Goal: Communication & Community: Answer question/provide support

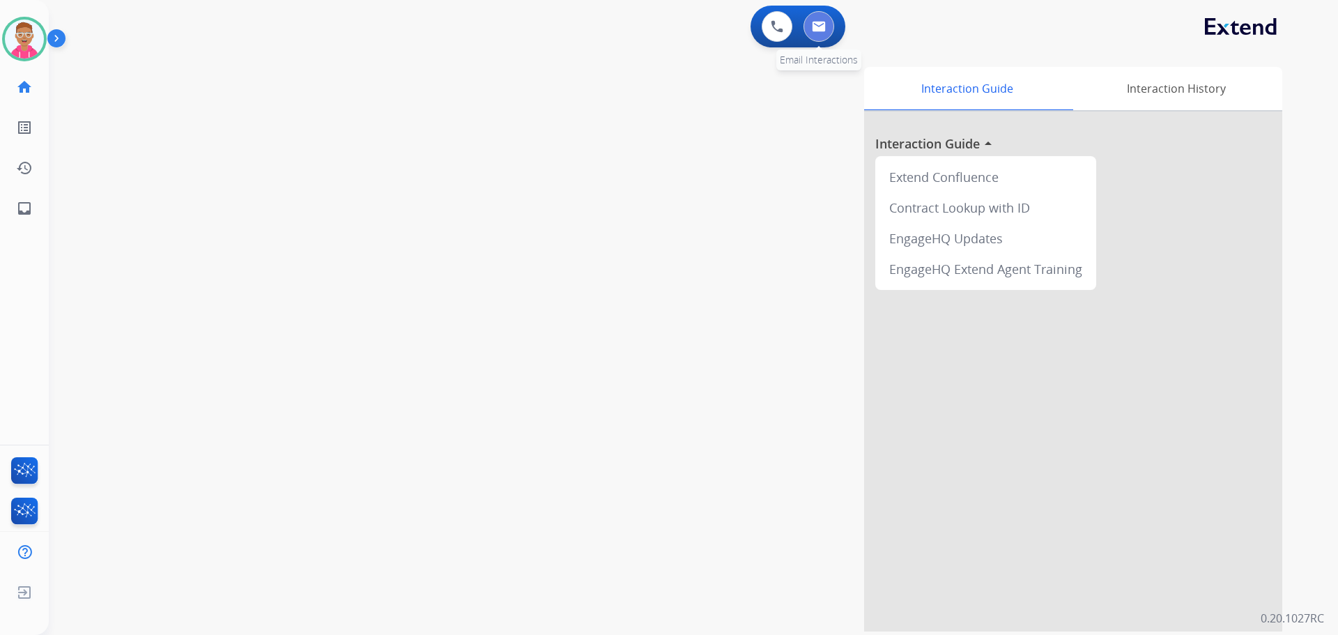
click at [819, 24] on img at bounding box center [819, 26] width 14 height 11
select select "**********"
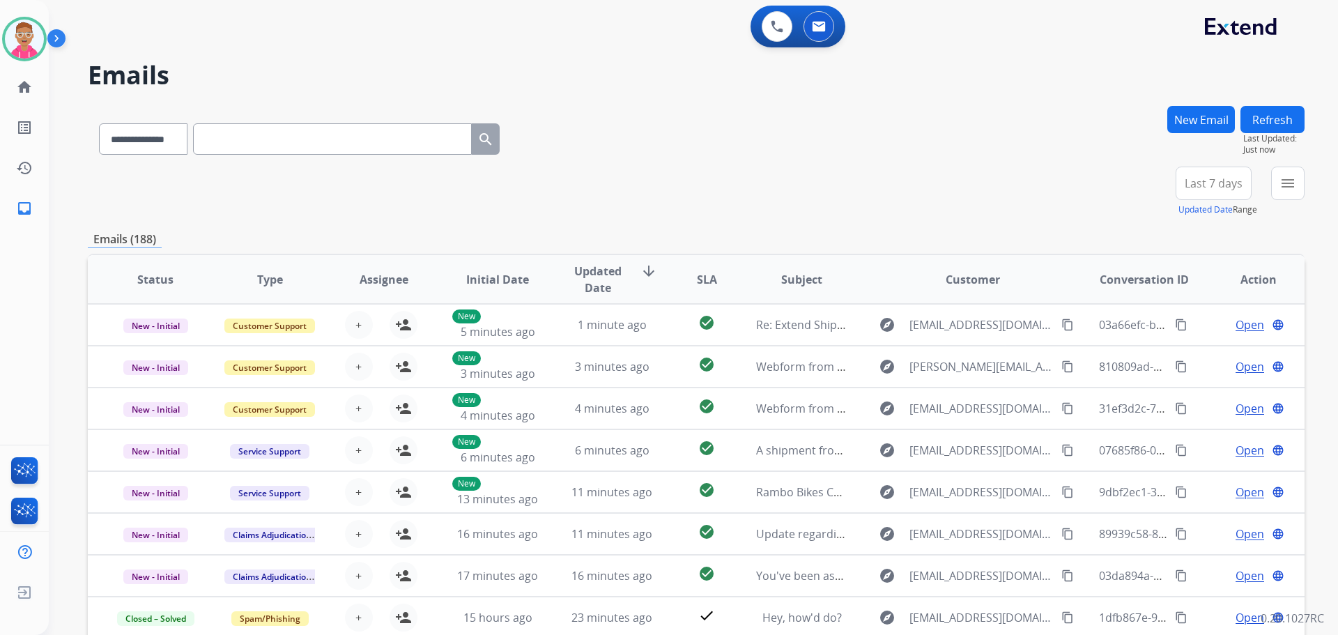
scroll to position [1, 0]
click at [816, 24] on img at bounding box center [819, 26] width 14 height 11
click at [816, 28] on img at bounding box center [819, 26] width 14 height 11
click at [1153, 181] on div "+79" at bounding box center [1147, 188] width 33 height 33
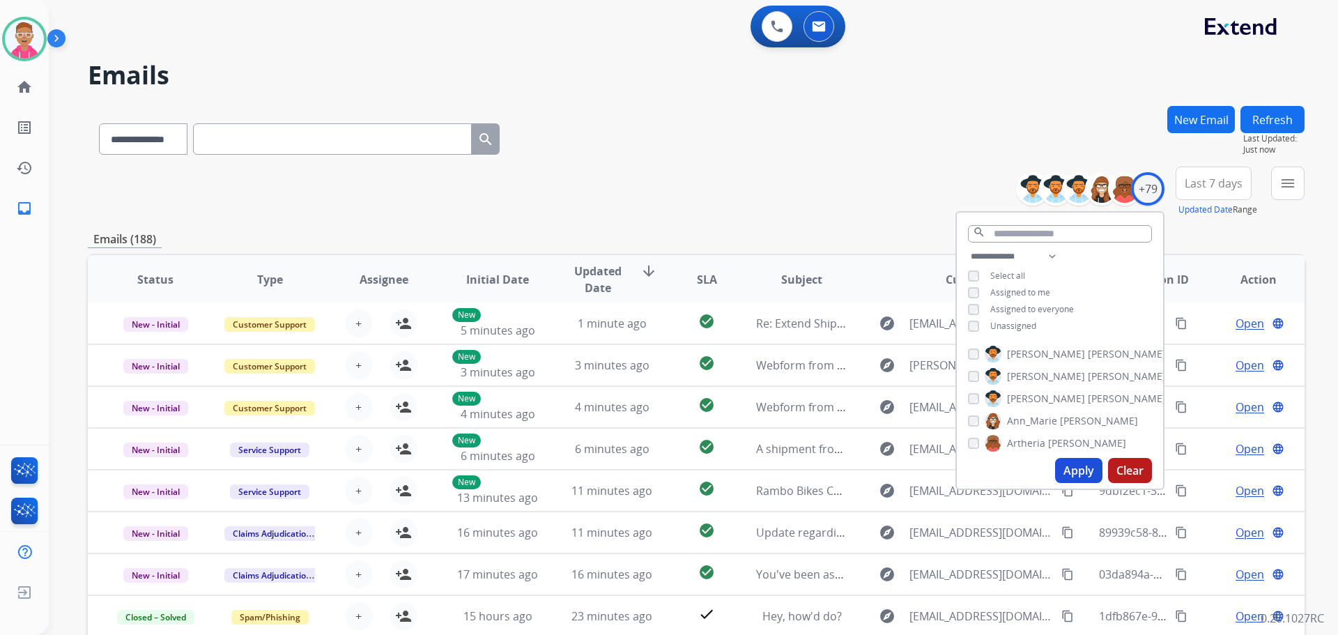
click at [1069, 469] on button "Apply" at bounding box center [1078, 470] width 47 height 25
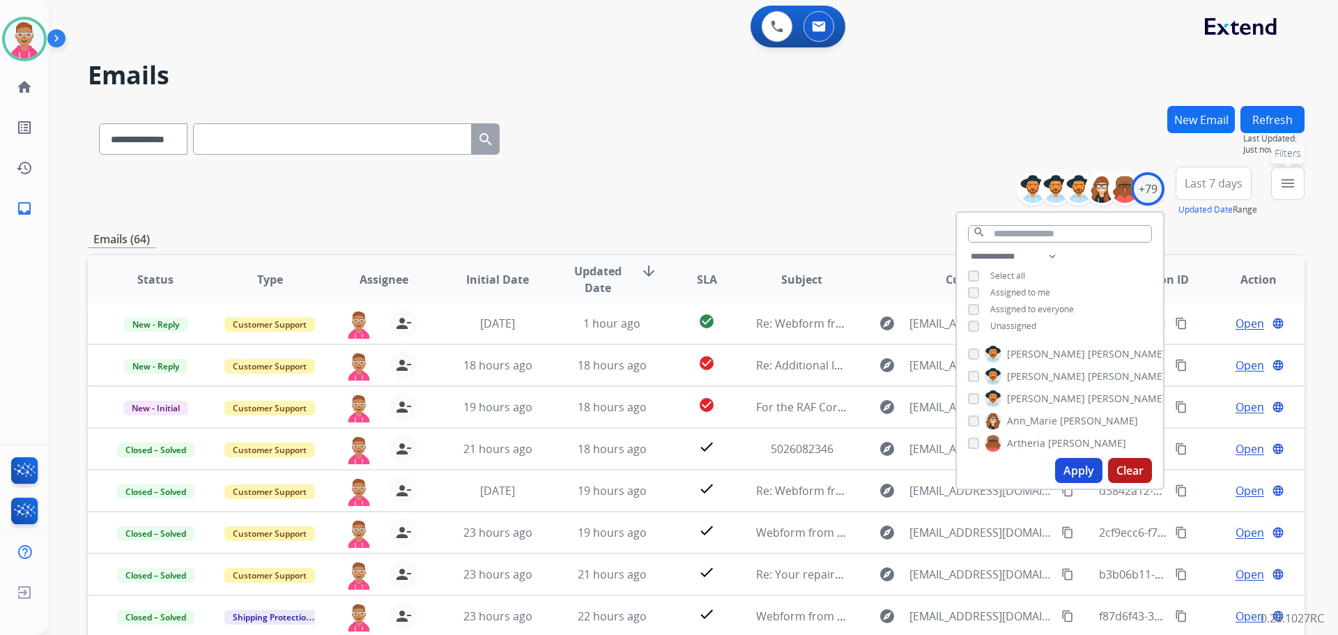
click at [1285, 175] on mat-icon "menu" at bounding box center [1287, 183] width 17 height 17
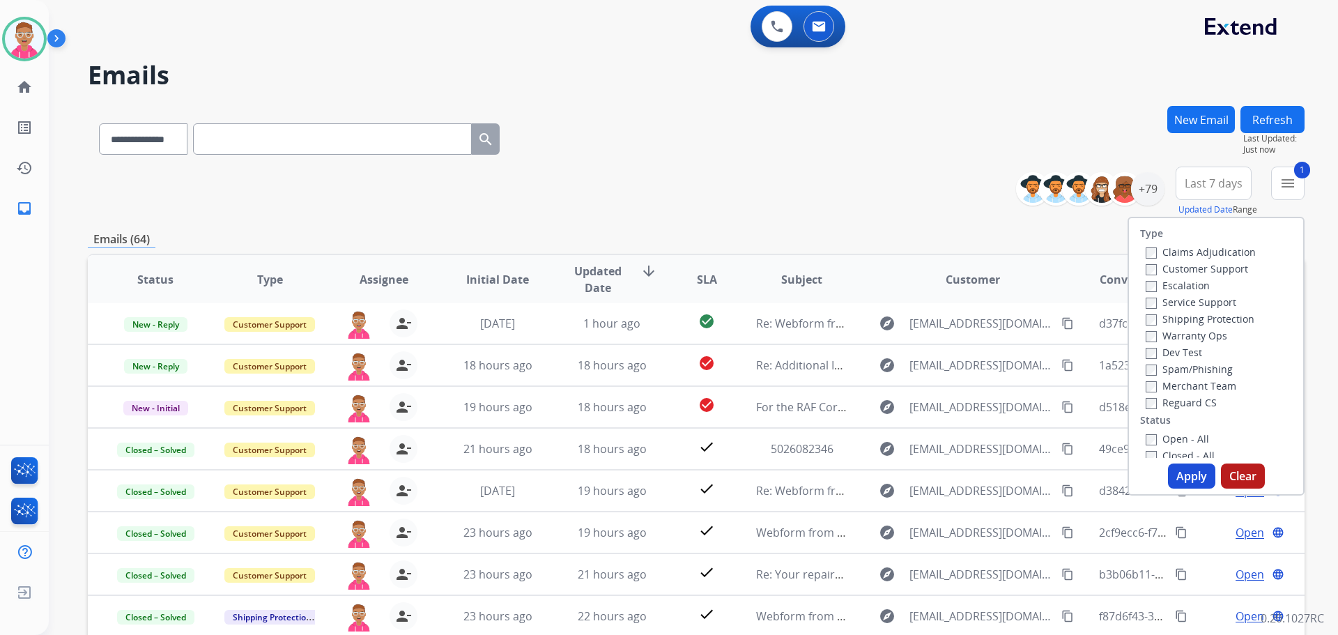
click at [1140, 319] on div "Claims Adjudication Customer Support Escalation Service Support Shipping Protec…" at bounding box center [1198, 326] width 116 height 167
click at [1147, 399] on label "Reguard CS" at bounding box center [1180, 402] width 71 height 13
click at [1193, 477] on button "Apply" at bounding box center [1191, 475] width 47 height 25
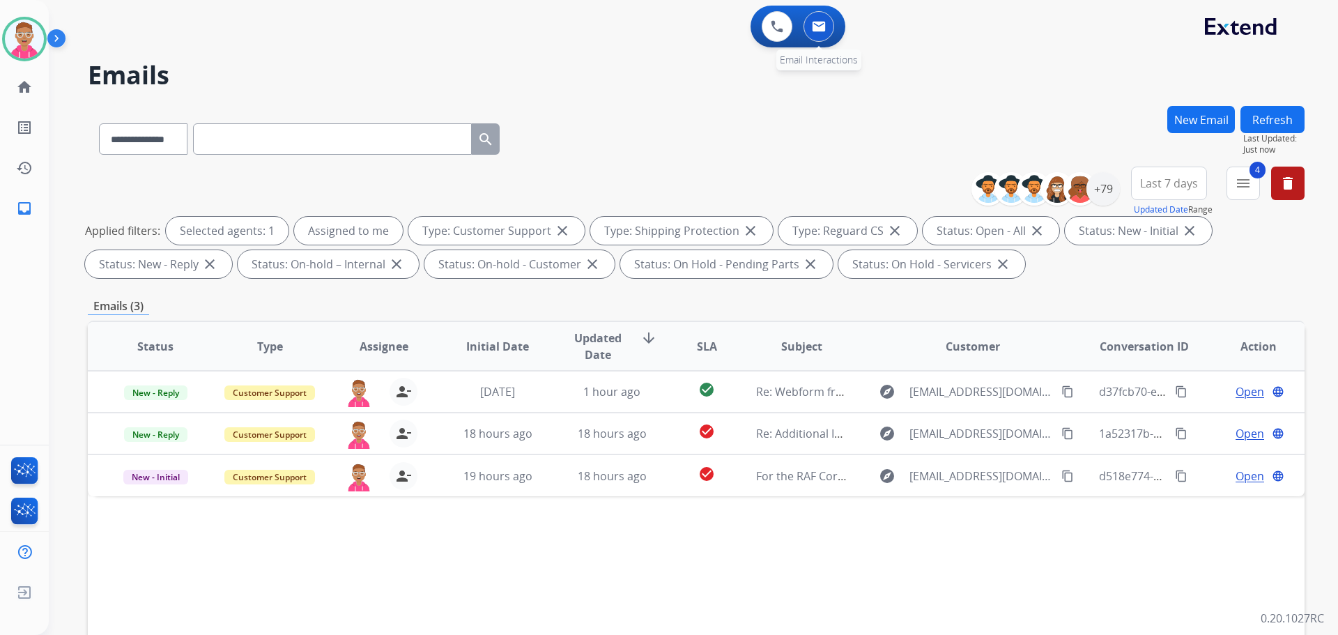
scroll to position [0, 0]
click at [1108, 192] on div "+79" at bounding box center [1102, 188] width 33 height 33
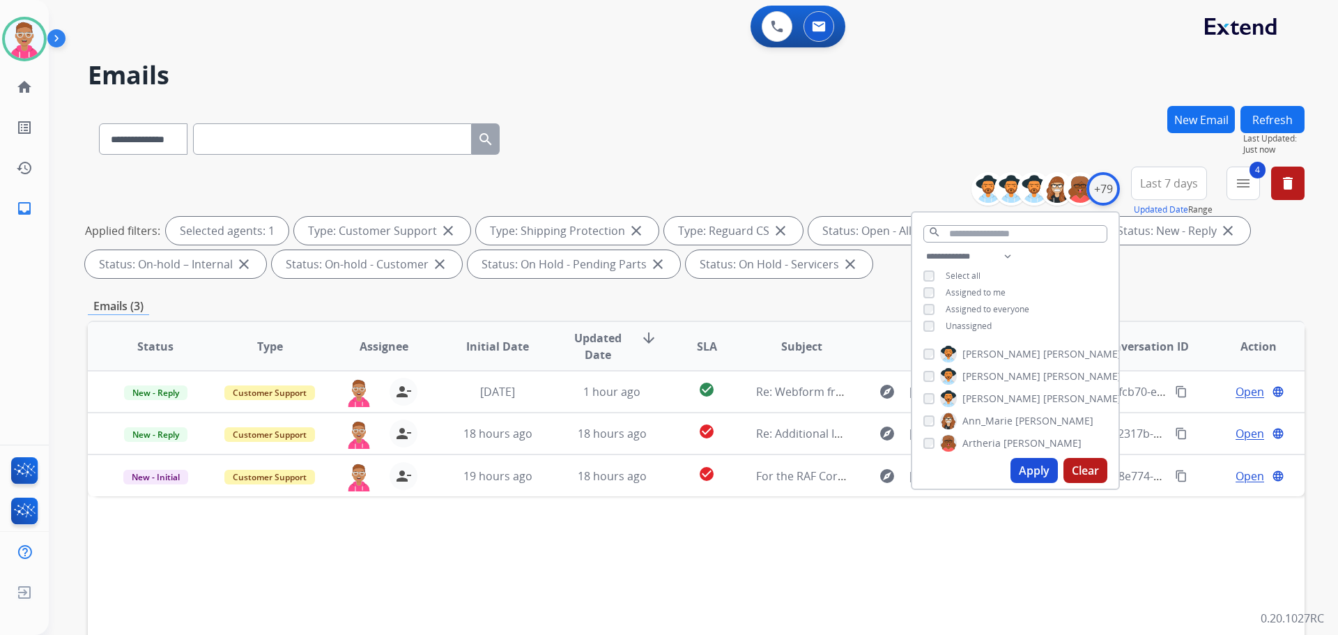
click at [1103, 196] on div "+79" at bounding box center [1102, 188] width 33 height 33
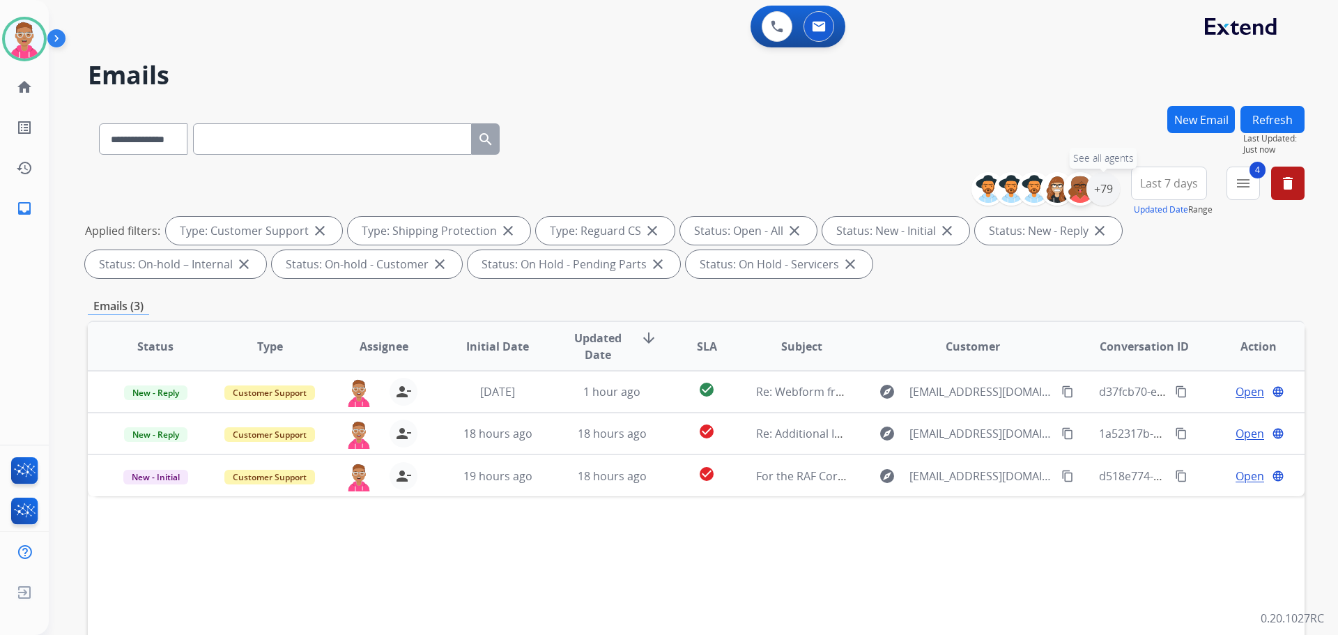
drag, startPoint x: 1105, startPoint y: 187, endPoint x: 1086, endPoint y: 200, distance: 22.6
click at [1105, 189] on div "+79" at bounding box center [1102, 188] width 33 height 33
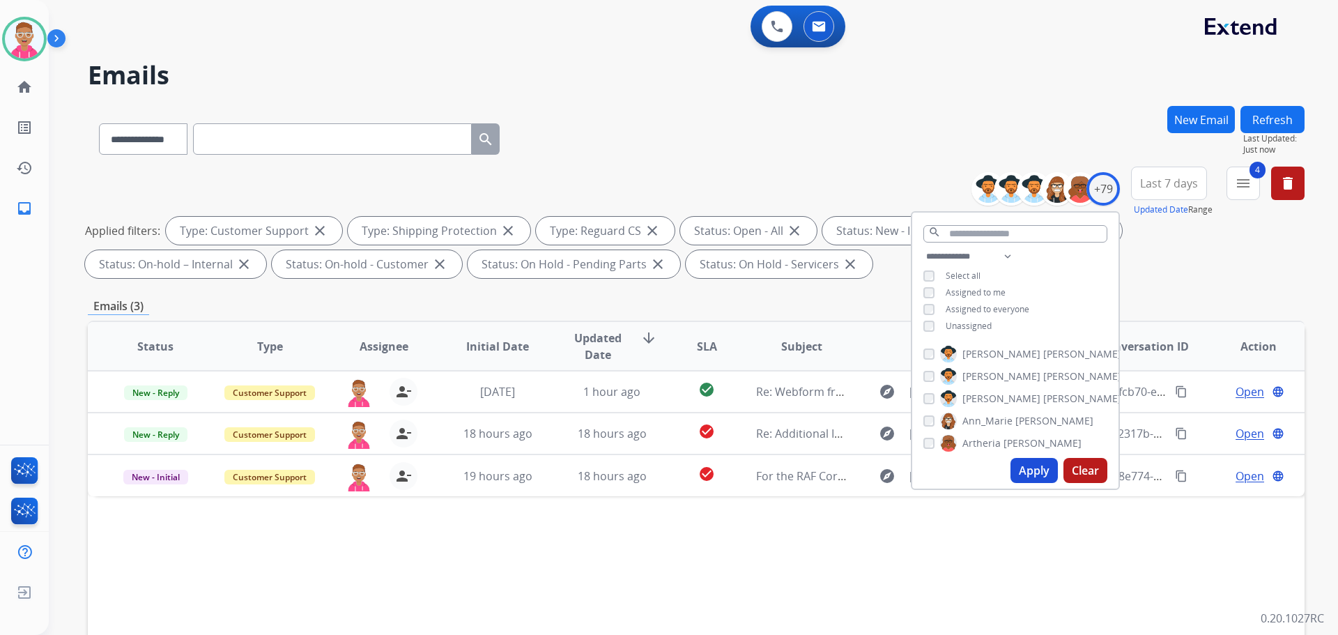
click at [932, 324] on div "Unassigned" at bounding box center [957, 325] width 68 height 11
click at [1030, 466] on button "Apply" at bounding box center [1033, 470] width 47 height 25
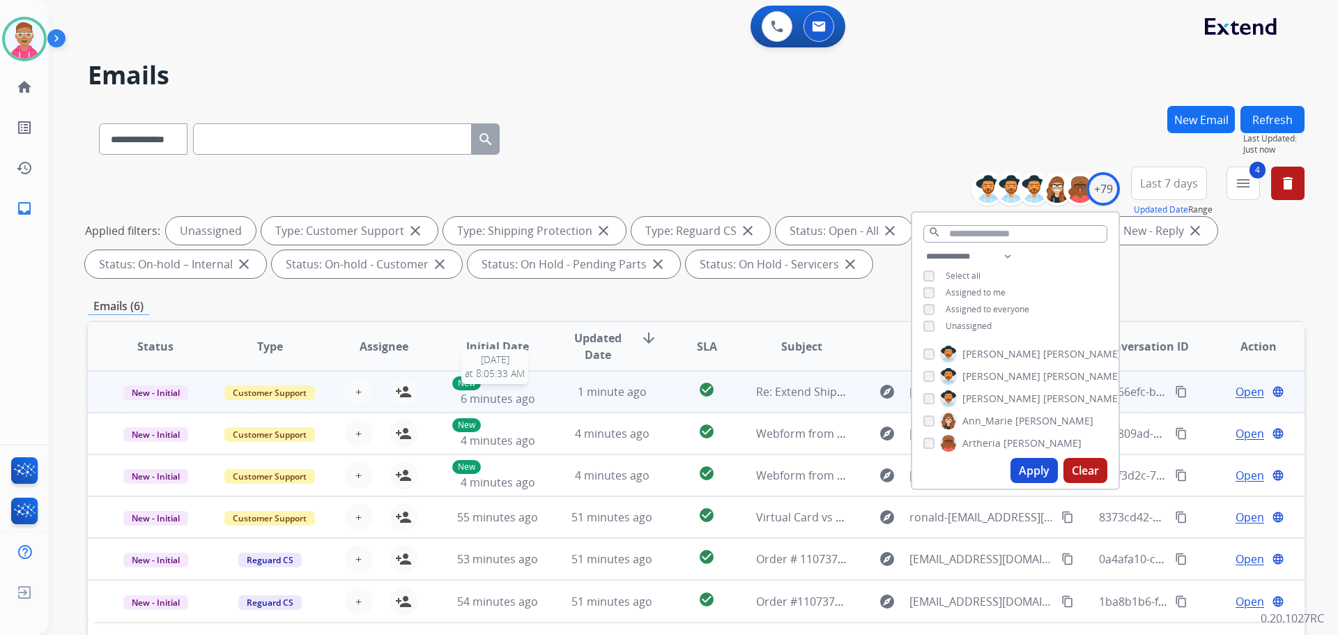
click at [520, 394] on span "6 minutes ago" at bounding box center [497, 398] width 75 height 15
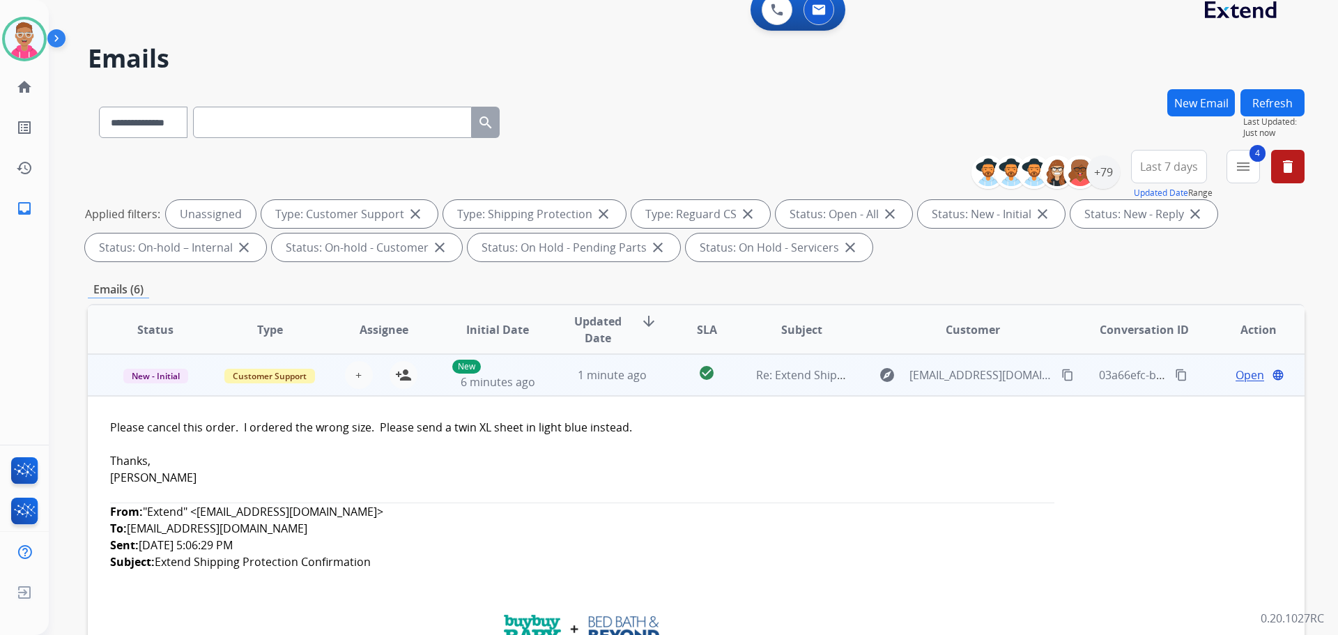
scroll to position [139, 0]
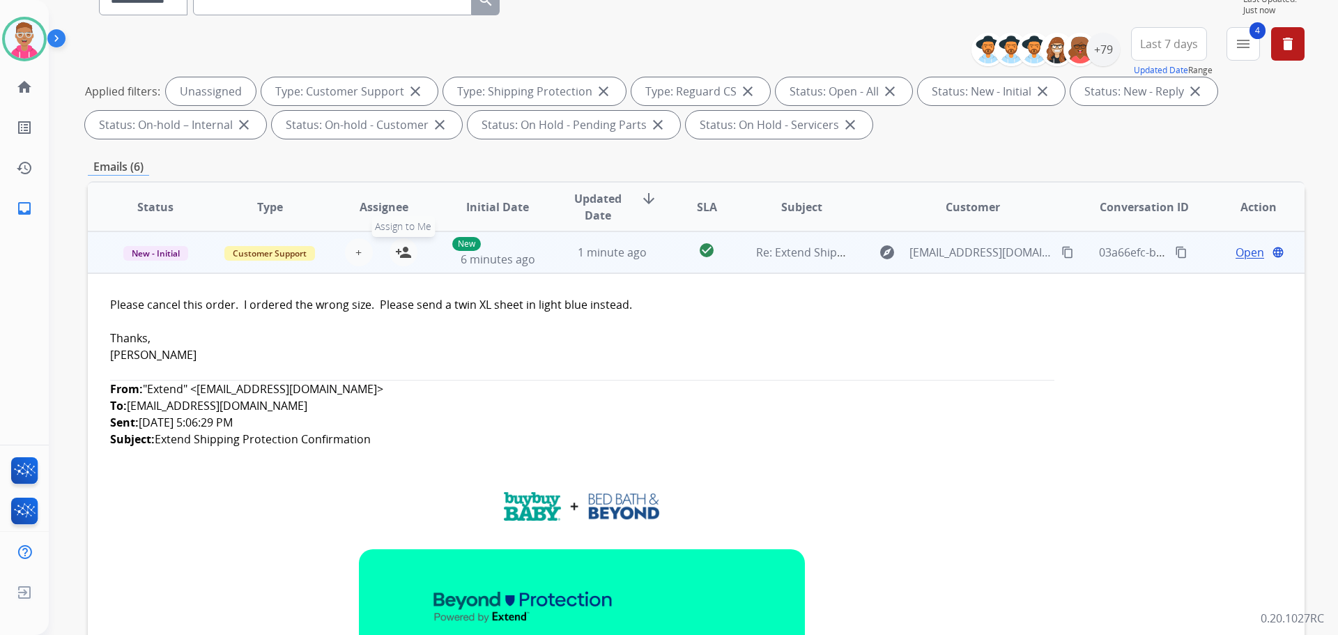
click at [401, 254] on mat-icon "person_add" at bounding box center [403, 252] width 17 height 17
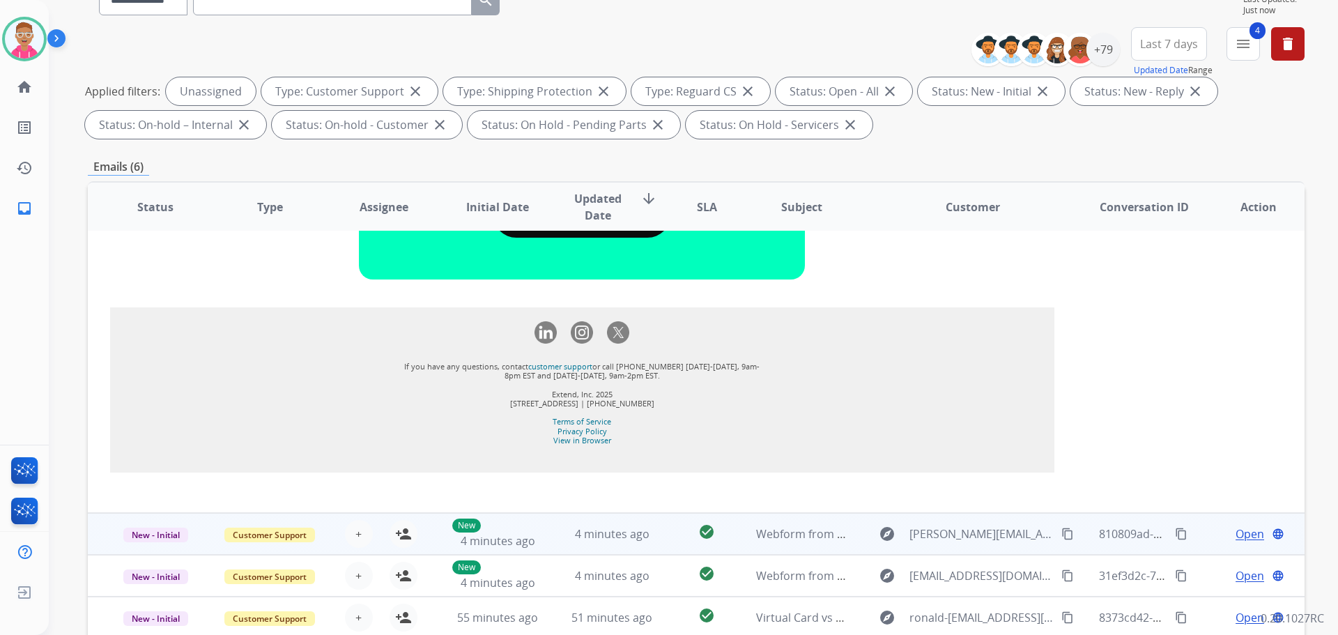
scroll to position [1873, 0]
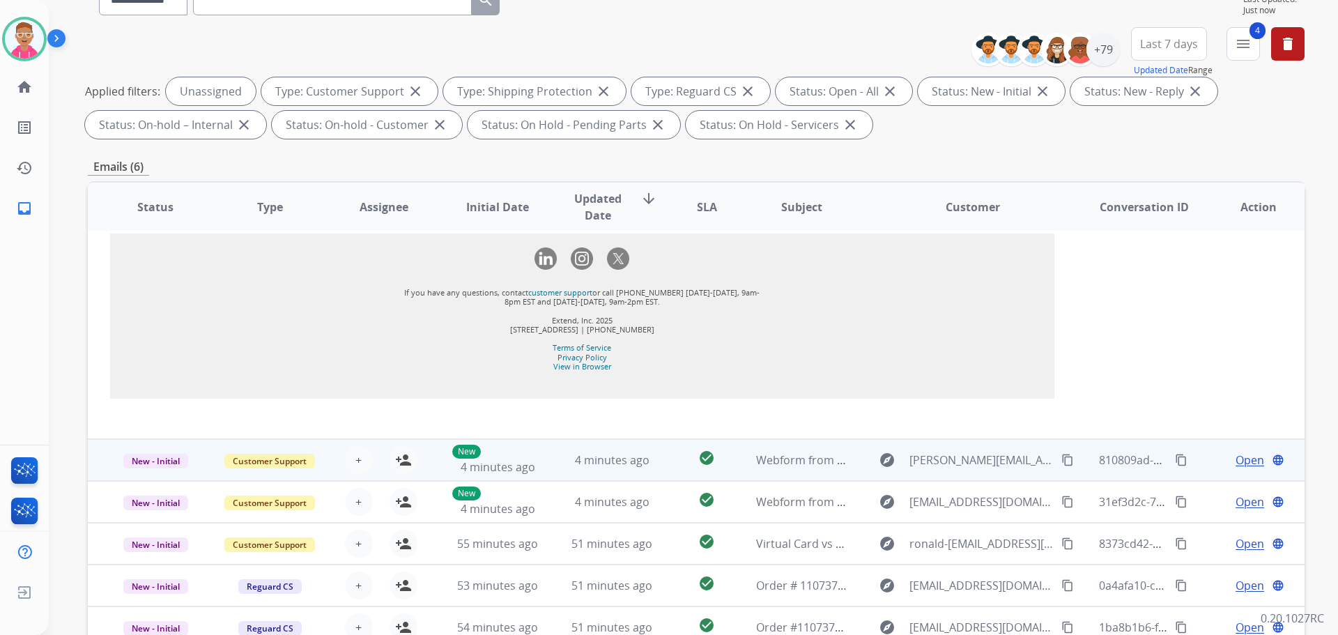
click at [544, 467] on td "4 minutes ago" at bounding box center [601, 460] width 114 height 42
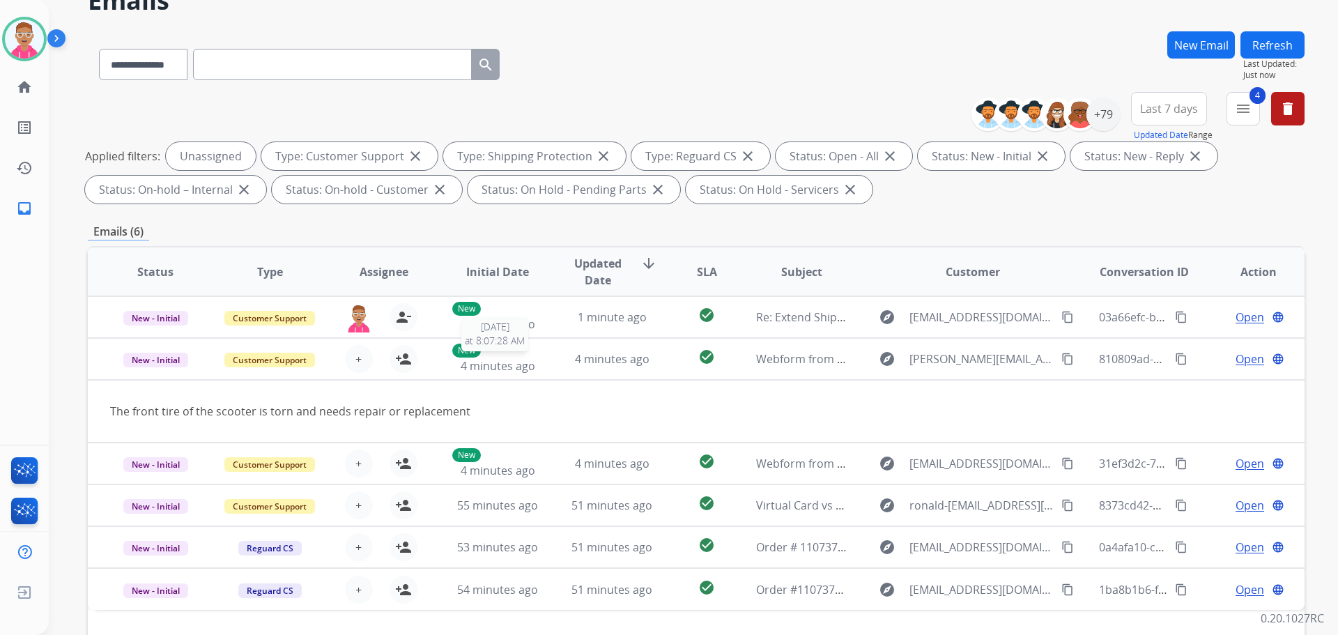
scroll to position [0, 0]
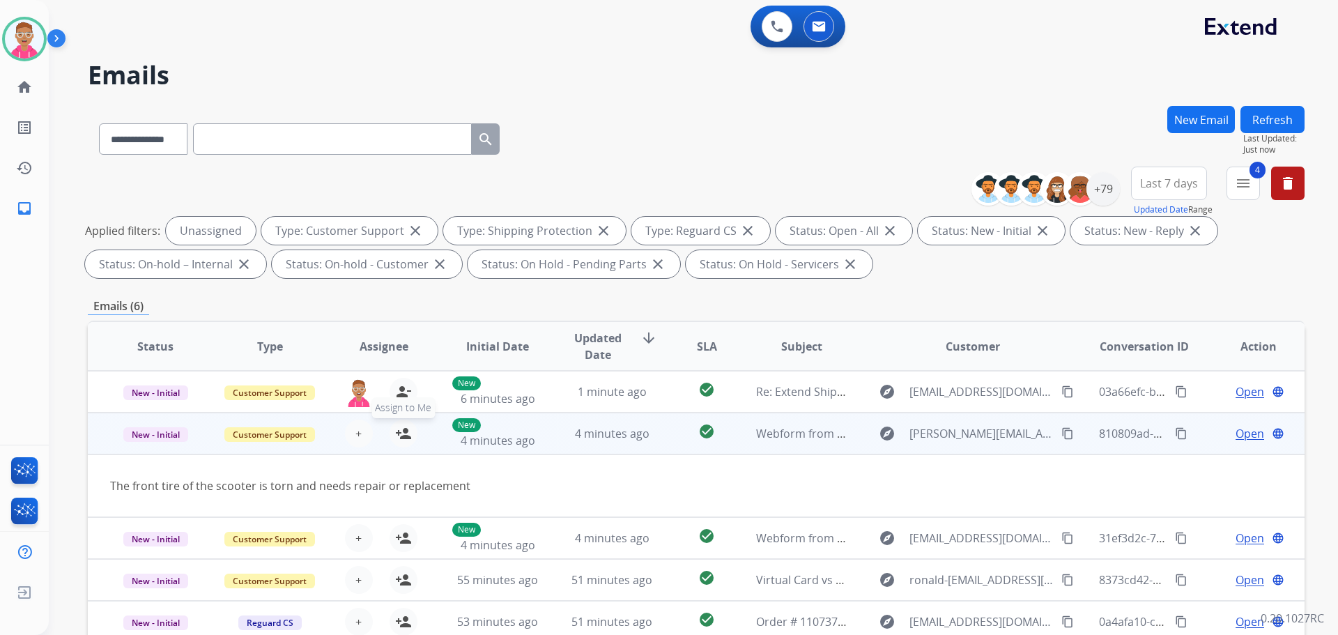
click at [398, 432] on mat-icon "person_add" at bounding box center [403, 433] width 17 height 17
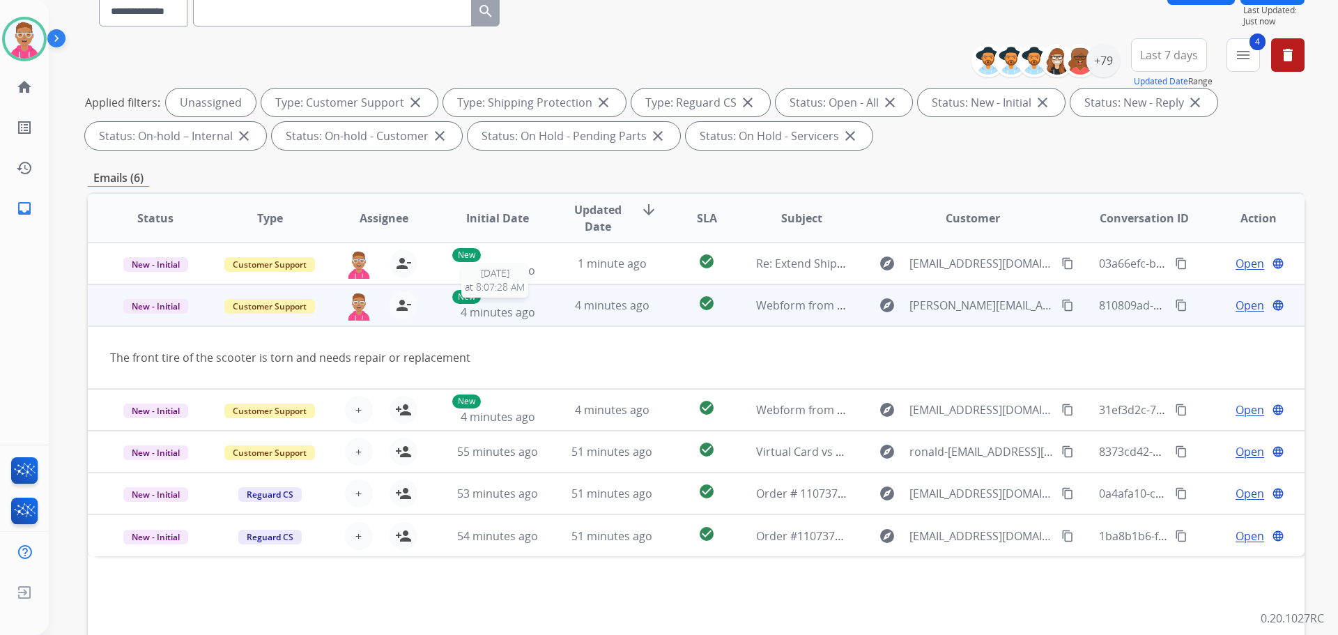
scroll to position [209, 0]
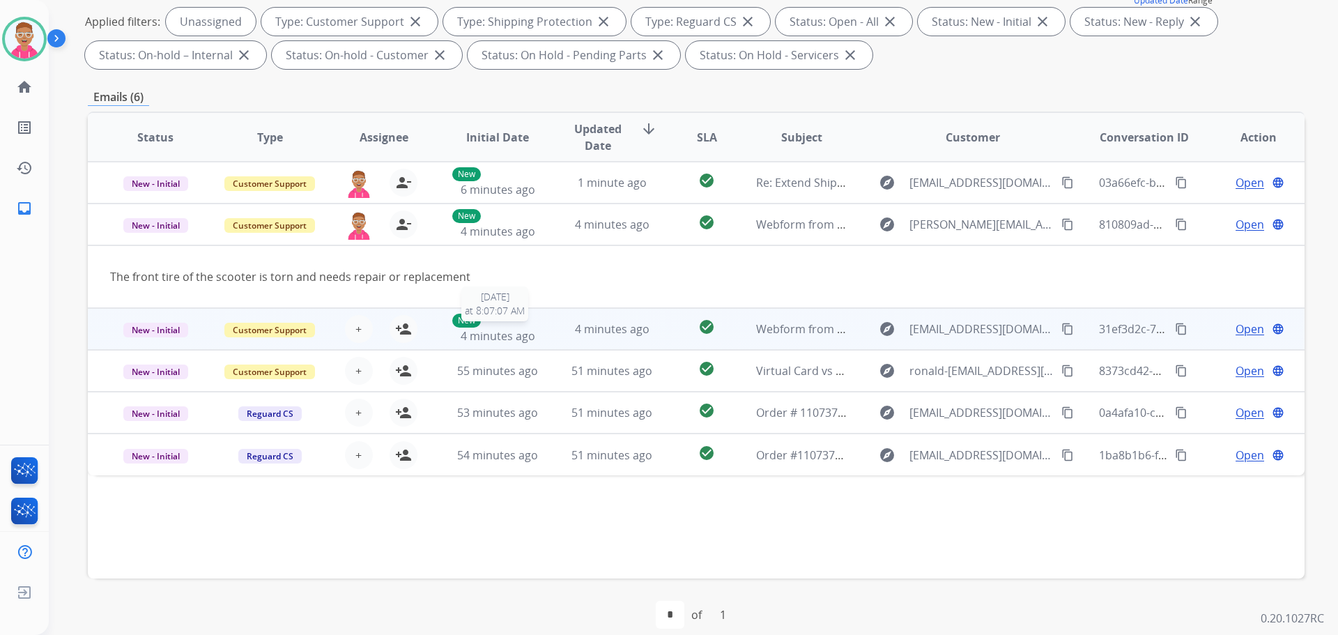
click at [527, 338] on span "4 minutes ago" at bounding box center [497, 335] width 75 height 15
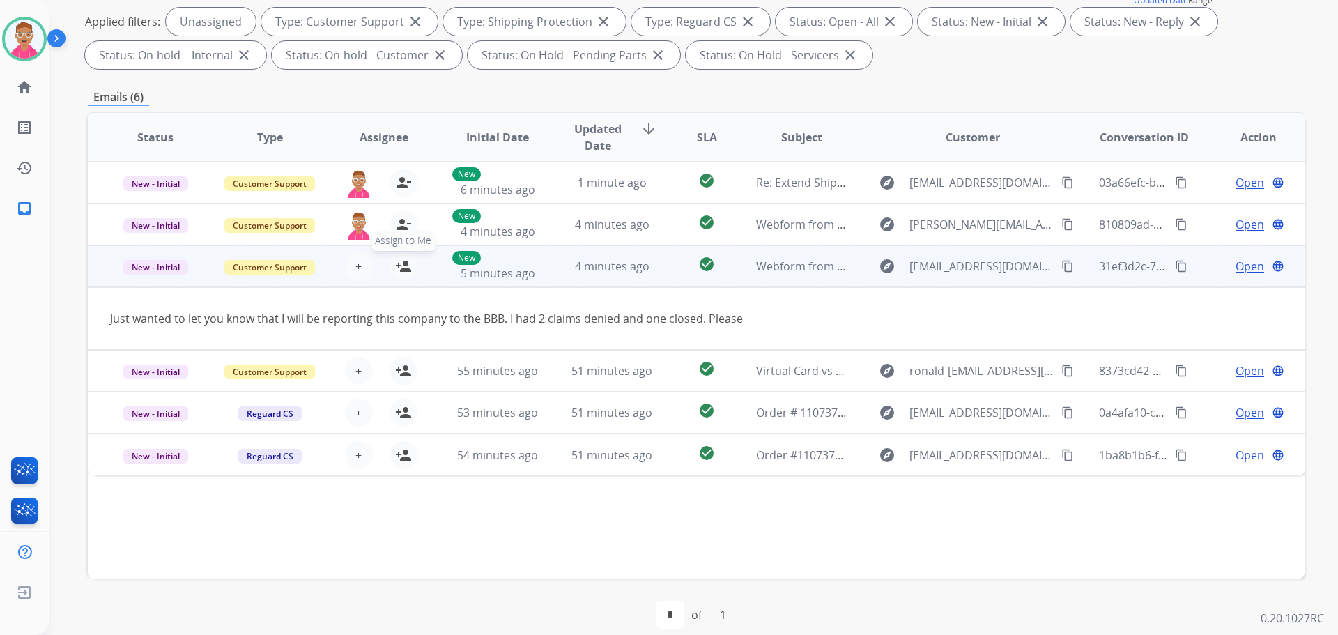
click at [402, 263] on mat-icon "person_add" at bounding box center [403, 266] width 17 height 17
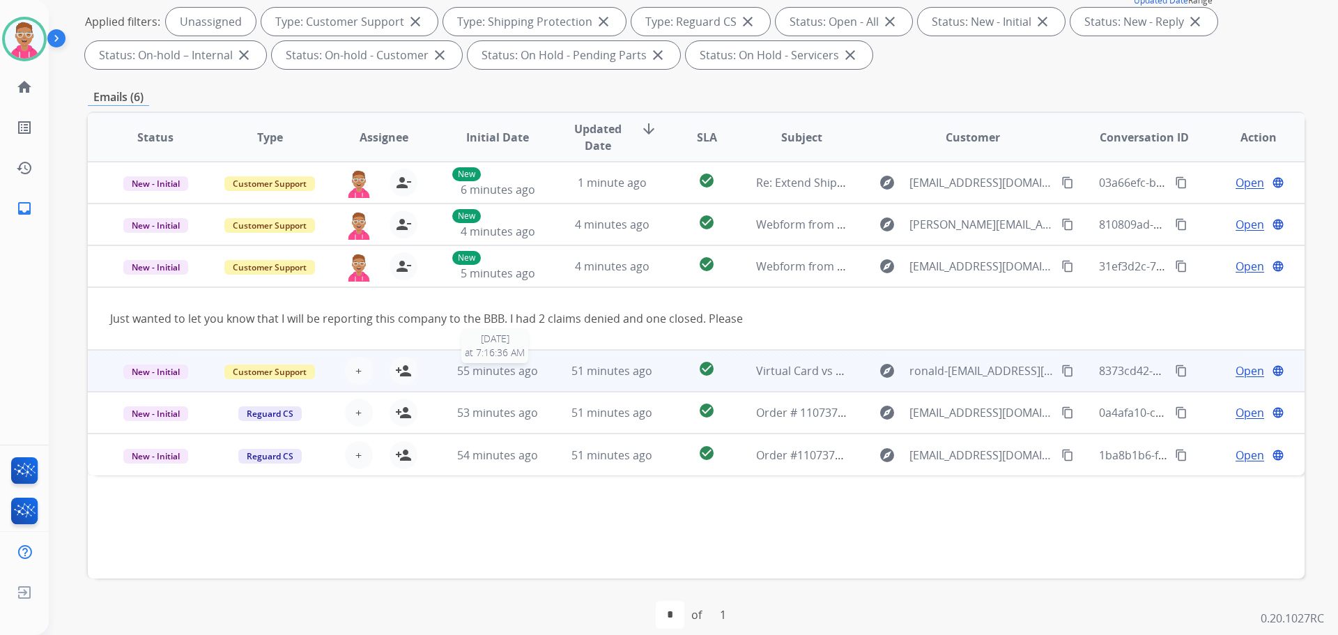
click at [499, 369] on span "55 minutes ago" at bounding box center [497, 370] width 81 height 15
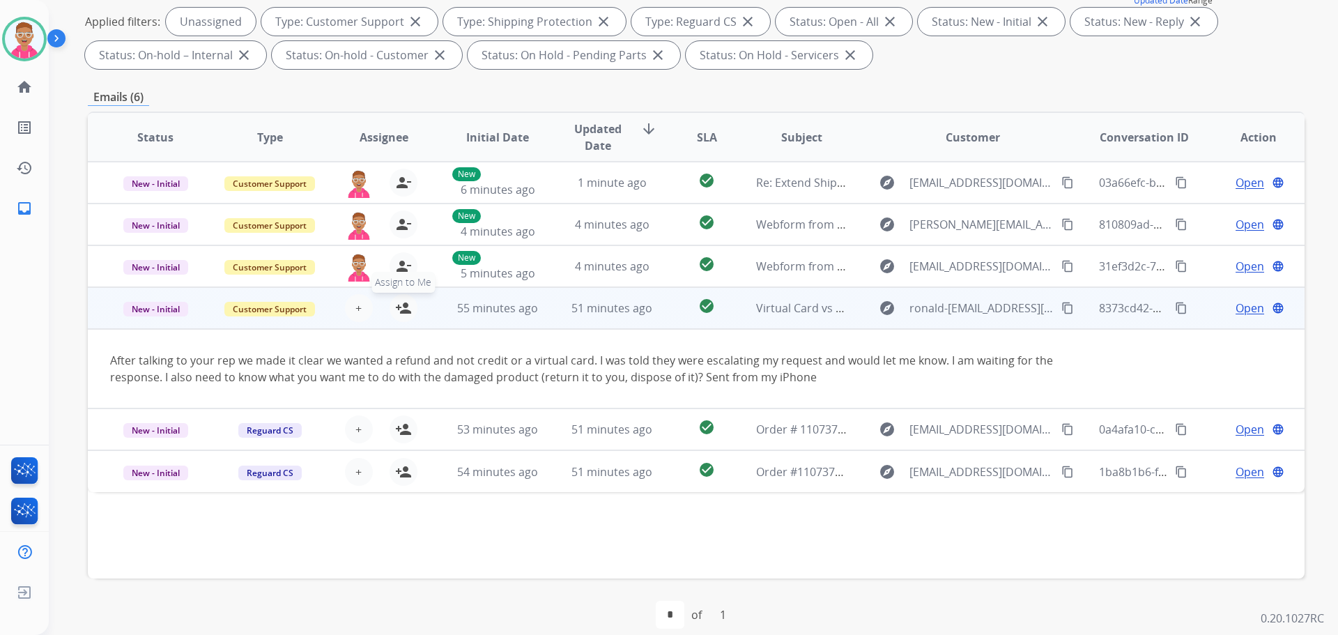
click at [395, 305] on mat-icon "person_add" at bounding box center [403, 308] width 17 height 17
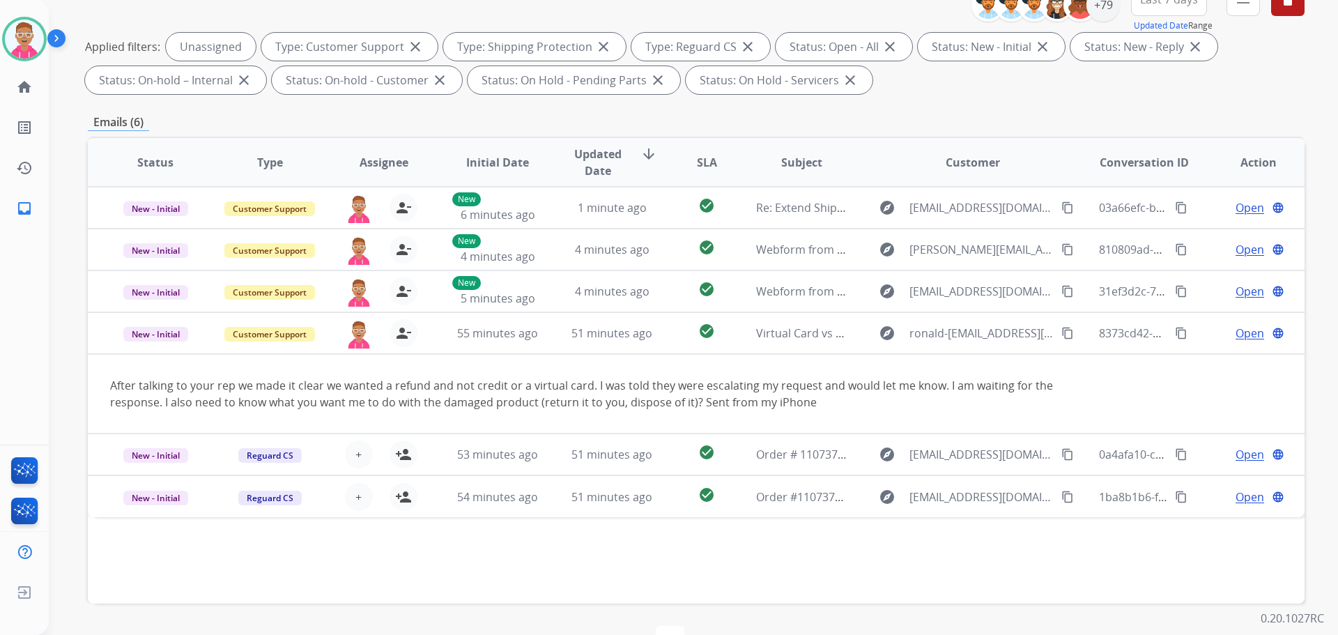
scroll to position [225, 0]
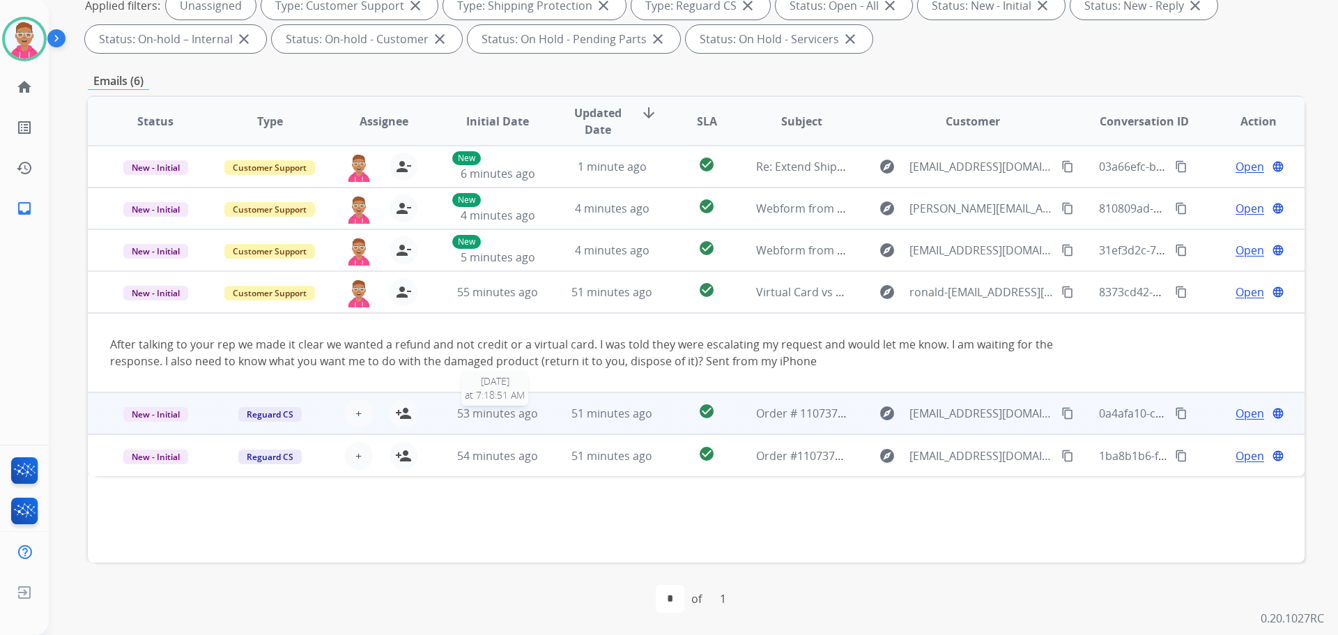
click at [505, 412] on span "53 minutes ago" at bounding box center [497, 412] width 81 height 15
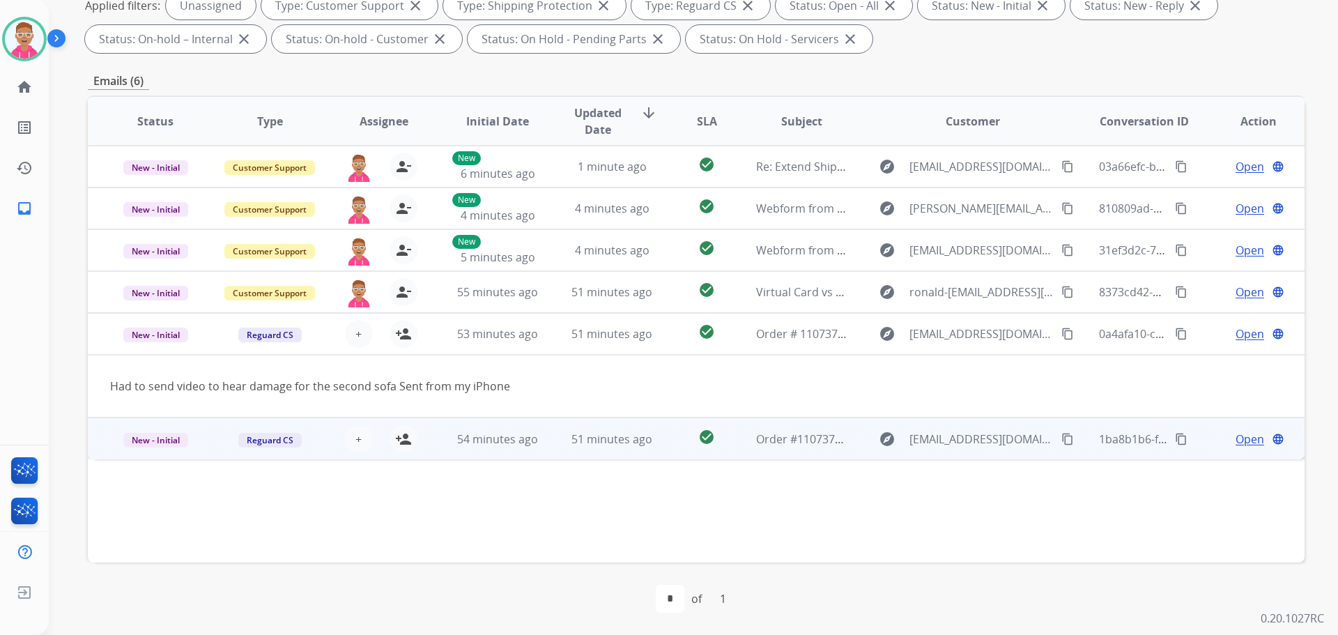
click at [552, 442] on td "51 minutes ago" at bounding box center [601, 438] width 114 height 42
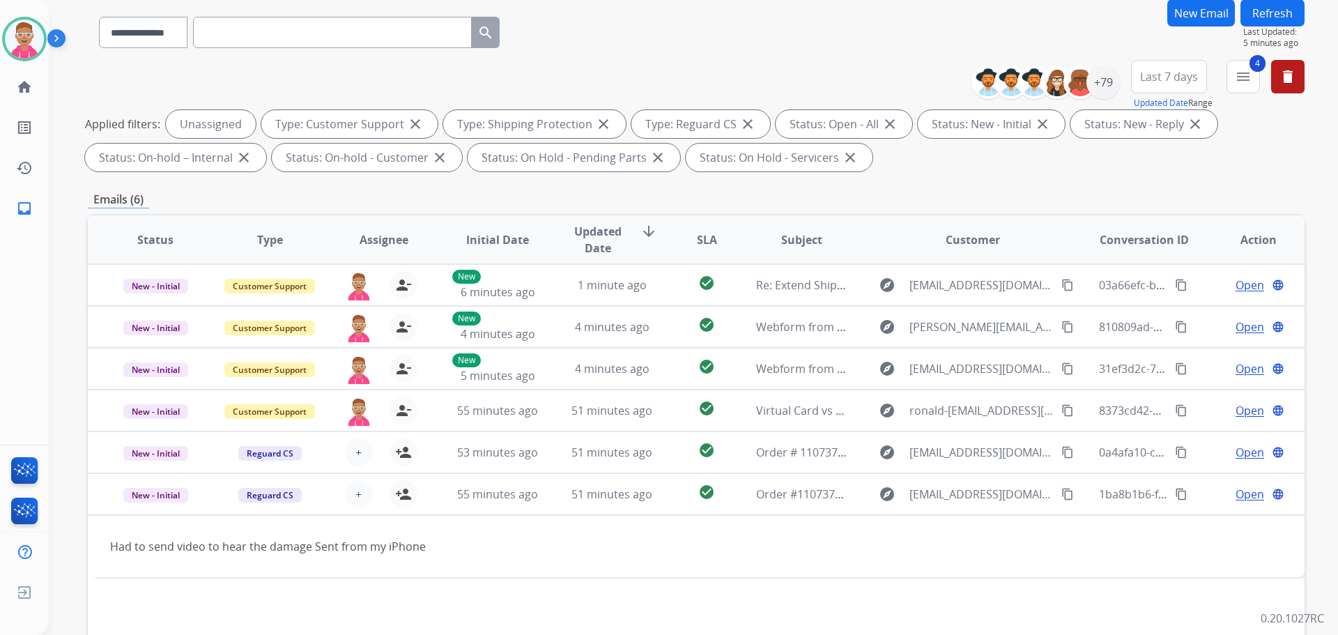
scroll to position [0, 0]
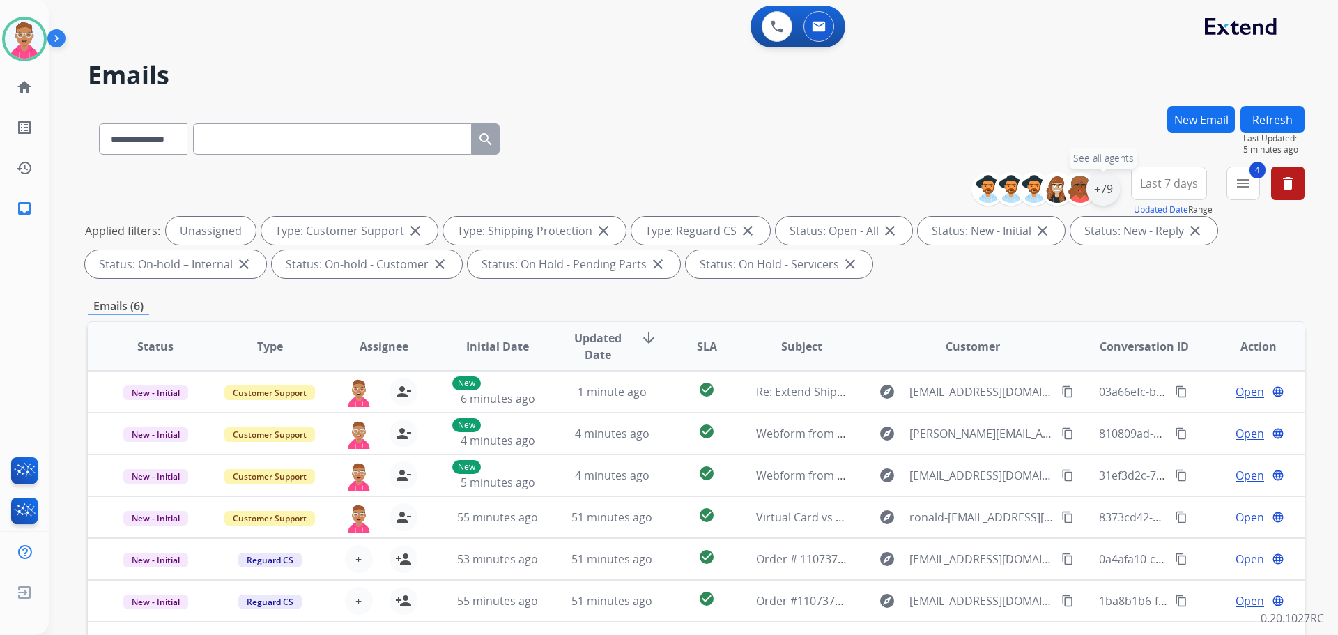
click at [1107, 192] on div "+79" at bounding box center [1102, 188] width 33 height 33
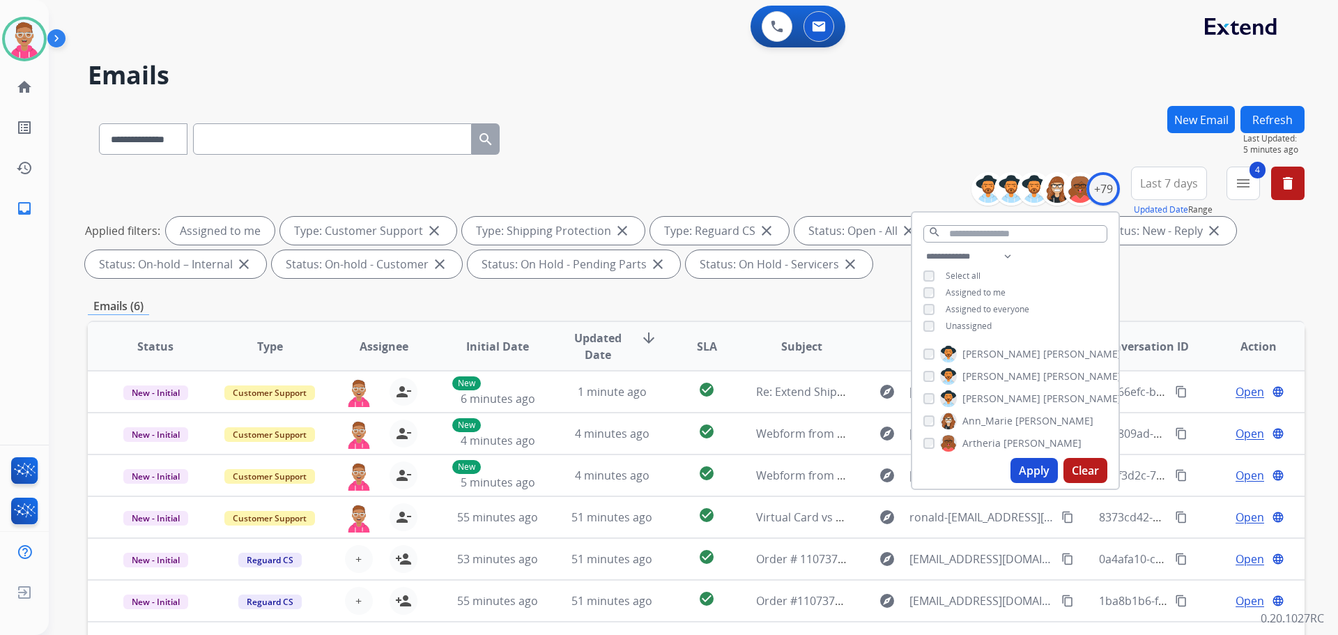
click at [1018, 458] on button "Apply" at bounding box center [1033, 470] width 47 height 25
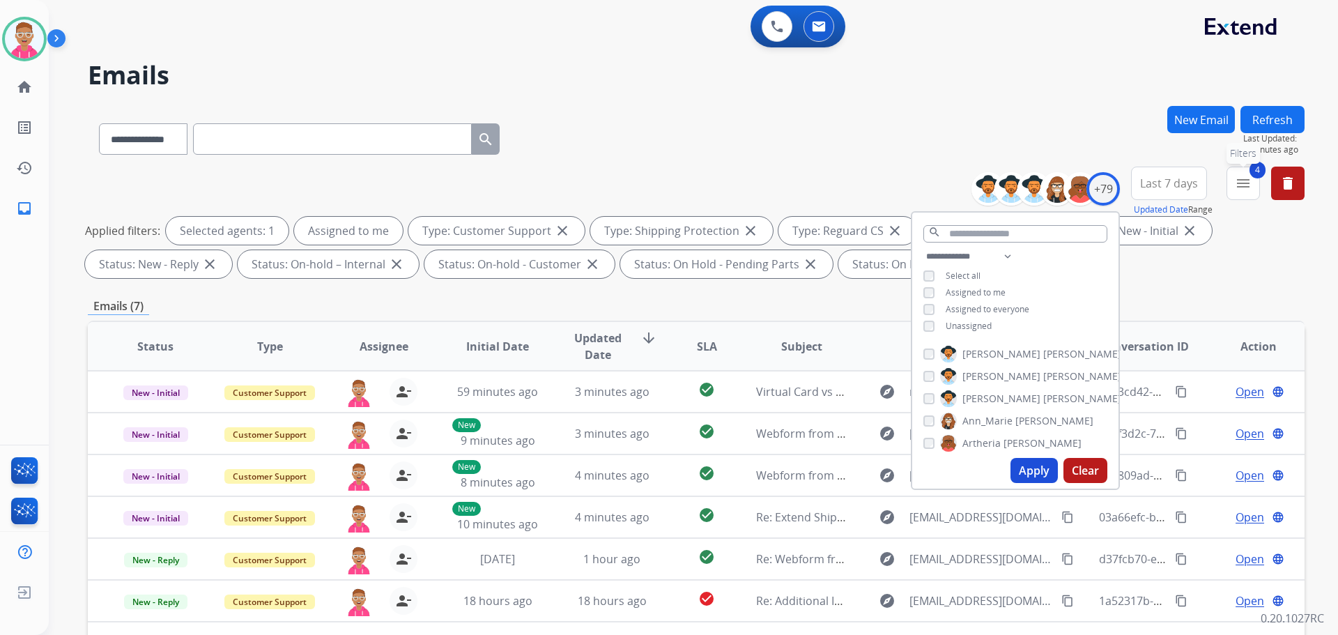
click at [1250, 184] on mat-icon "menu" at bounding box center [1242, 183] width 17 height 17
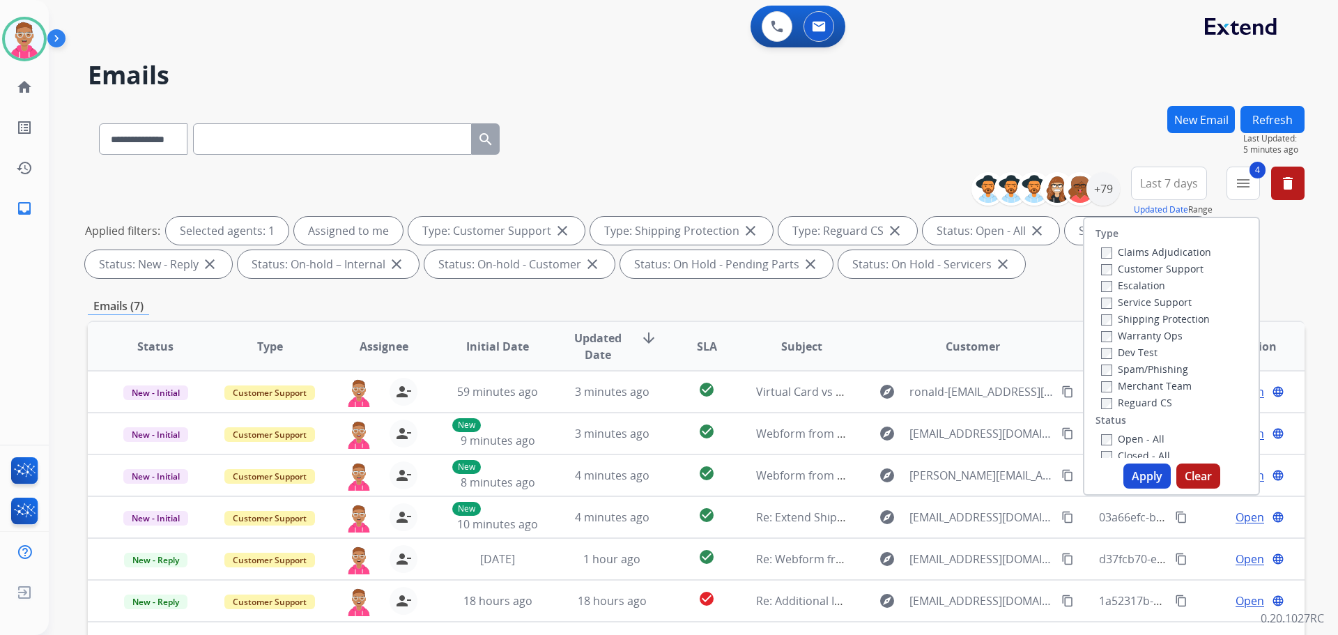
click at [1149, 471] on button "Apply" at bounding box center [1146, 475] width 47 height 25
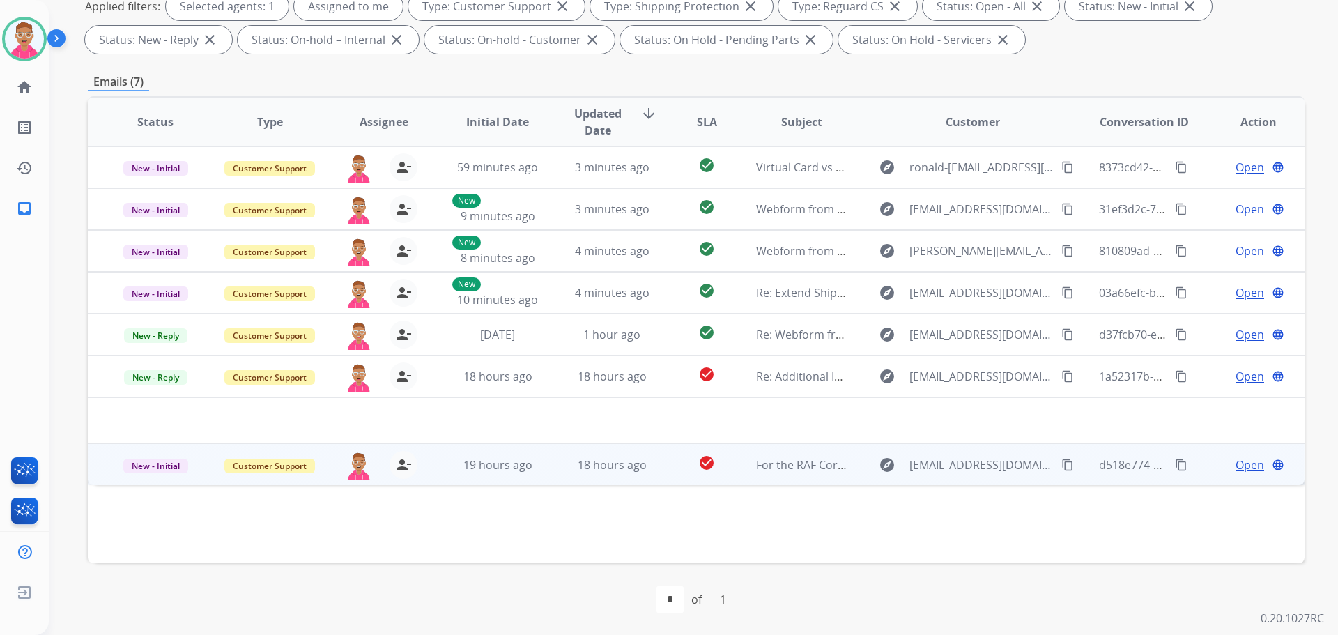
scroll to position [225, 0]
click at [1235, 465] on span "Open" at bounding box center [1249, 464] width 29 height 17
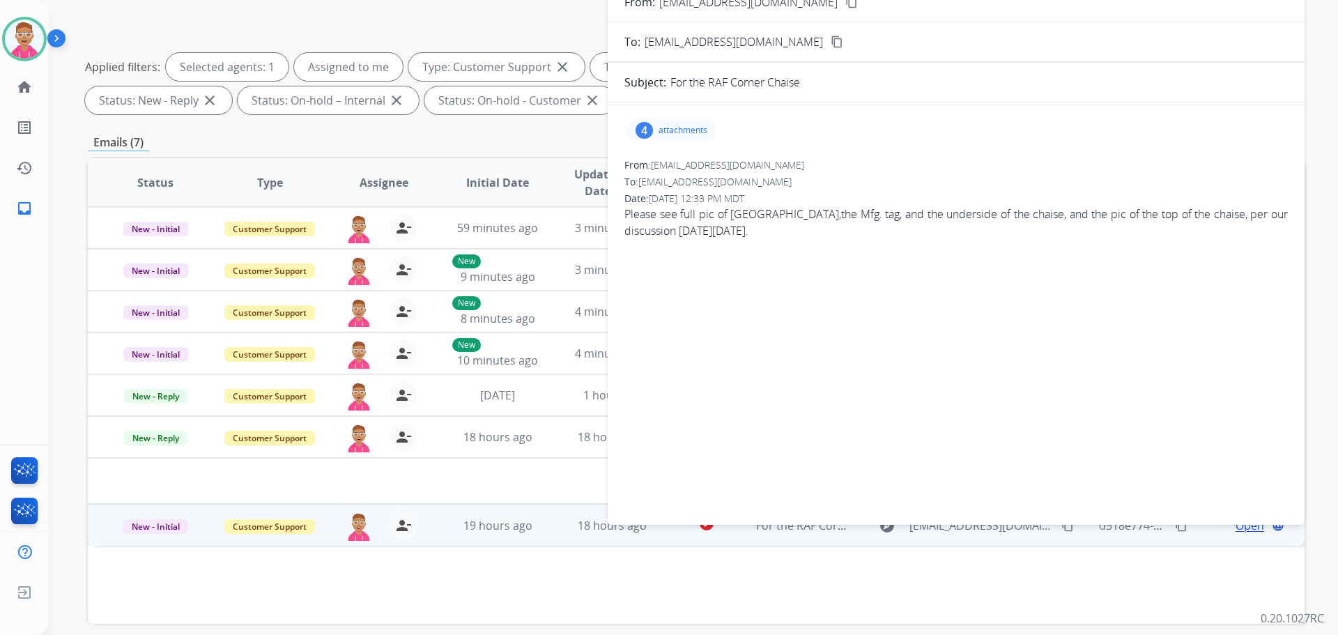
scroll to position [86, 0]
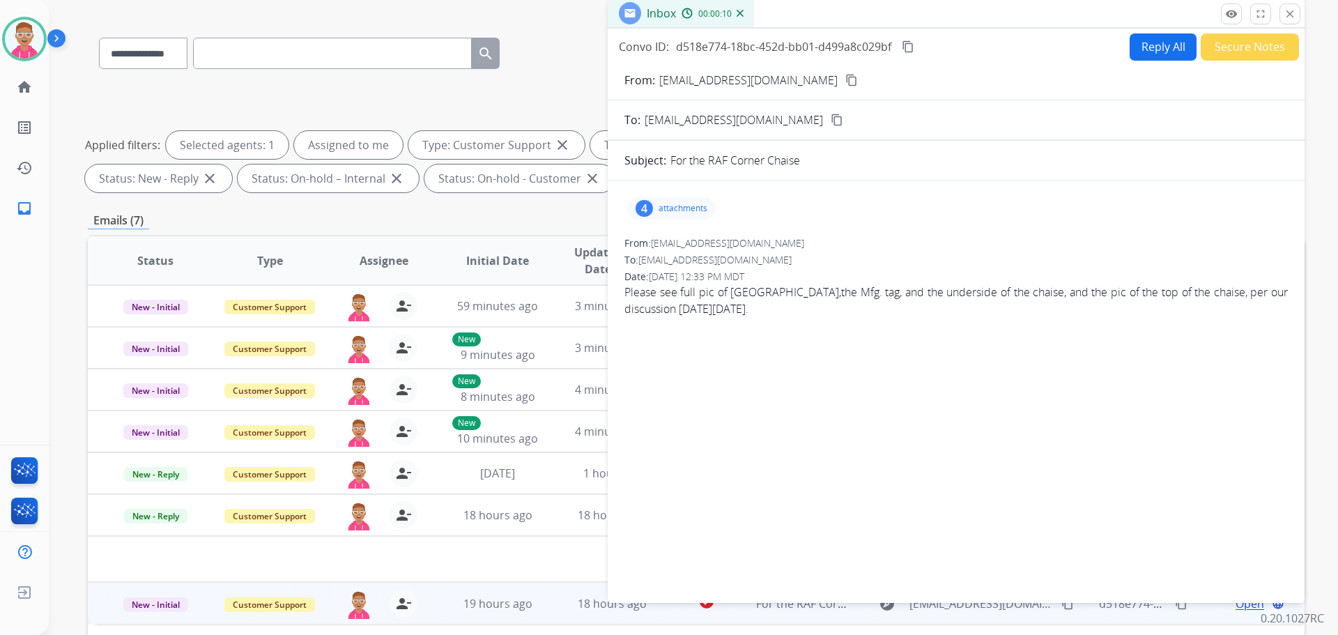
click at [845, 80] on mat-icon "content_copy" at bounding box center [851, 80] width 13 height 13
click at [1195, 231] on div "4 attachments From: [EMAIL_ADDRESS][DOMAIN_NAME] To: [EMAIL_ADDRESS][DOMAIN_NAM…" at bounding box center [955, 389] width 697 height 394
click at [1128, 279] on div "Date: [DATE] 12:33 PM MDT" at bounding box center [955, 277] width 663 height 14
click at [1296, 17] on button "close Close" at bounding box center [1289, 13] width 21 height 21
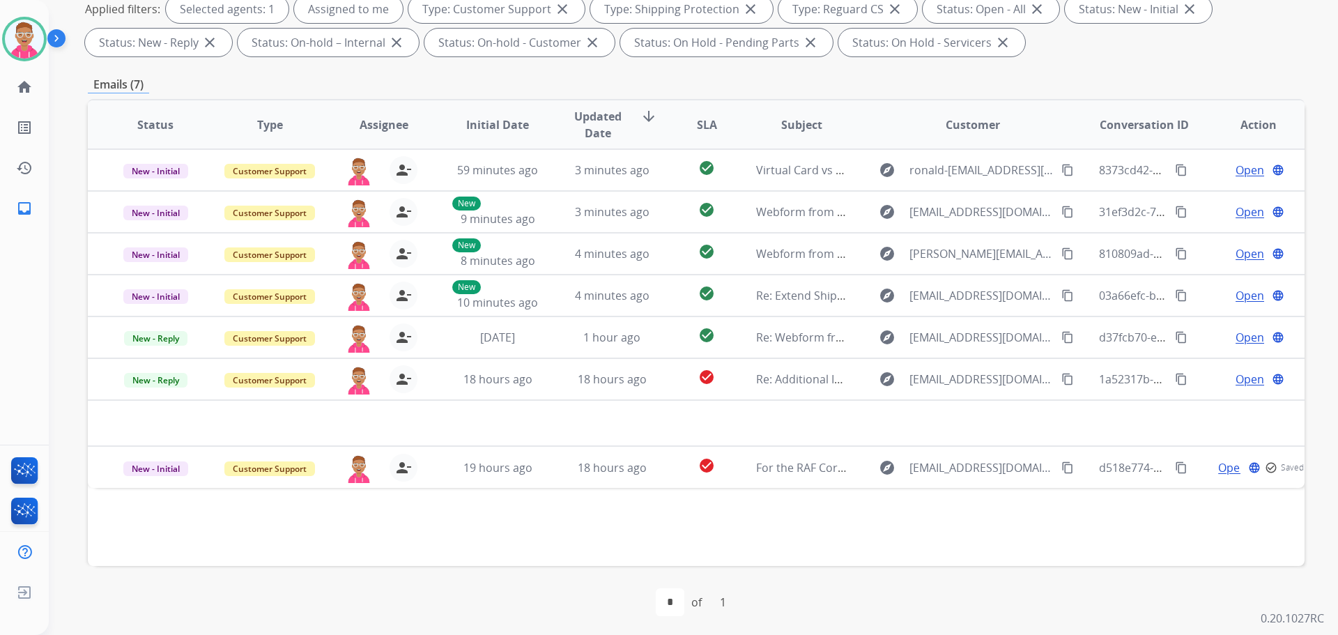
scroll to position [225, 0]
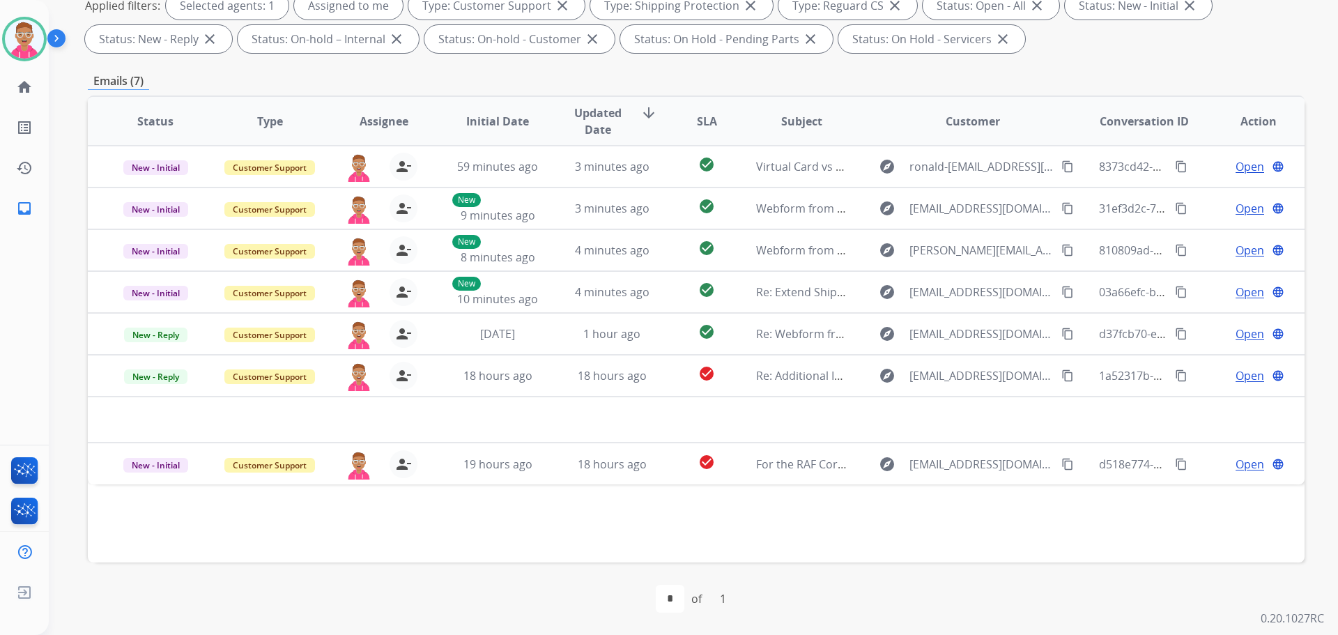
click at [1241, 421] on table "Status Type Assignee Initial Date Updated Date arrow_downward SLA Subject Custo…" at bounding box center [696, 290] width 1216 height 387
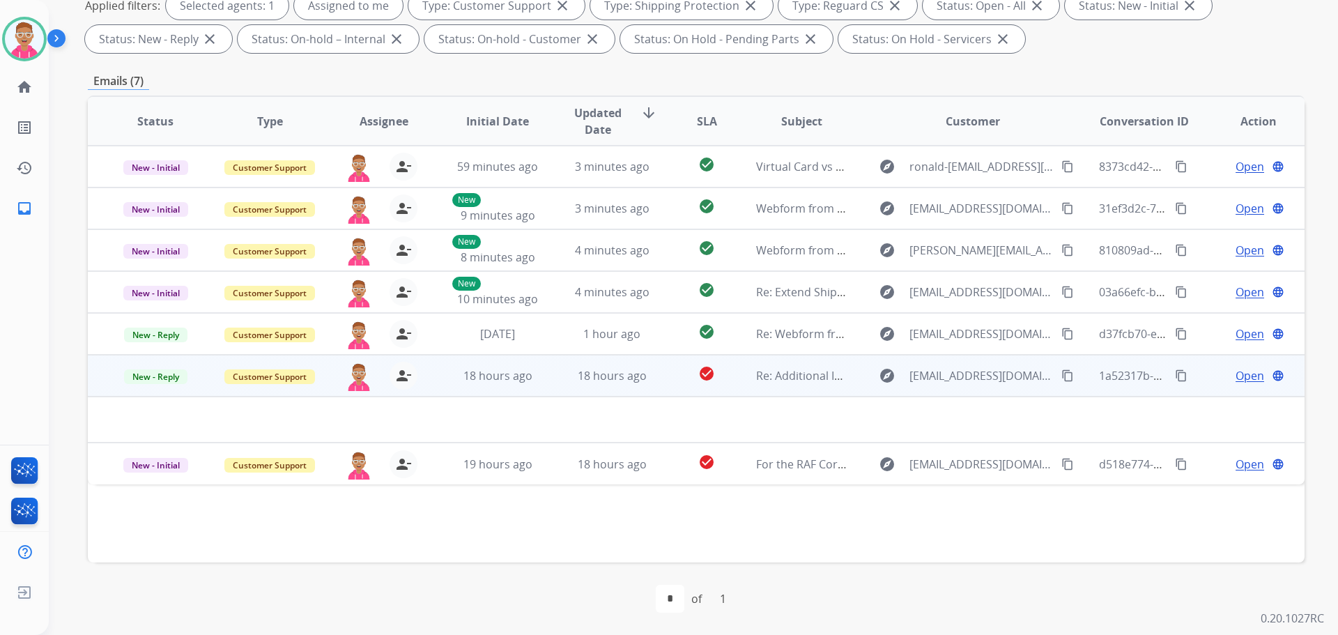
click at [1240, 379] on span "Open" at bounding box center [1249, 375] width 29 height 17
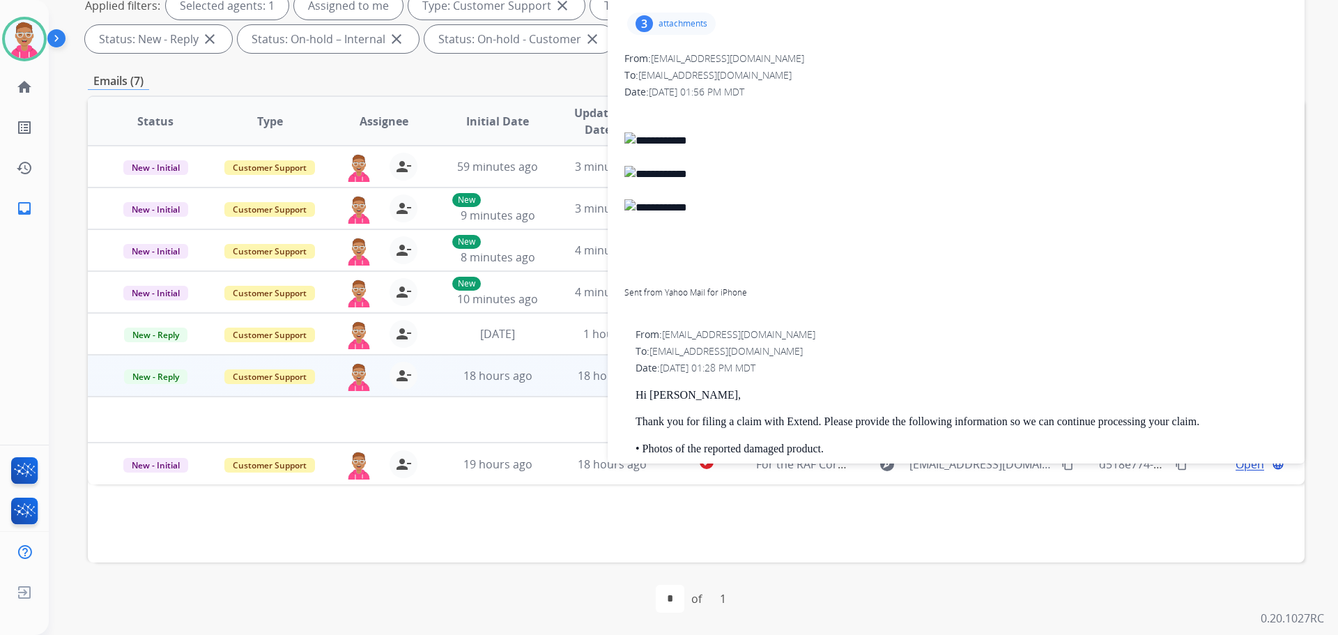
scroll to position [0, 0]
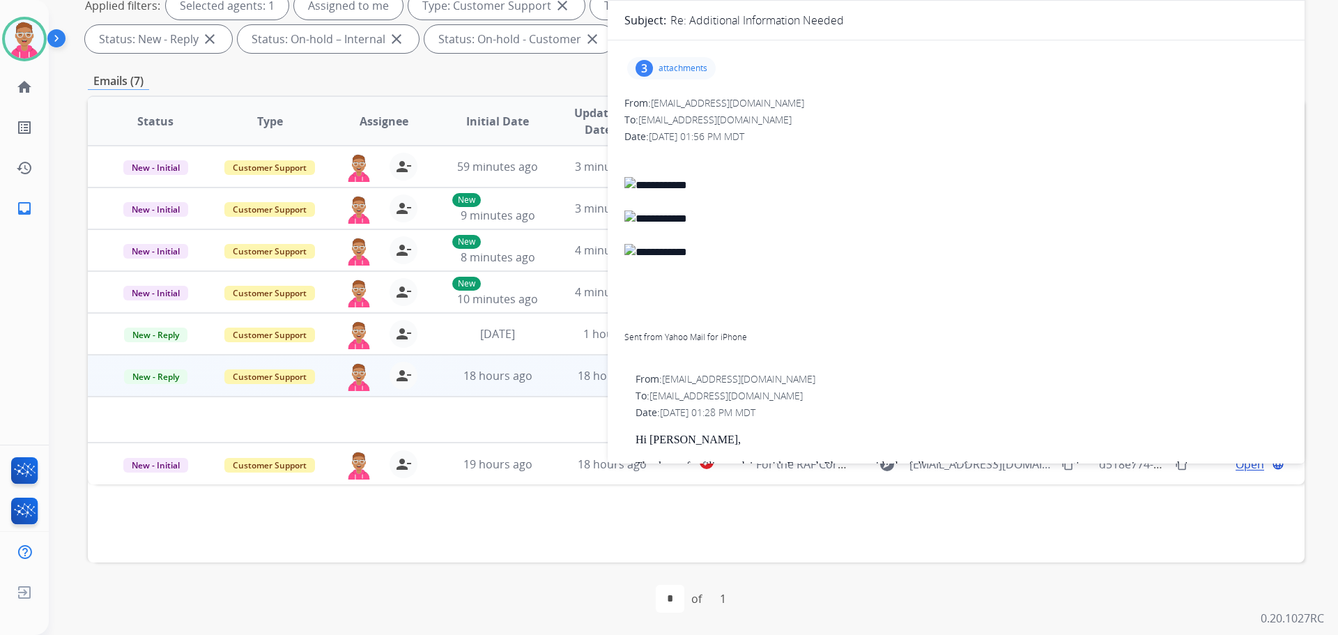
click at [654, 73] on div "3 attachments" at bounding box center [671, 68] width 88 height 22
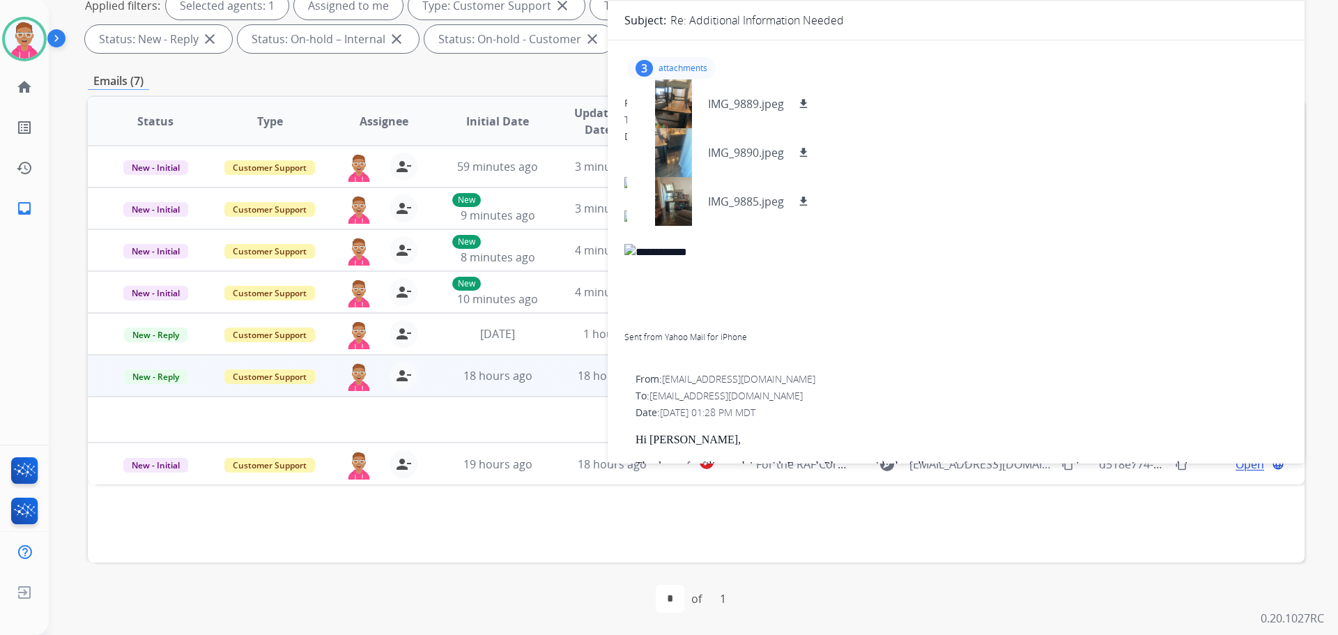
click at [669, 63] on p "attachments" at bounding box center [682, 68] width 49 height 11
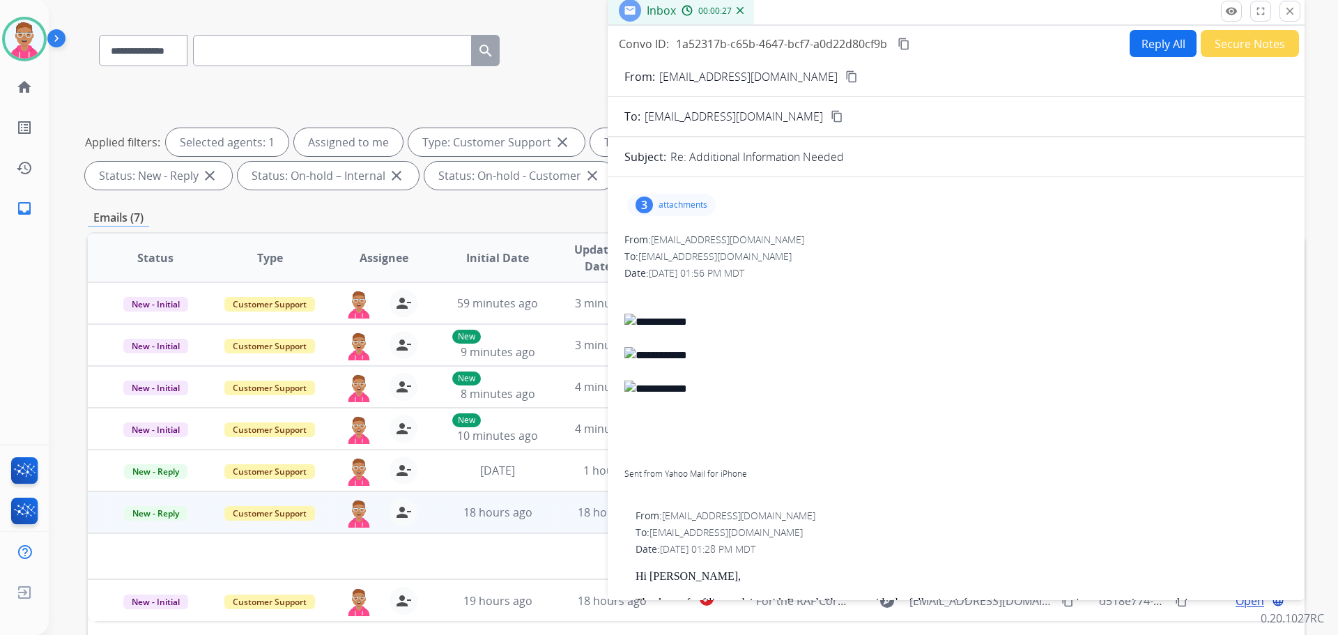
scroll to position [86, 0]
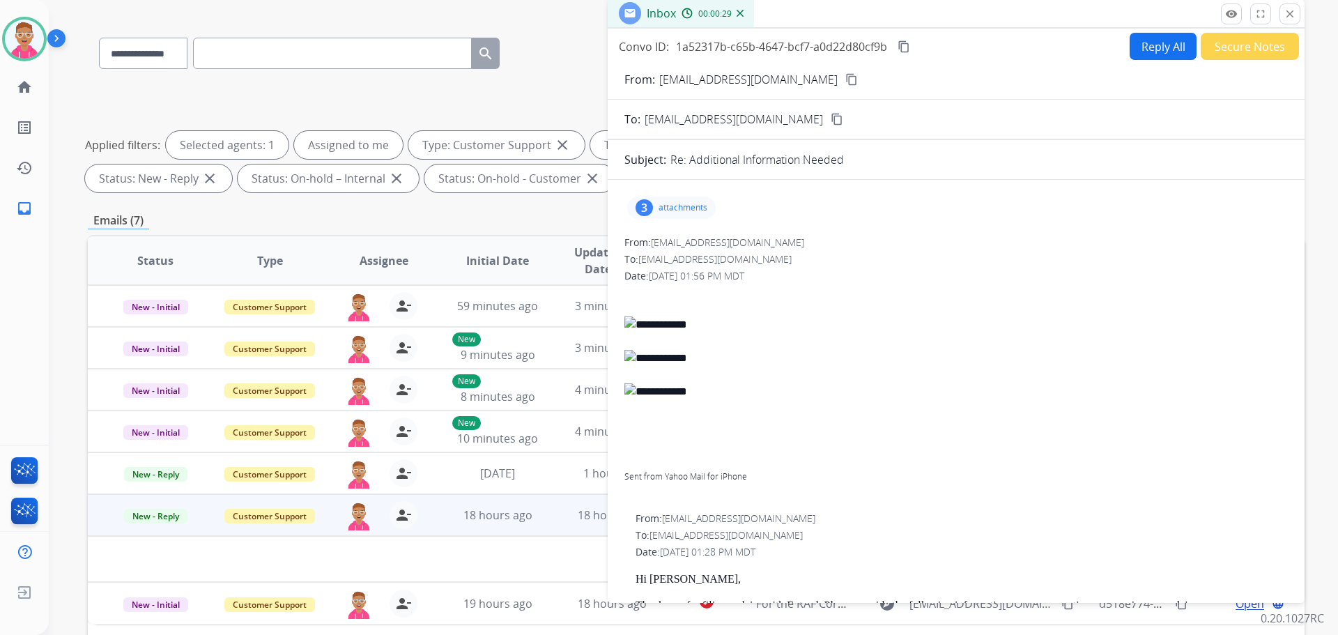
click at [845, 79] on mat-icon "content_copy" at bounding box center [851, 79] width 13 height 13
click at [672, 208] on p "attachments" at bounding box center [682, 207] width 49 height 11
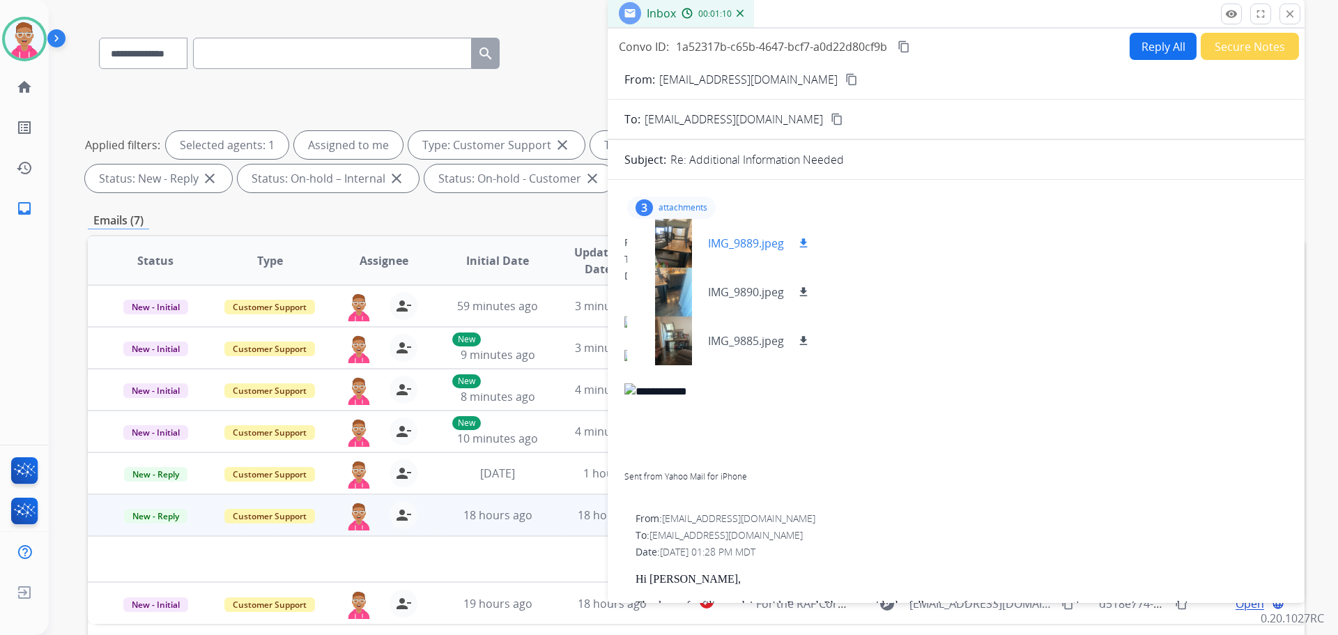
click at [674, 241] on div at bounding box center [673, 243] width 70 height 49
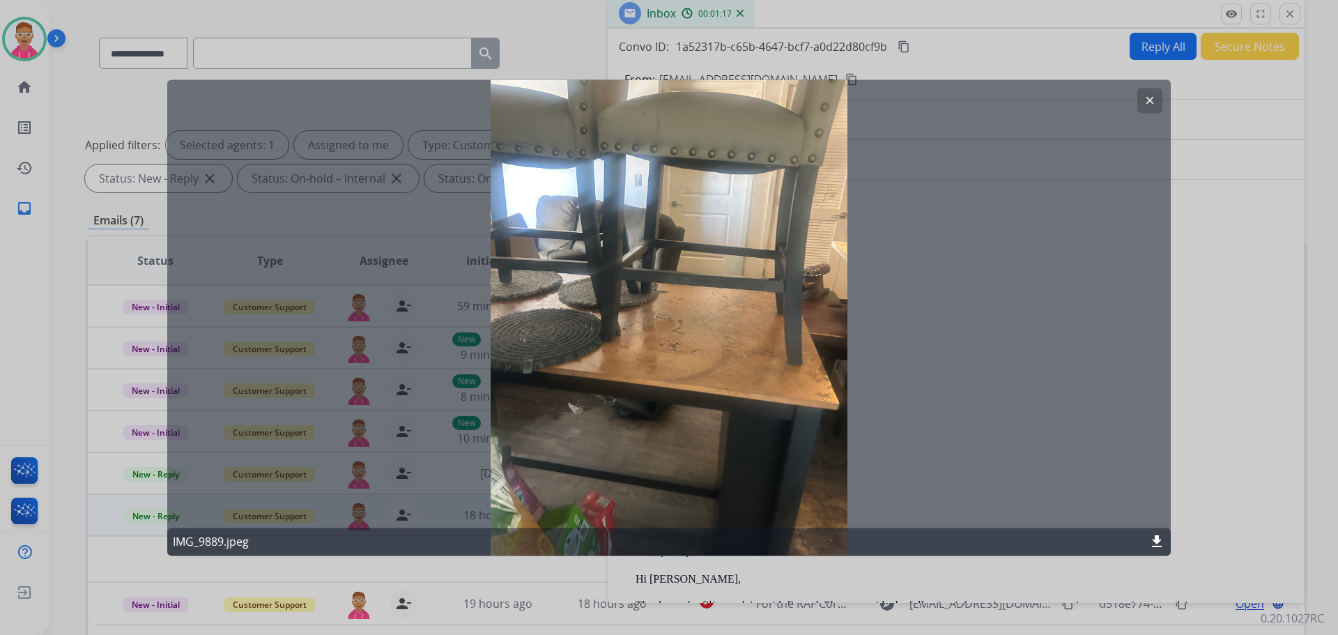
click at [1155, 541] on mat-icon "download" at bounding box center [1156, 541] width 17 height 17
click at [1147, 102] on mat-icon "clear" at bounding box center [1149, 100] width 13 height 13
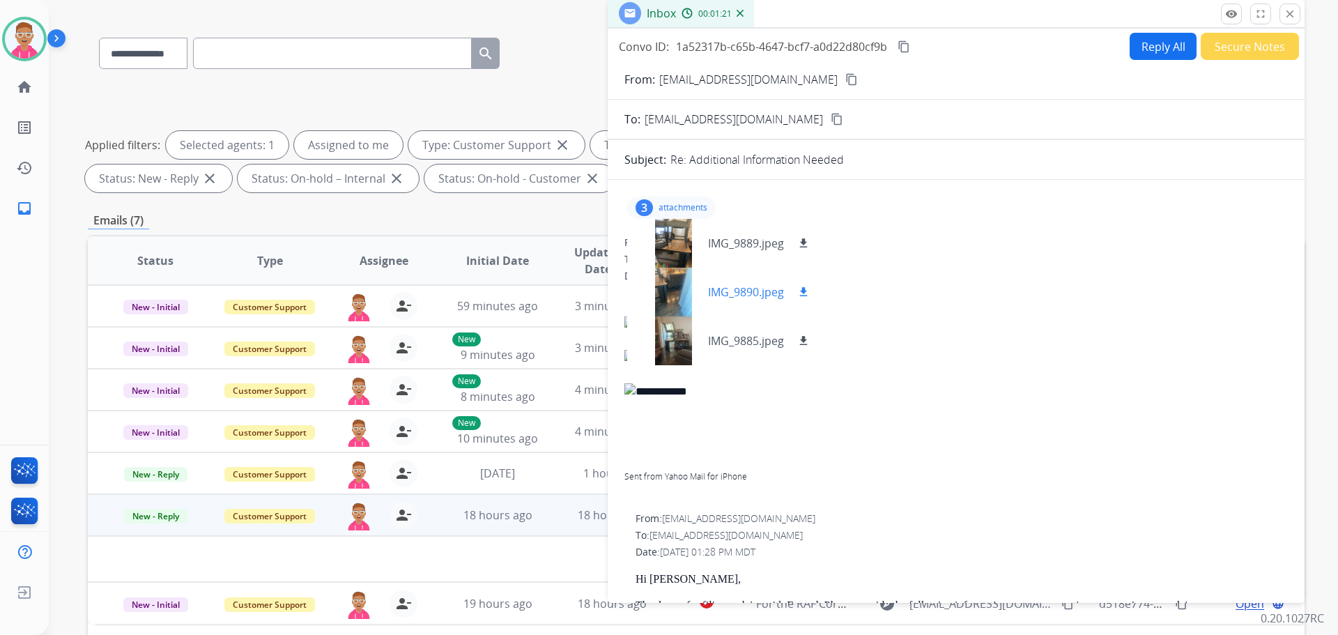
click at [685, 290] on div at bounding box center [673, 292] width 70 height 49
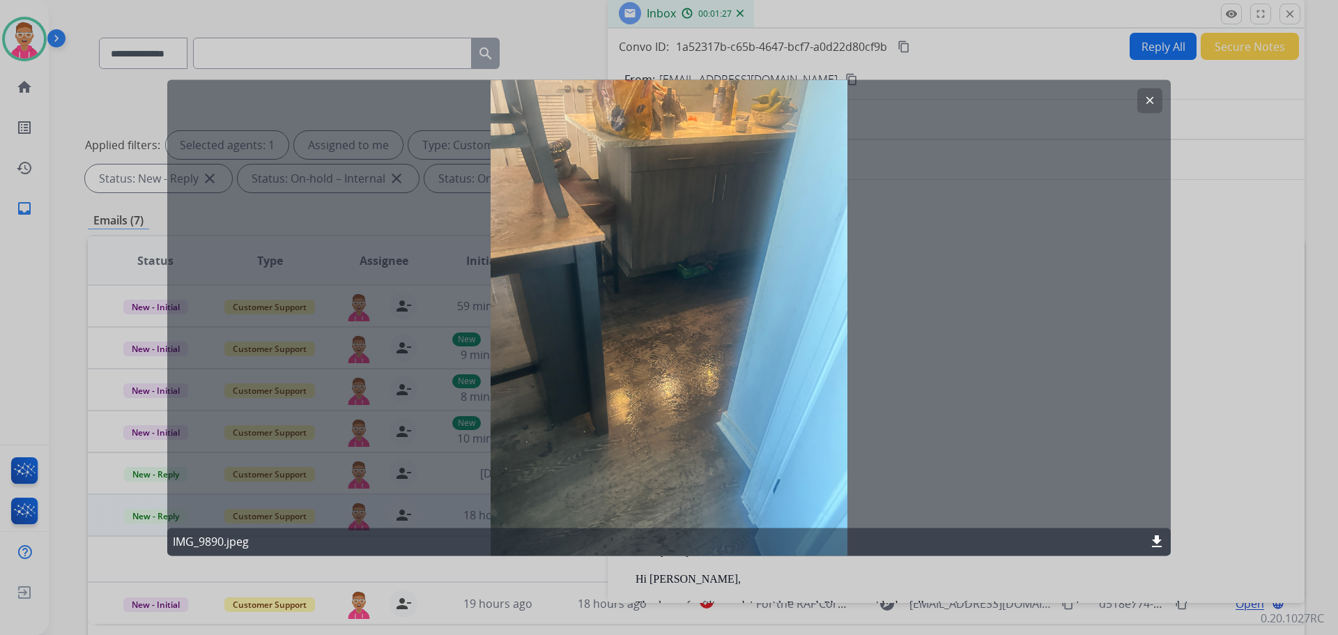
click at [1160, 541] on mat-icon "download" at bounding box center [1156, 541] width 17 height 17
click at [1146, 104] on mat-icon "clear" at bounding box center [1149, 100] width 13 height 13
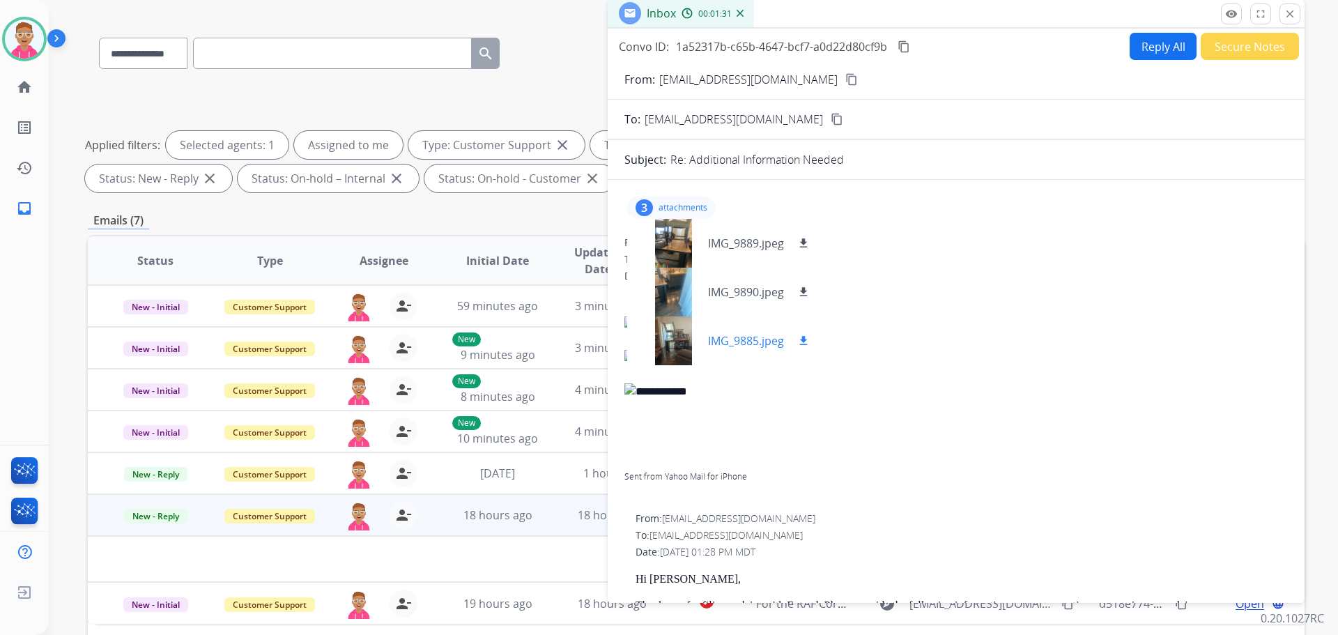
click at [677, 330] on div at bounding box center [673, 340] width 70 height 49
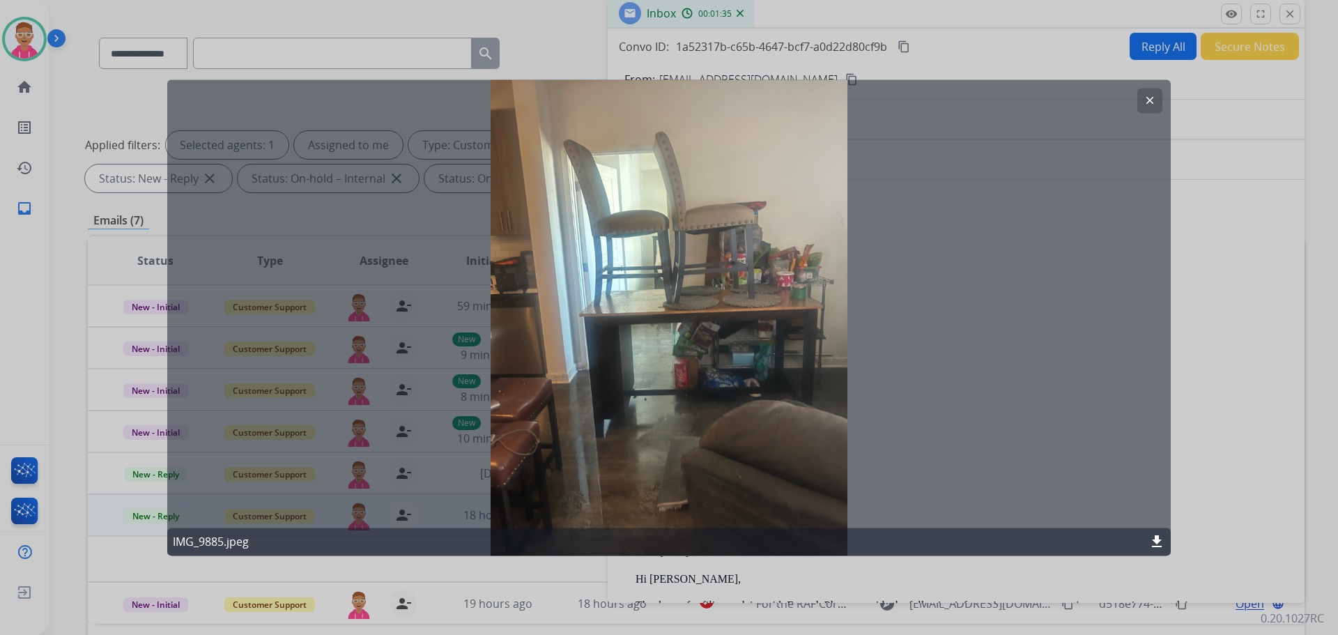
click at [1156, 538] on mat-icon "download" at bounding box center [1156, 541] width 17 height 17
click at [1221, 298] on div at bounding box center [669, 317] width 1338 height 635
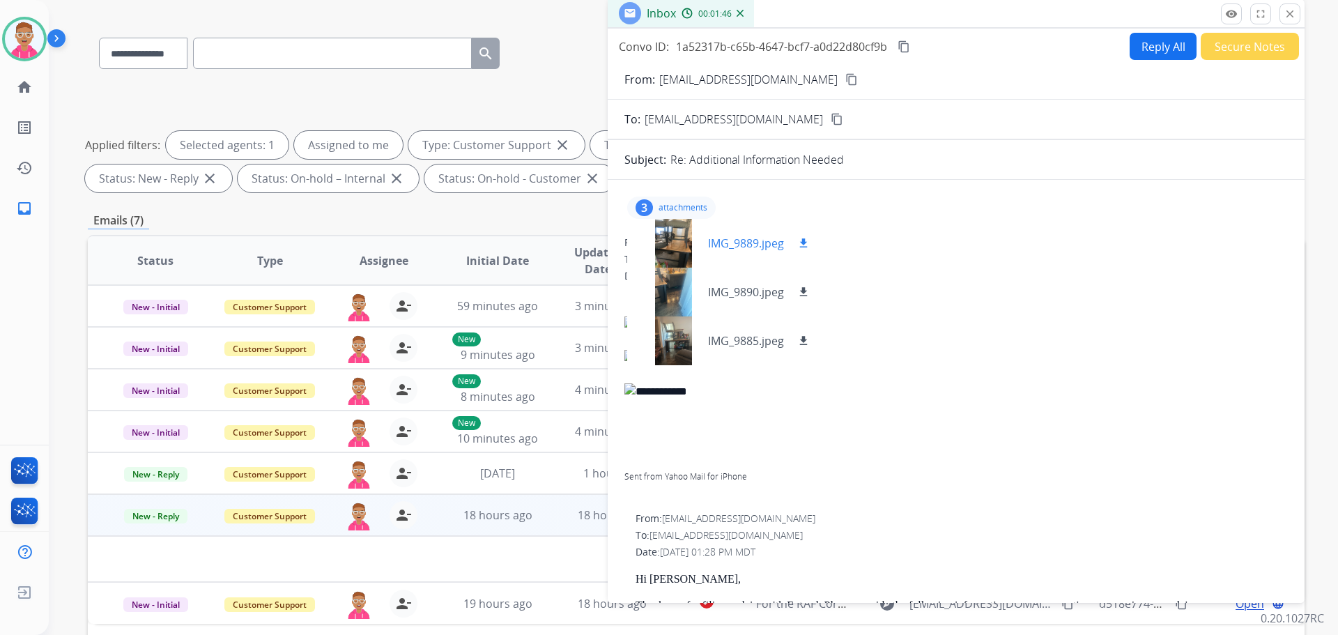
click at [673, 237] on div at bounding box center [673, 243] width 70 height 49
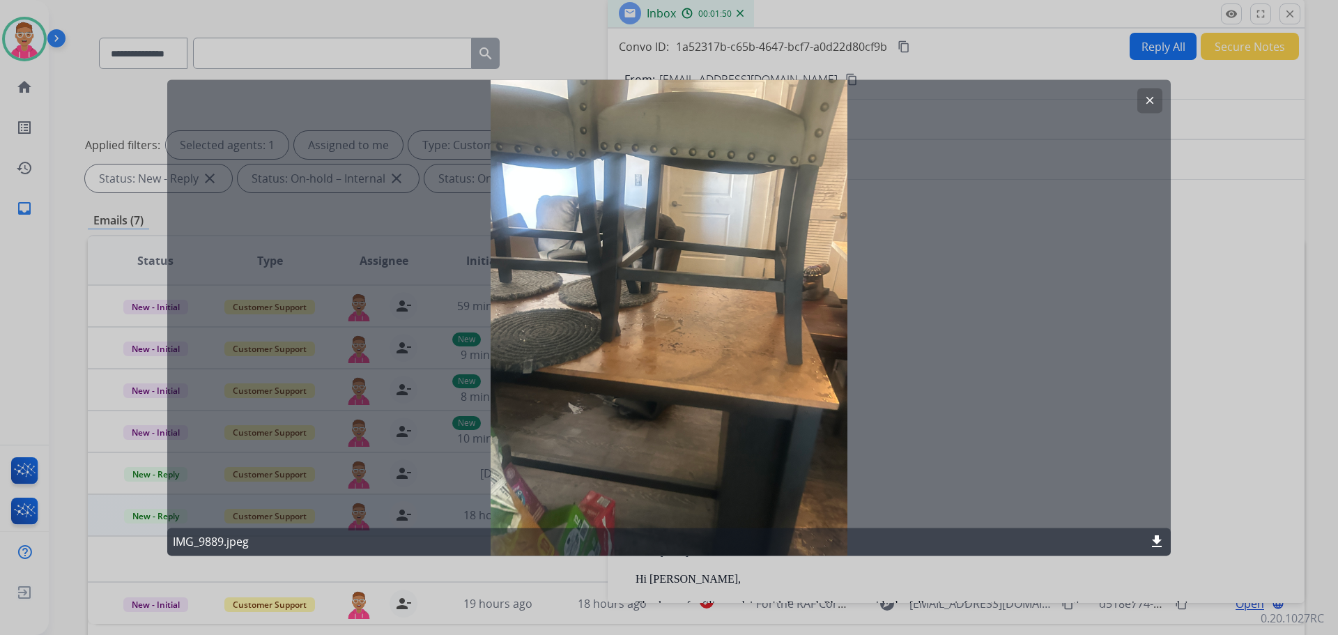
click at [1155, 96] on mat-icon "clear" at bounding box center [1149, 100] width 13 height 13
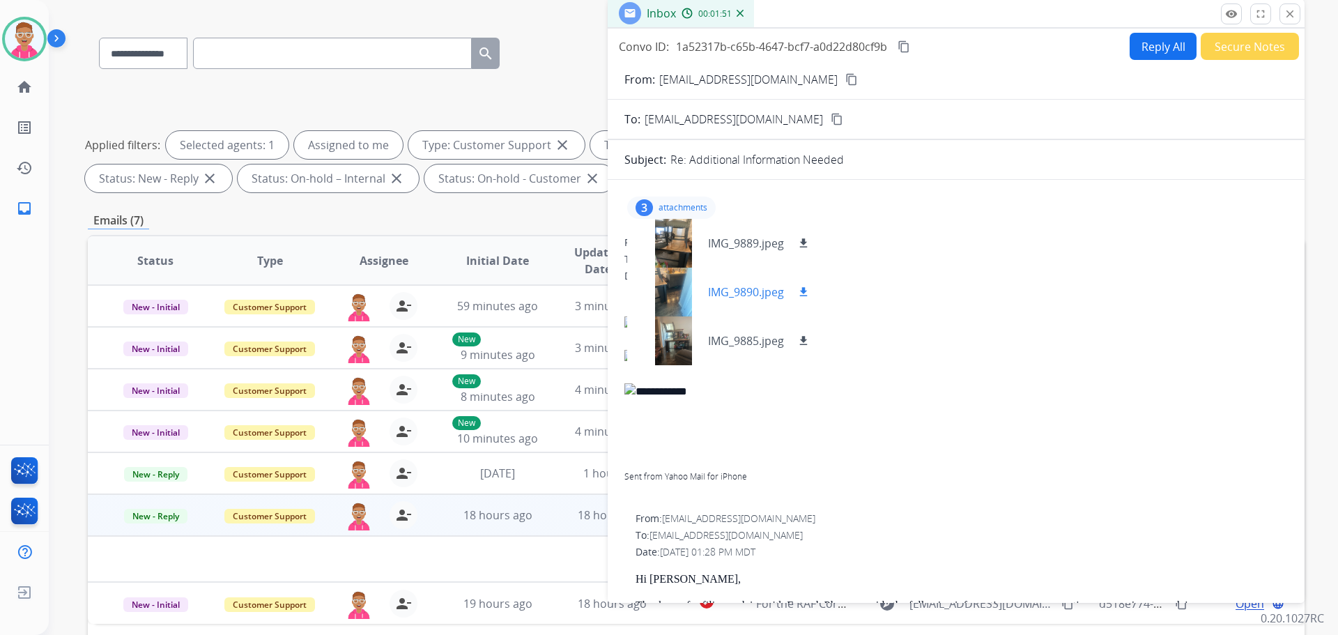
click at [675, 290] on div at bounding box center [673, 292] width 70 height 49
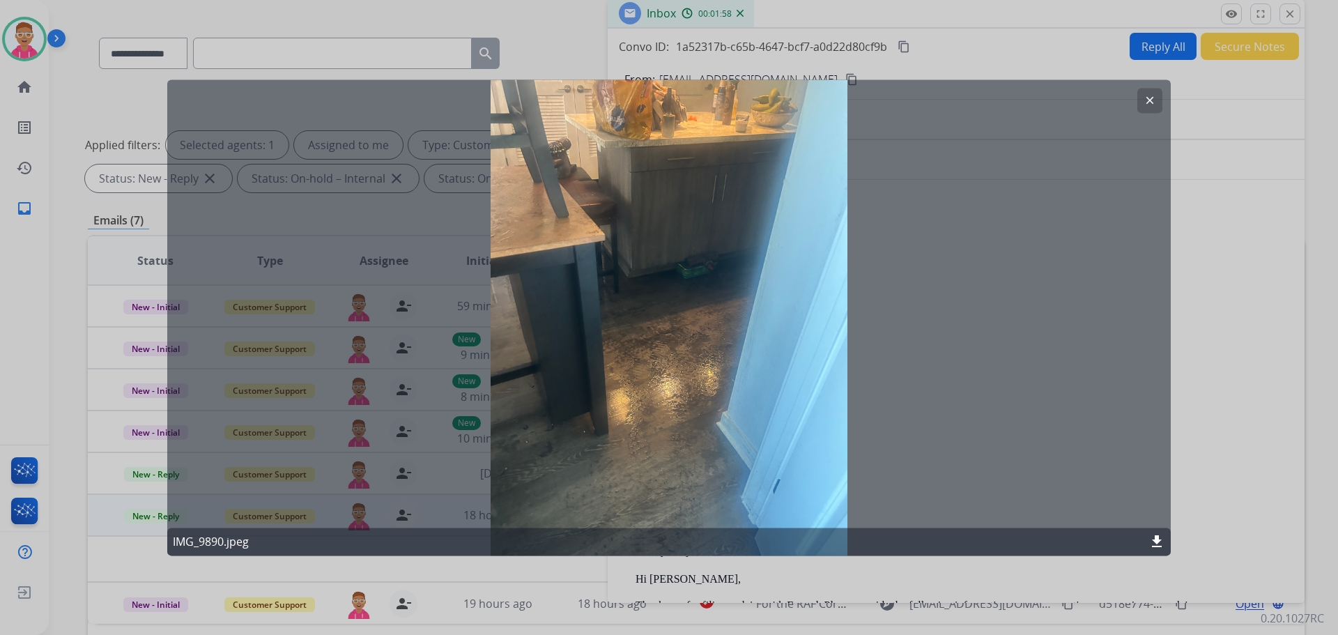
click at [1152, 99] on mat-icon "clear" at bounding box center [1149, 100] width 13 height 13
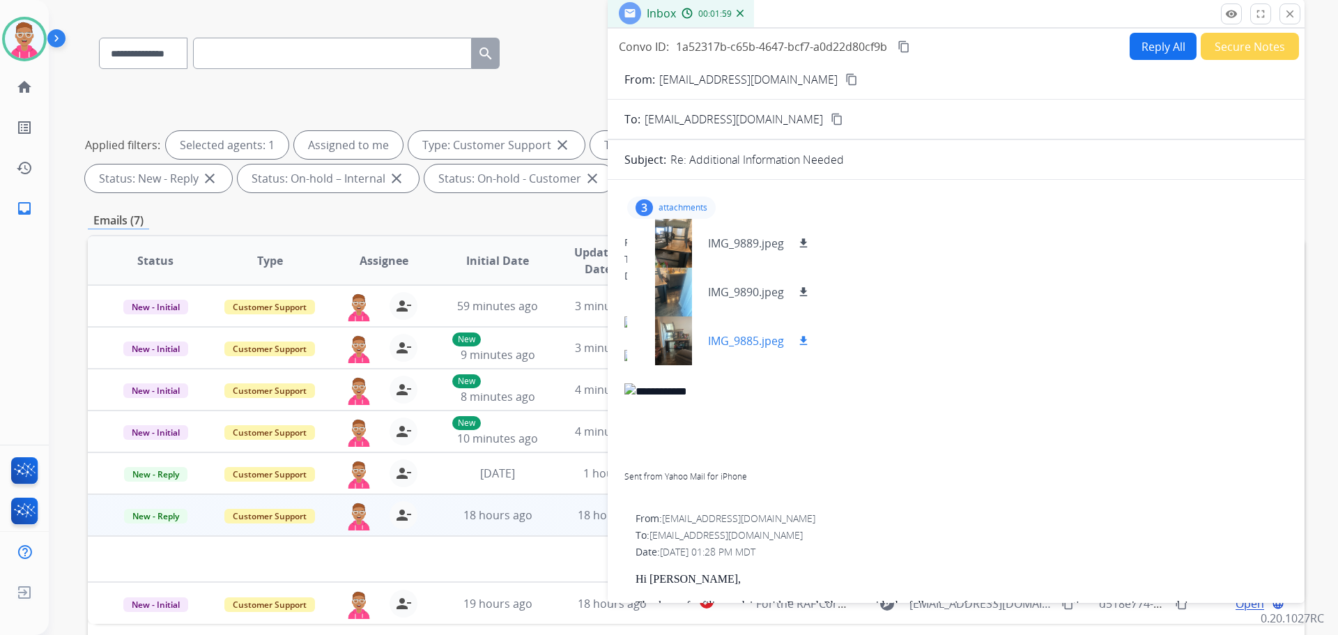
click at [676, 348] on div at bounding box center [673, 340] width 70 height 49
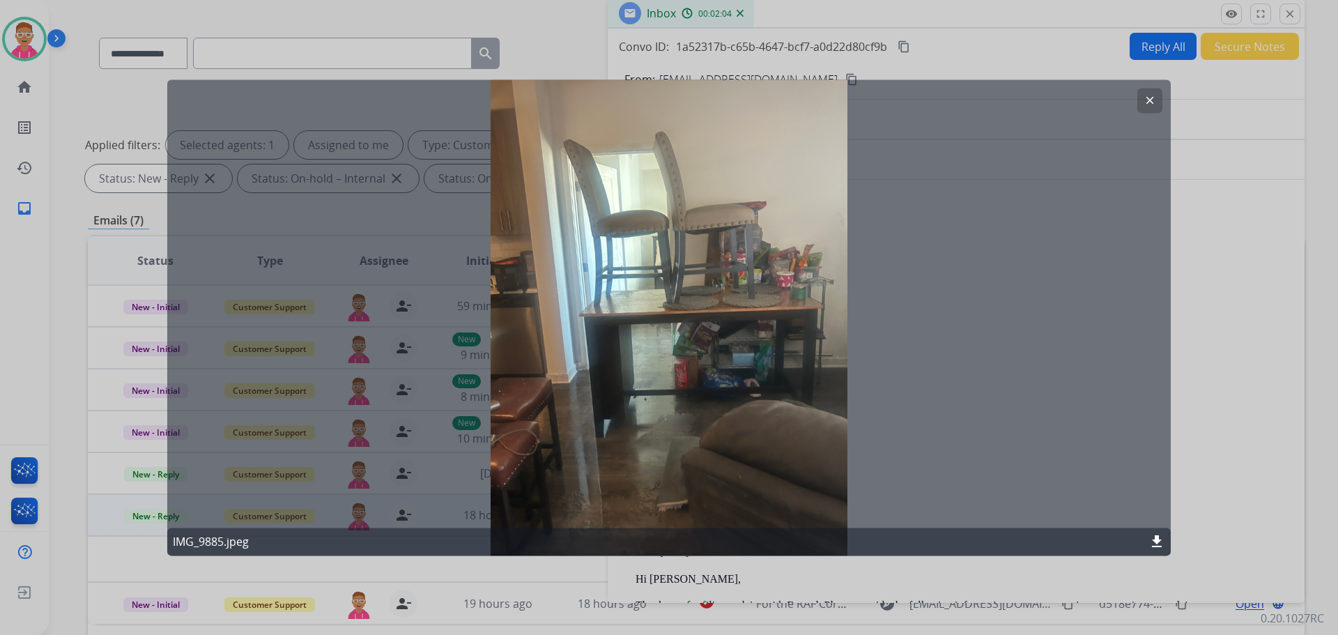
click at [1152, 101] on mat-icon "clear" at bounding box center [1149, 100] width 13 height 13
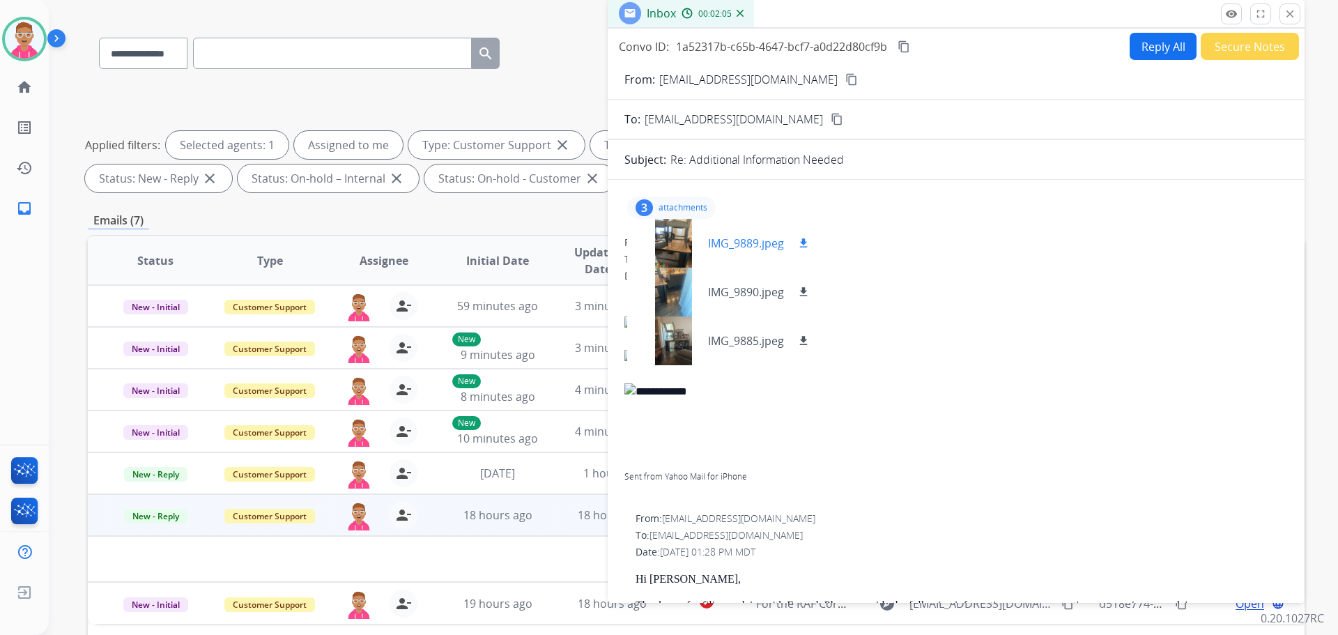
click at [666, 233] on div at bounding box center [673, 243] width 70 height 49
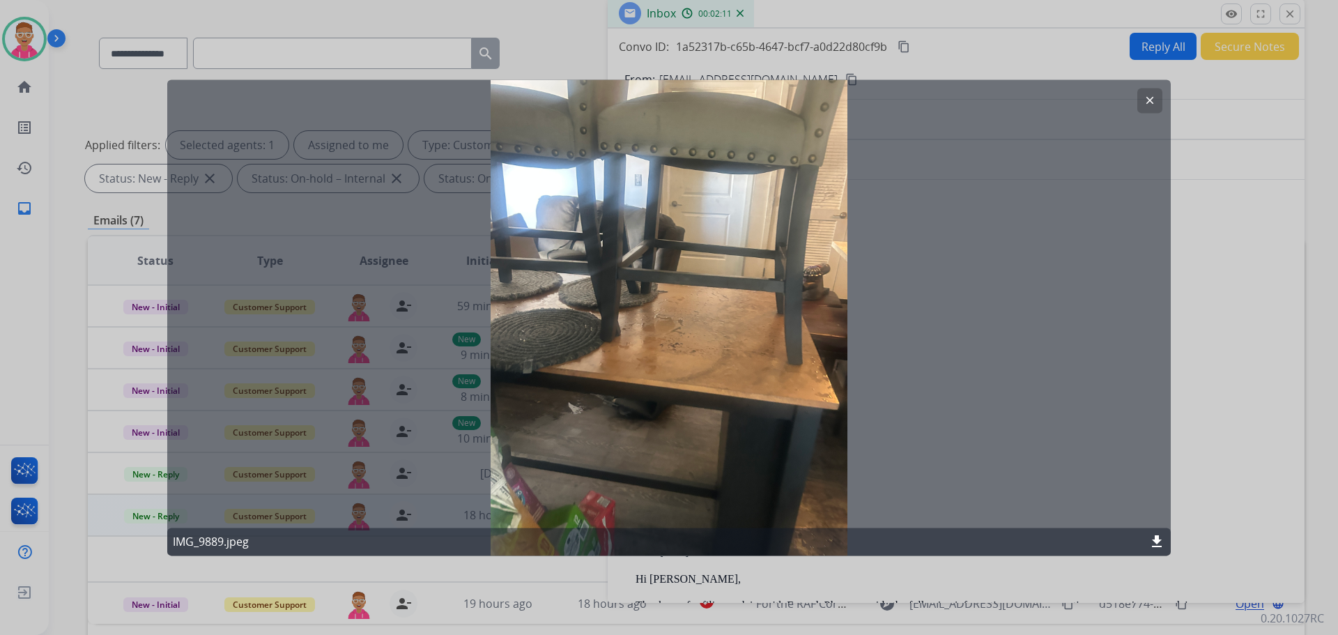
click at [1152, 95] on mat-icon "clear" at bounding box center [1149, 100] width 13 height 13
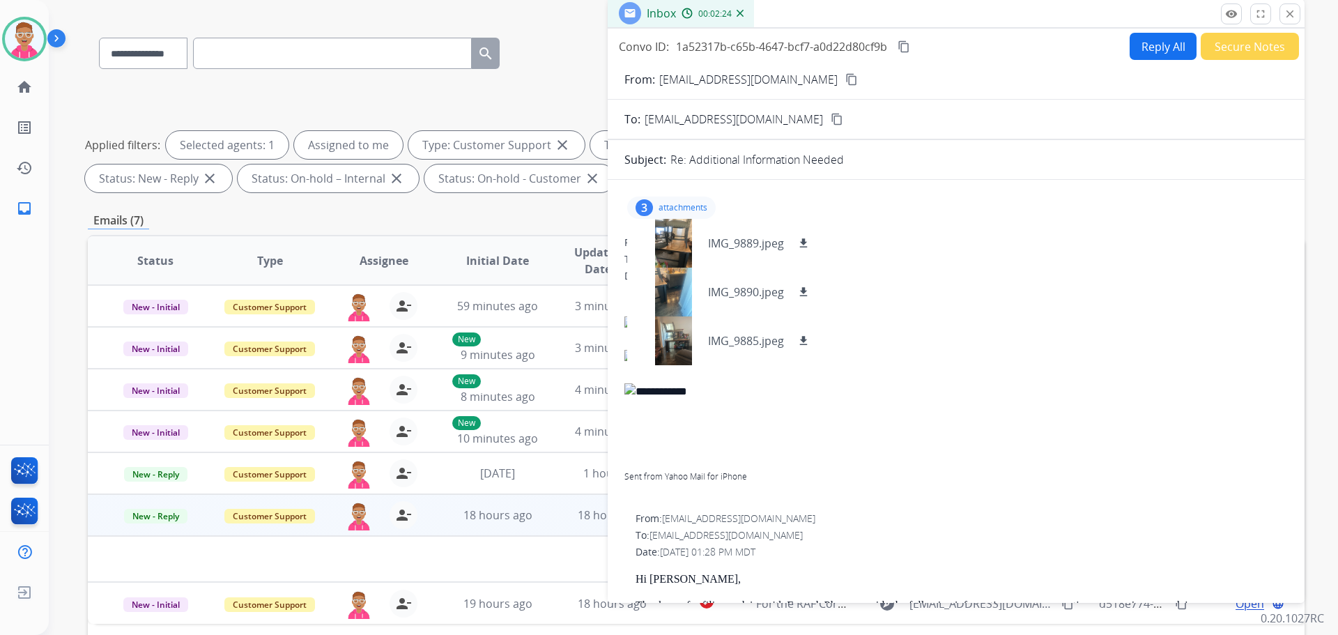
click at [1158, 46] on button "Reply All" at bounding box center [1162, 46] width 67 height 27
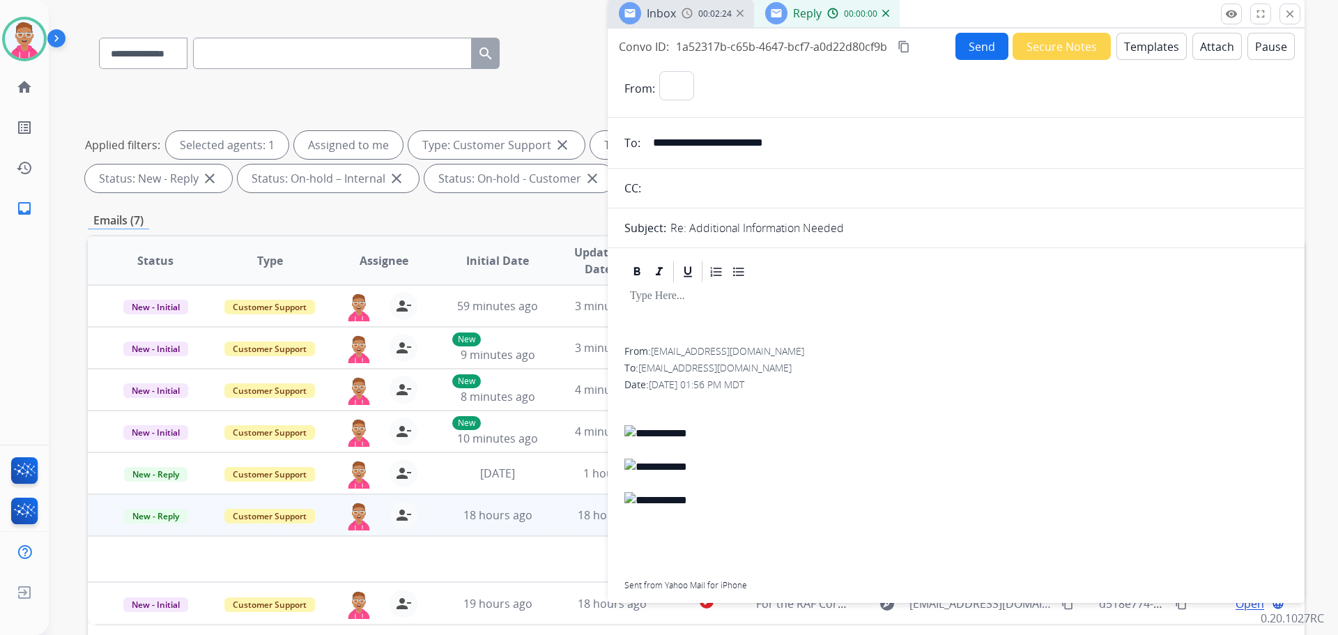
select select "**********"
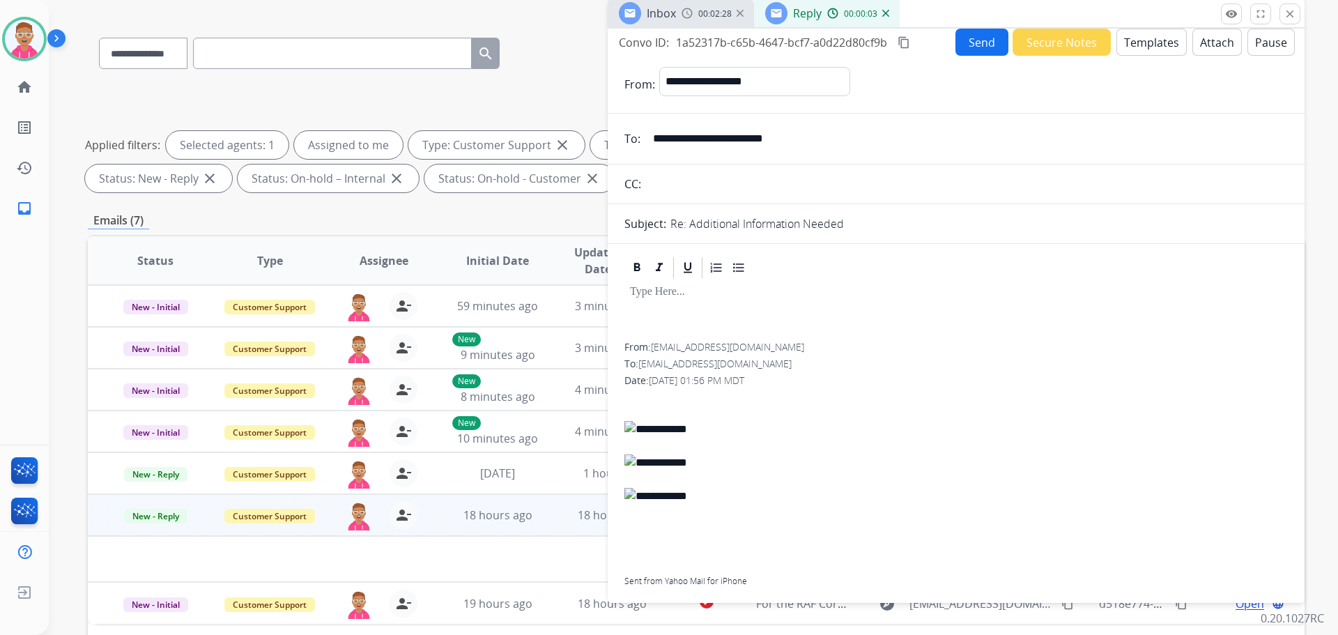
scroll to position [0, 0]
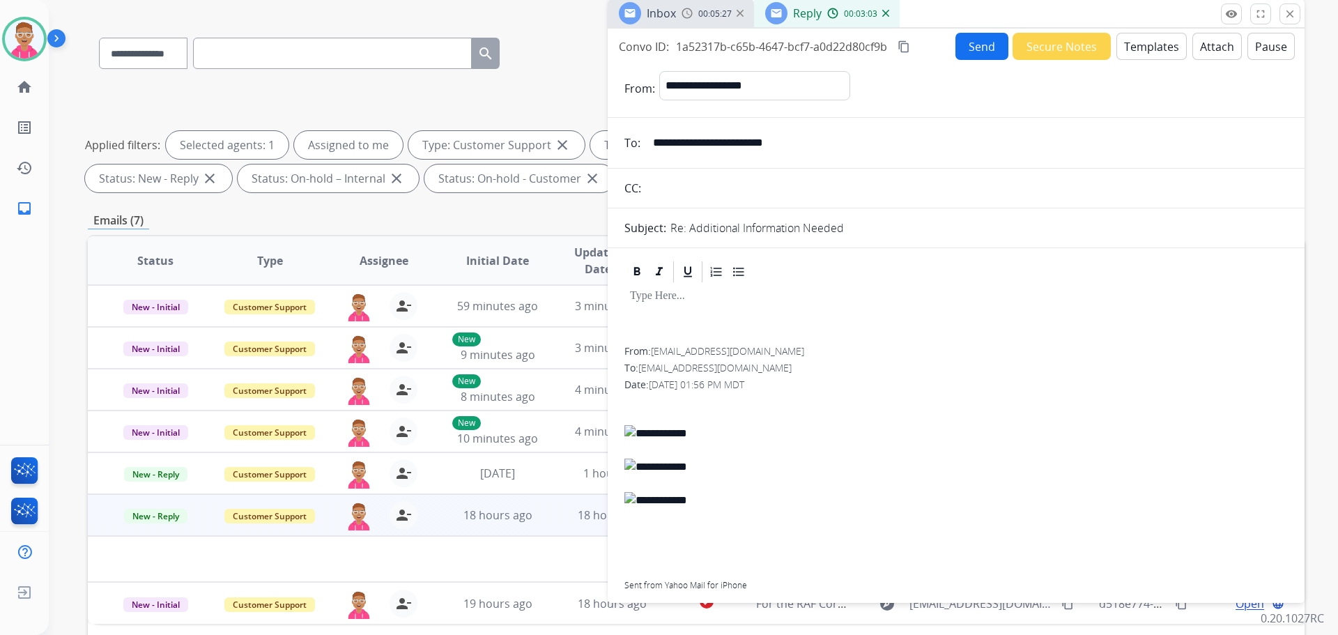
click at [456, 218] on div "Emails (7)" at bounding box center [696, 220] width 1216 height 17
click at [1138, 47] on button "Templates" at bounding box center [1151, 46] width 70 height 27
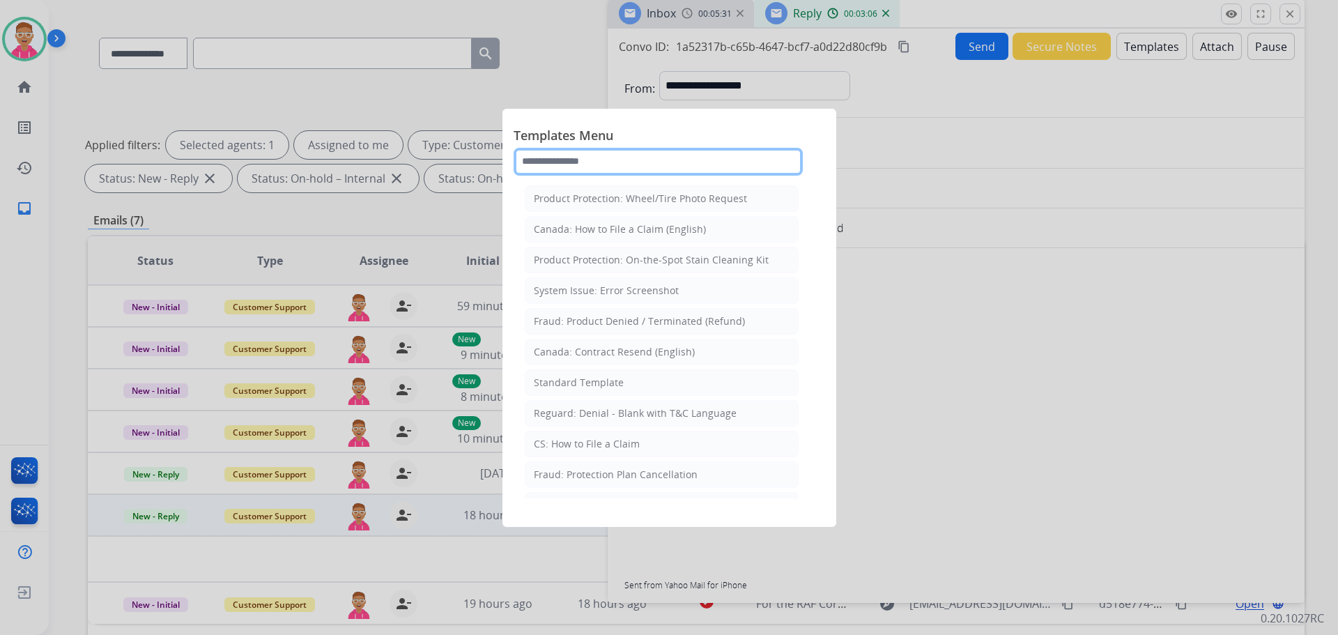
click at [635, 164] on input "text" at bounding box center [657, 162] width 289 height 28
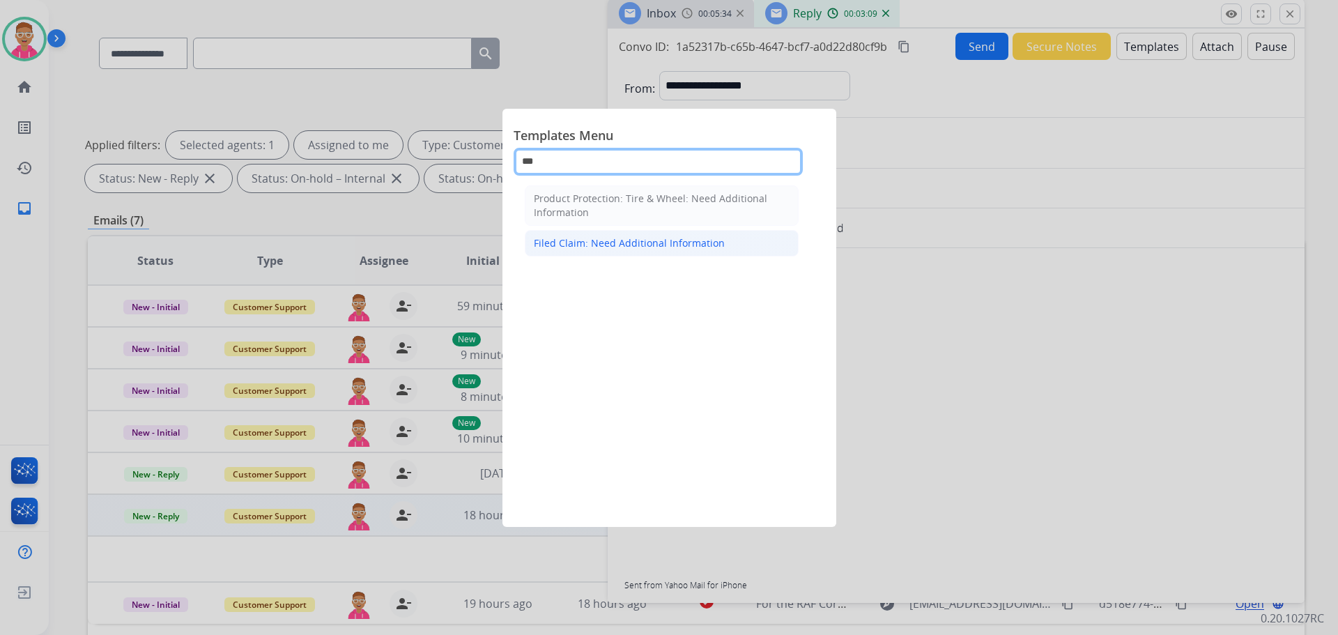
type input "***"
click at [684, 242] on div "Filed Claim: Need Additional Information" at bounding box center [629, 243] width 191 height 14
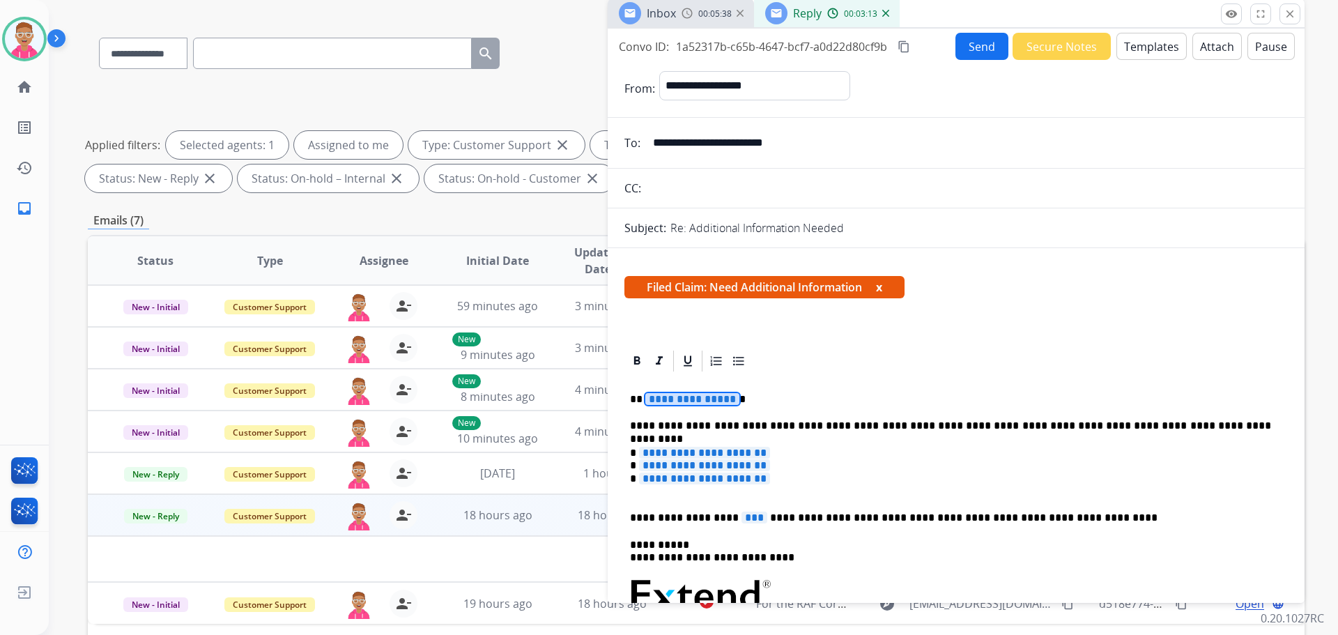
click at [660, 400] on span "**********" at bounding box center [692, 399] width 94 height 12
click at [727, 474] on span "**********" at bounding box center [704, 478] width 131 height 12
click at [818, 421] on p "**********" at bounding box center [950, 425] width 641 height 13
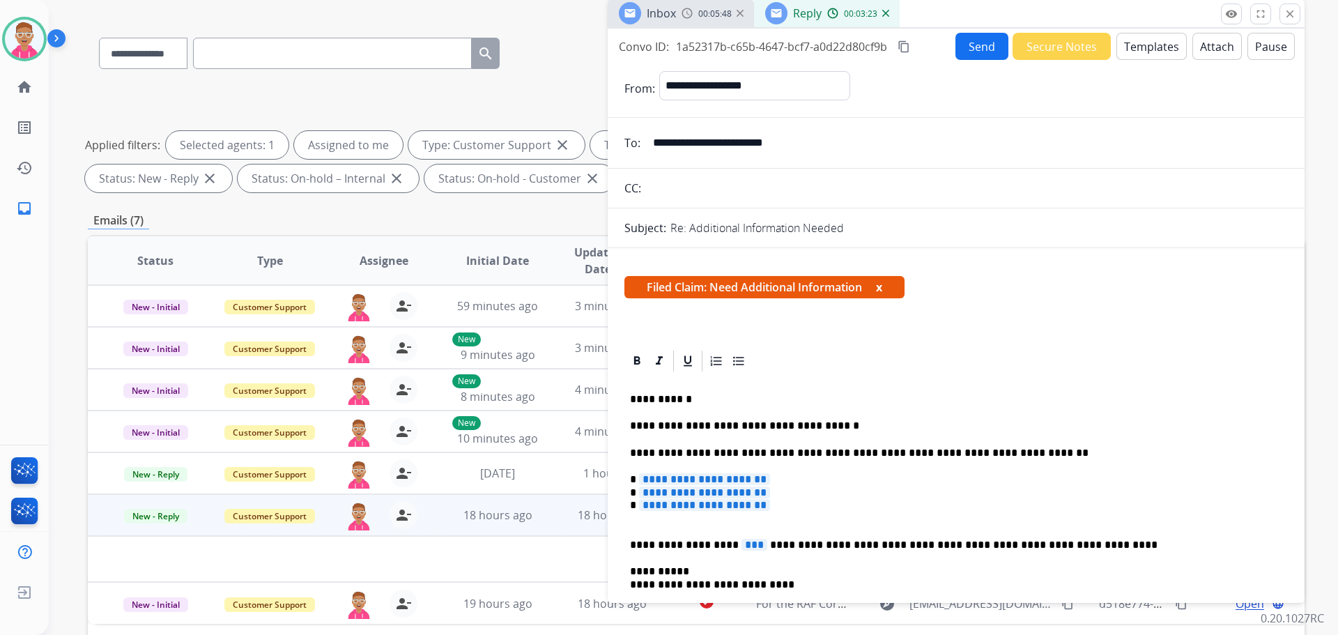
click at [843, 424] on p "**********" at bounding box center [950, 425] width 641 height 13
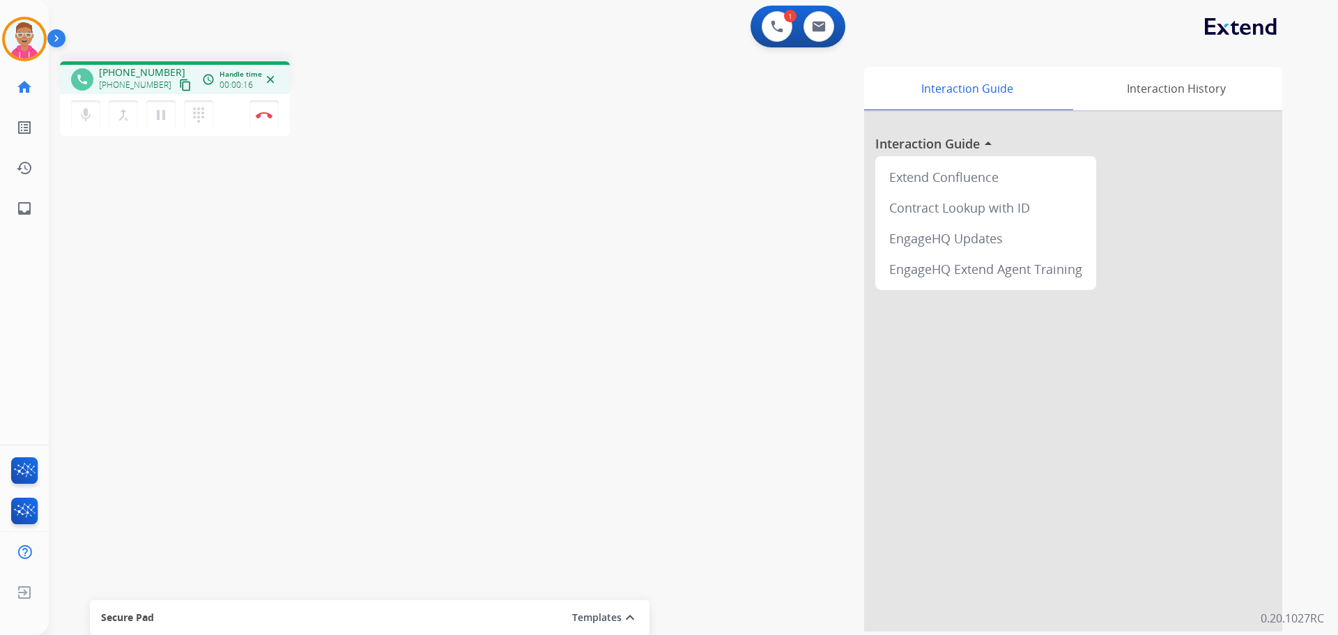
click at [179, 84] on mat-icon "content_copy" at bounding box center [185, 85] width 13 height 13
click at [290, 392] on div "phone [PHONE_NUMBER] [PHONE_NUMBER] content_copy access_time Call metrics Queue…" at bounding box center [676, 340] width 1255 height 581
click at [814, 28] on img at bounding box center [819, 26] width 14 height 11
select select "**********"
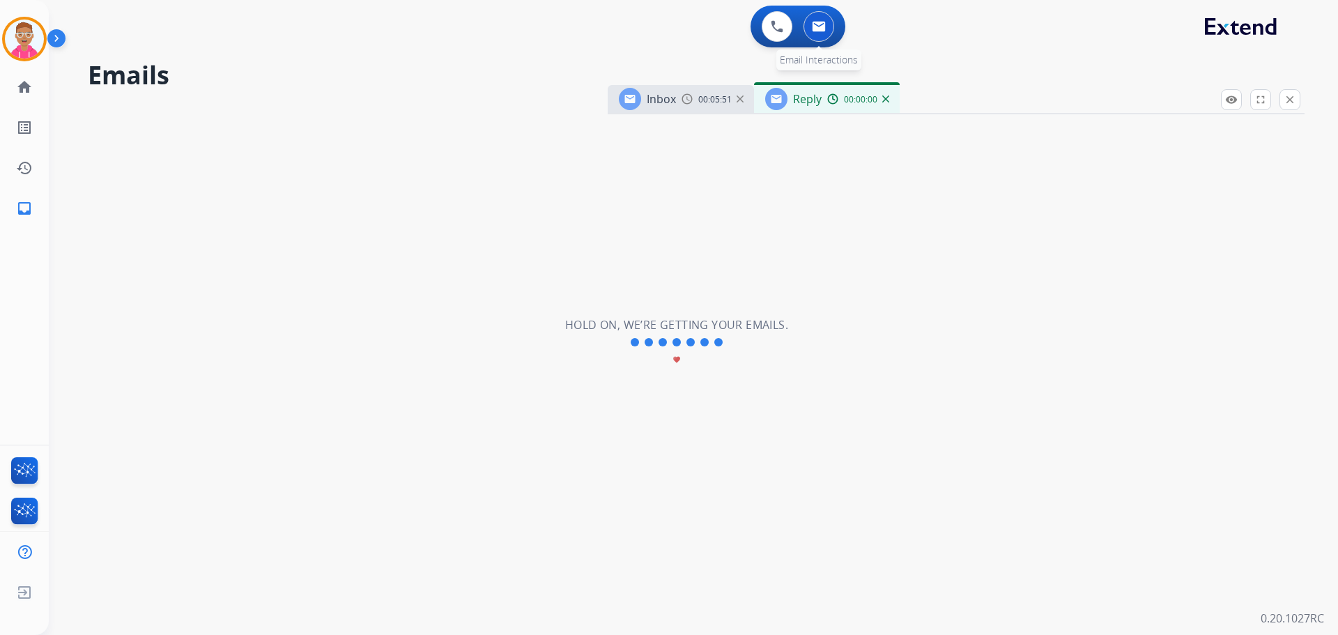
select select "**********"
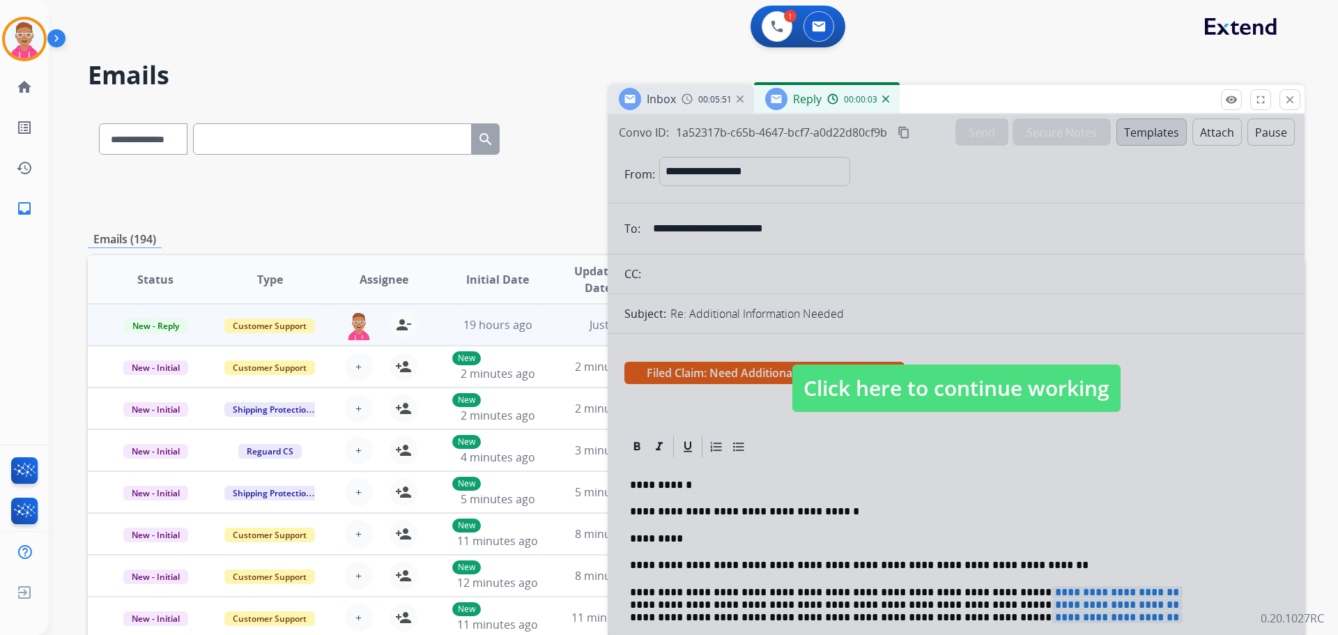
click at [897, 387] on span "Click here to continue working" at bounding box center [956, 387] width 328 height 47
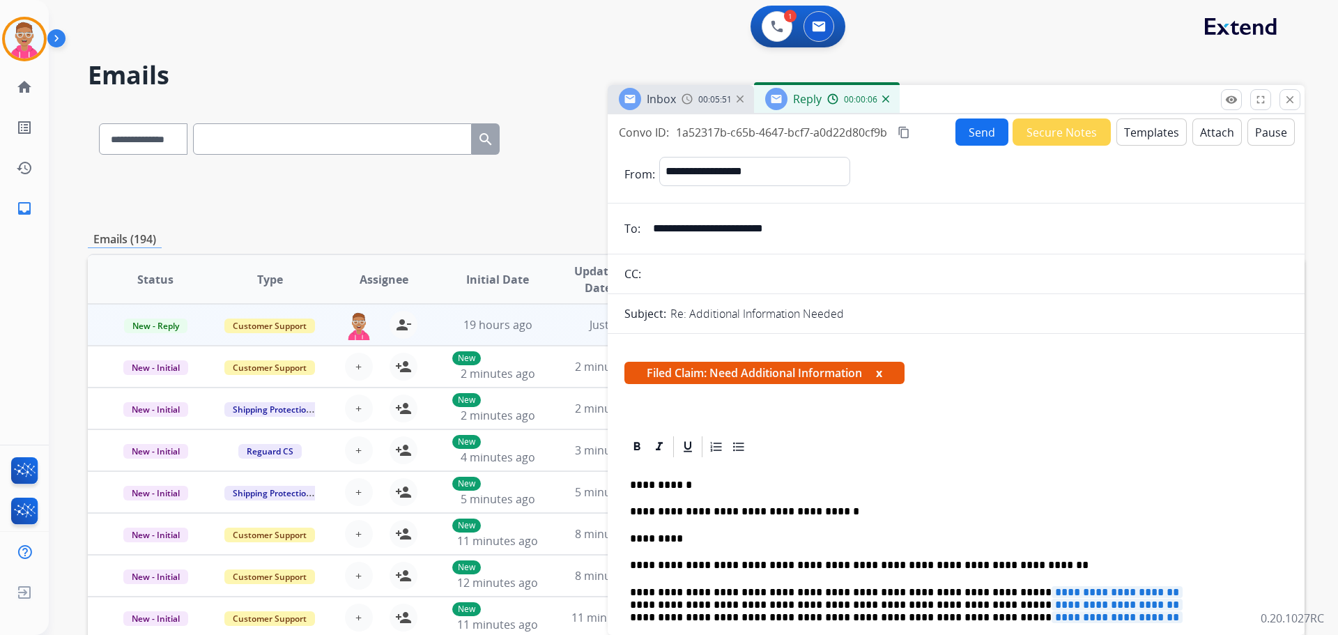
click at [885, 98] on img at bounding box center [885, 98] width 7 height 7
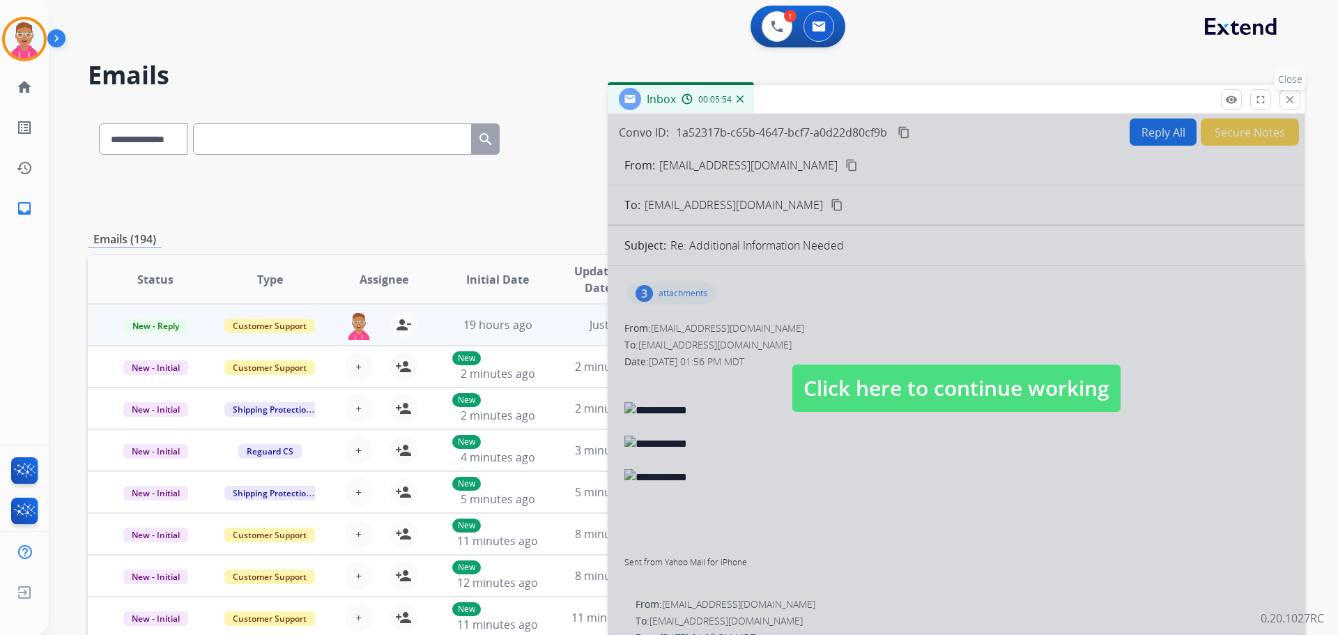
click at [1289, 95] on mat-icon "close" at bounding box center [1289, 99] width 13 height 13
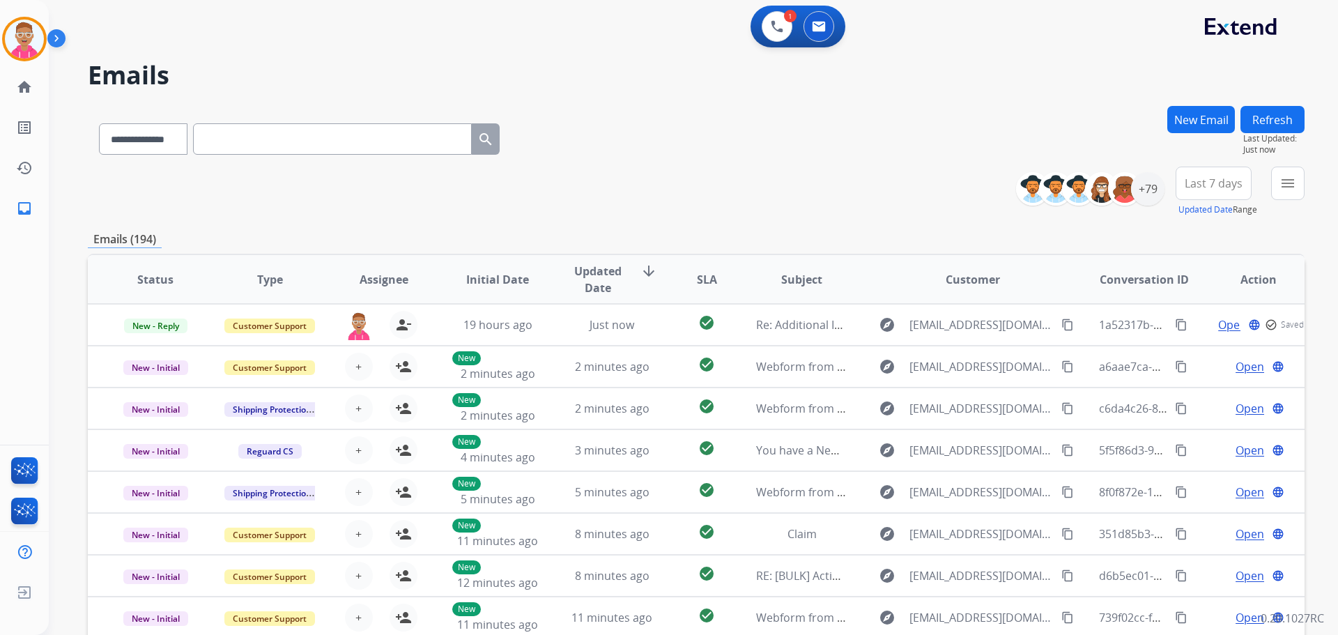
click at [1187, 118] on button "New Email" at bounding box center [1201, 119] width 68 height 27
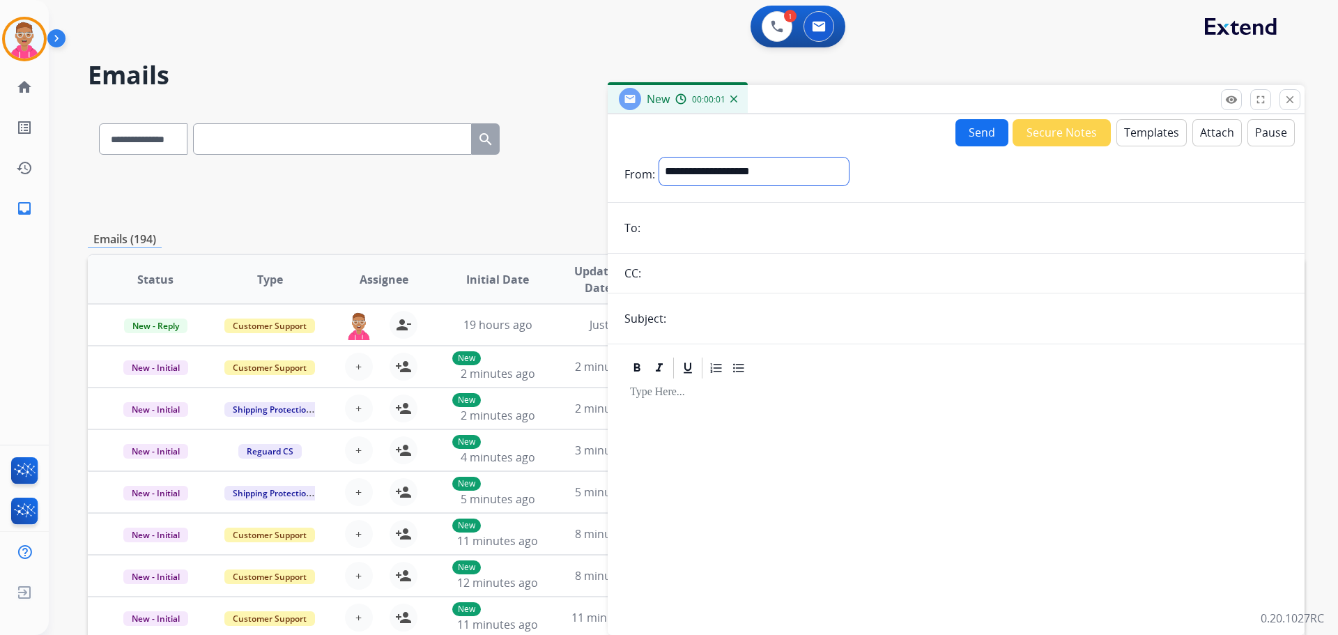
click at [708, 167] on select "**********" at bounding box center [753, 171] width 189 height 28
select select "**********"
click at [659, 157] on select "**********" at bounding box center [753, 171] width 189 height 28
click at [683, 230] on input "email" at bounding box center [965, 229] width 643 height 28
click at [658, 224] on input "email" at bounding box center [965, 229] width 643 height 28
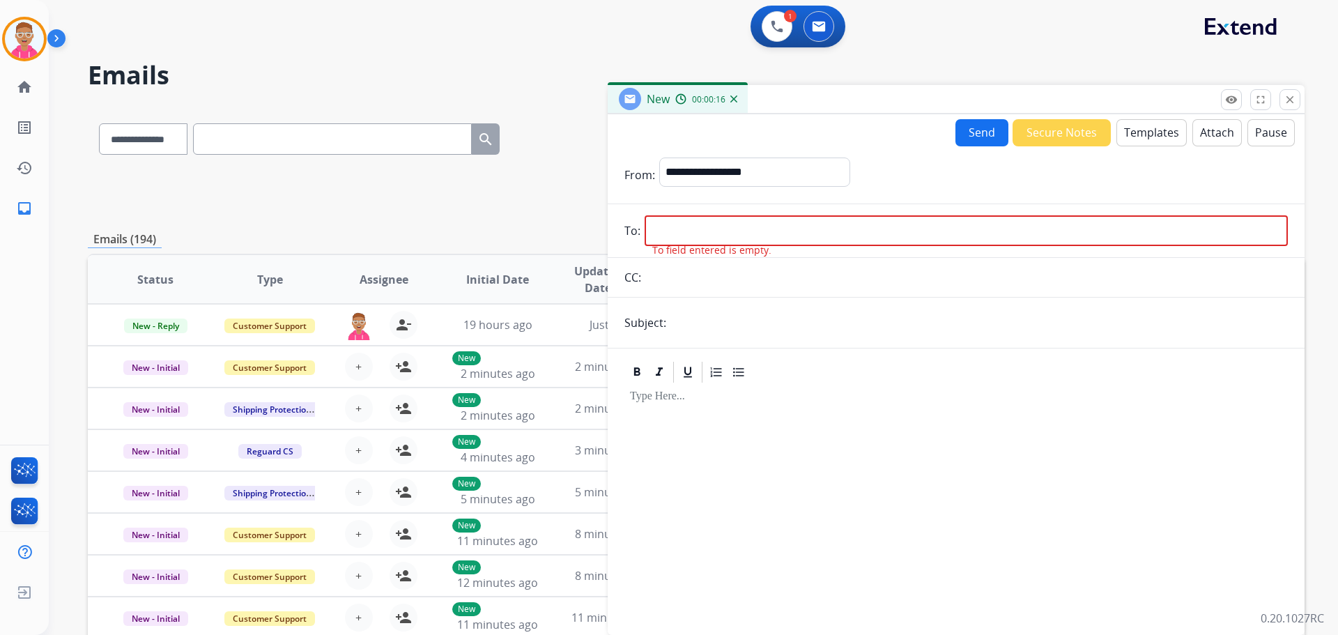
click at [674, 228] on input "email" at bounding box center [965, 230] width 643 height 31
paste input "**********"
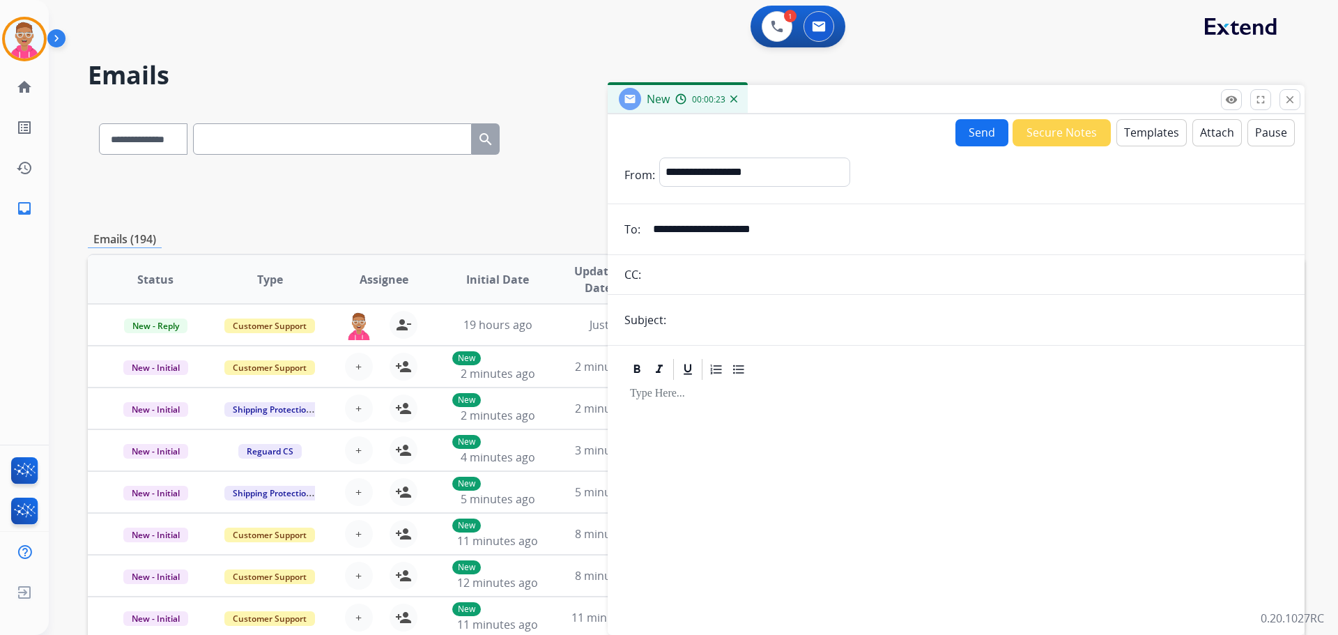
type input "**********"
drag, startPoint x: 743, startPoint y: 316, endPoint x: 741, endPoint y: 328, distance: 11.9
click at [742, 323] on input "text" at bounding box center [978, 320] width 617 height 28
click at [703, 313] on input "text" at bounding box center [978, 320] width 617 height 28
type input "*"
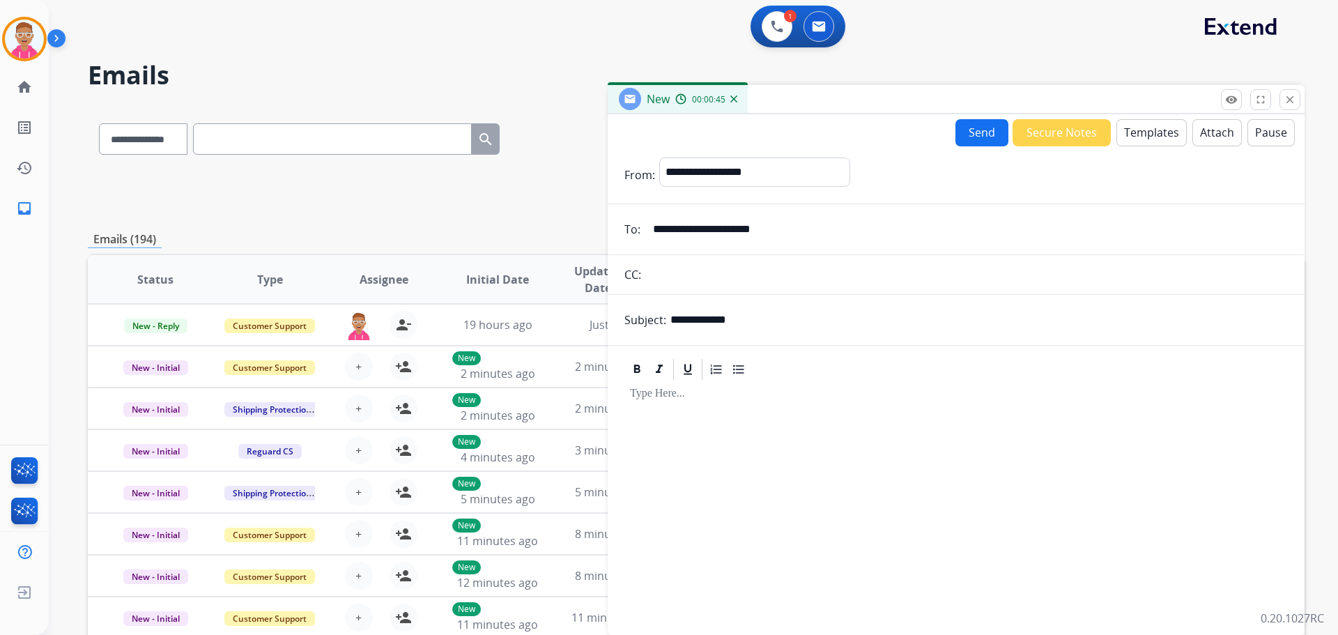
type input "**********"
click at [1133, 130] on button "Templates" at bounding box center [1151, 132] width 70 height 27
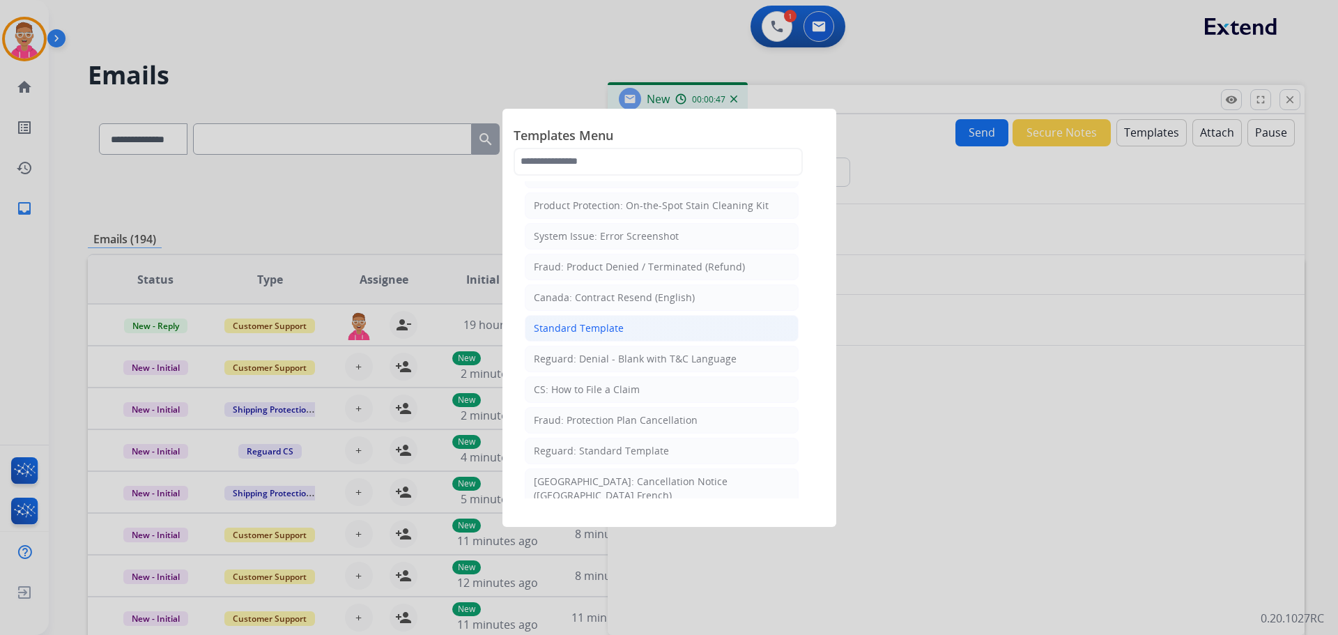
scroll to position [70, 0]
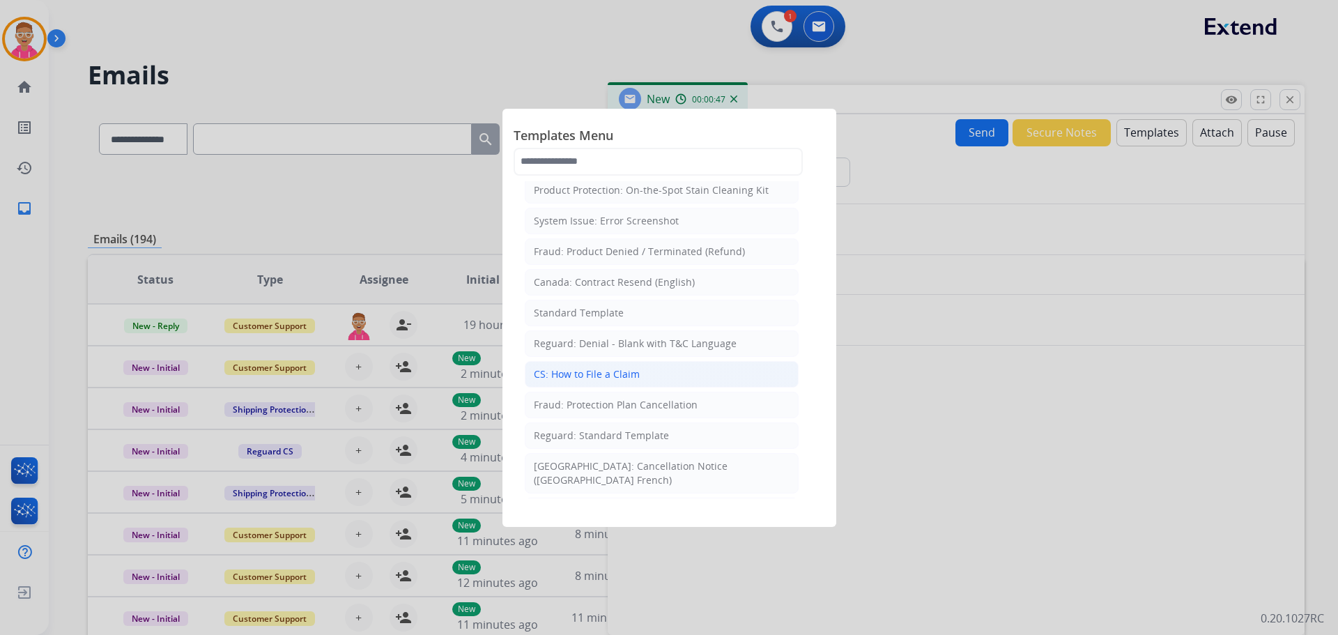
click at [603, 369] on div "CS: How to File a Claim" at bounding box center [587, 374] width 106 height 14
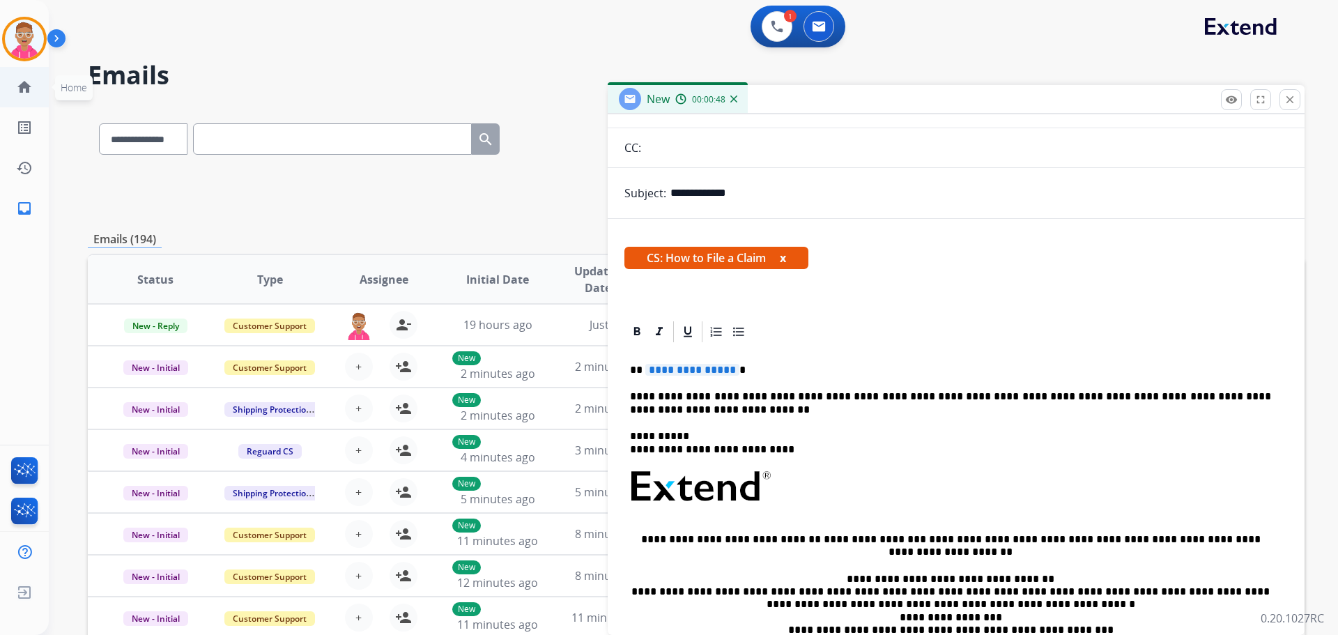
scroll to position [139, 0]
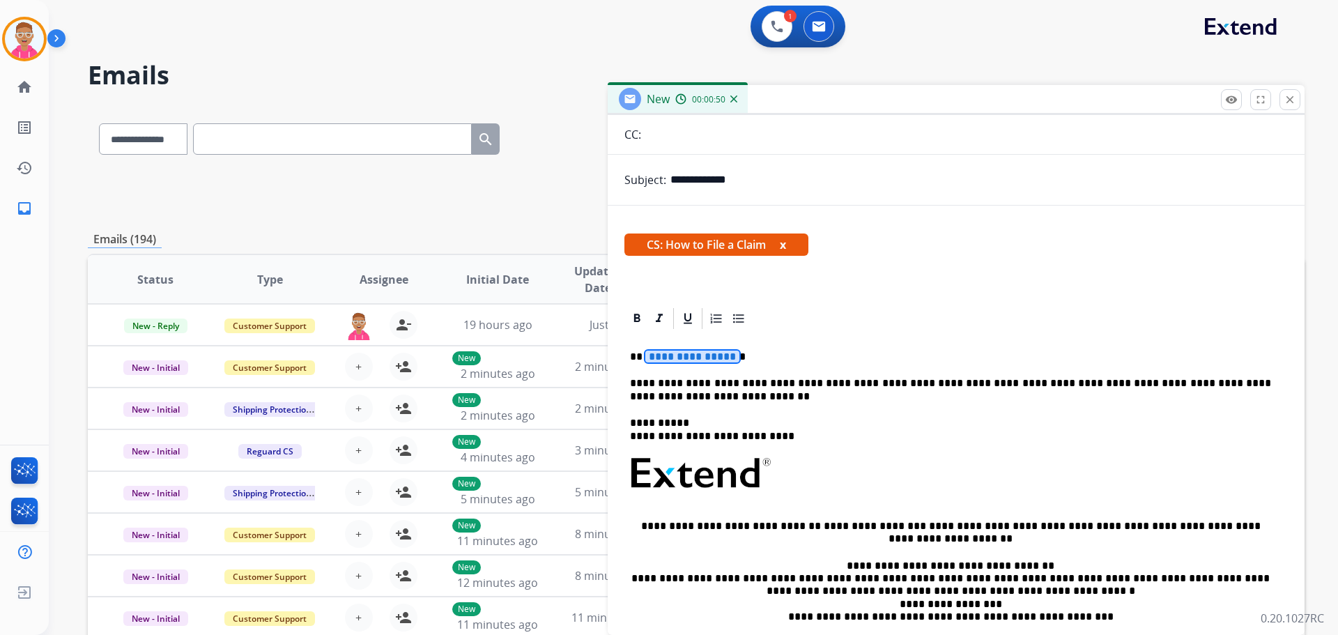
click at [697, 358] on span "**********" at bounding box center [692, 356] width 94 height 12
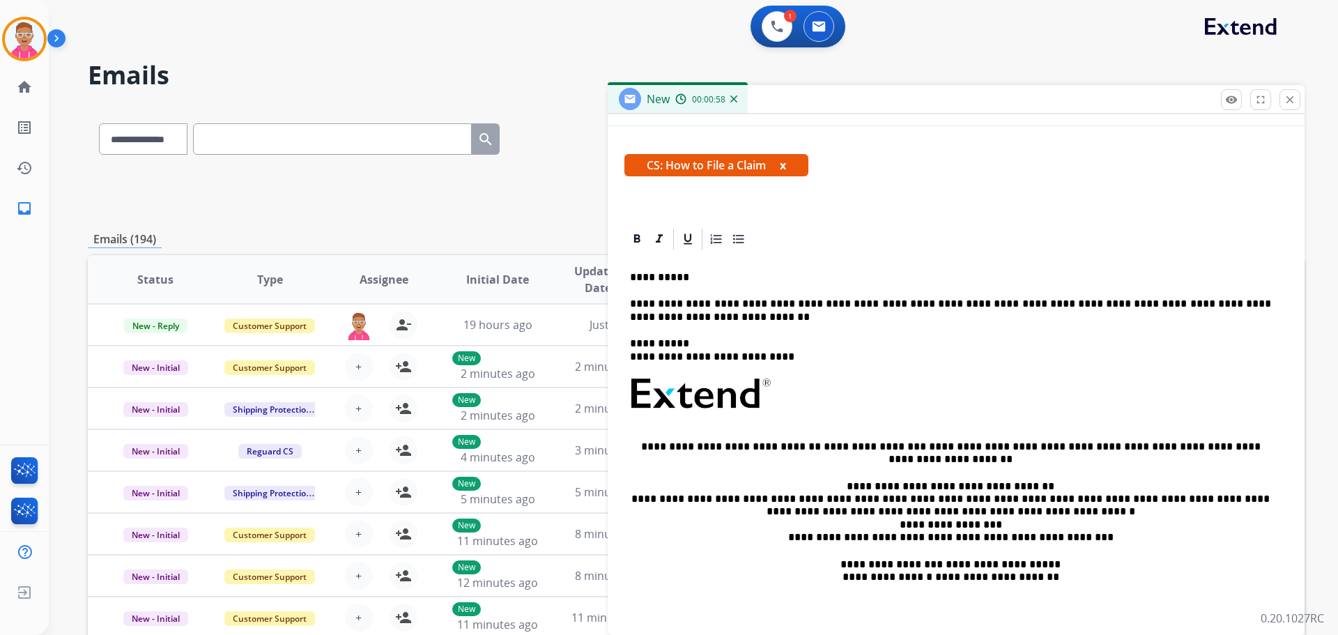
scroll to position [220, 0]
click at [840, 298] on p "**********" at bounding box center [950, 309] width 641 height 26
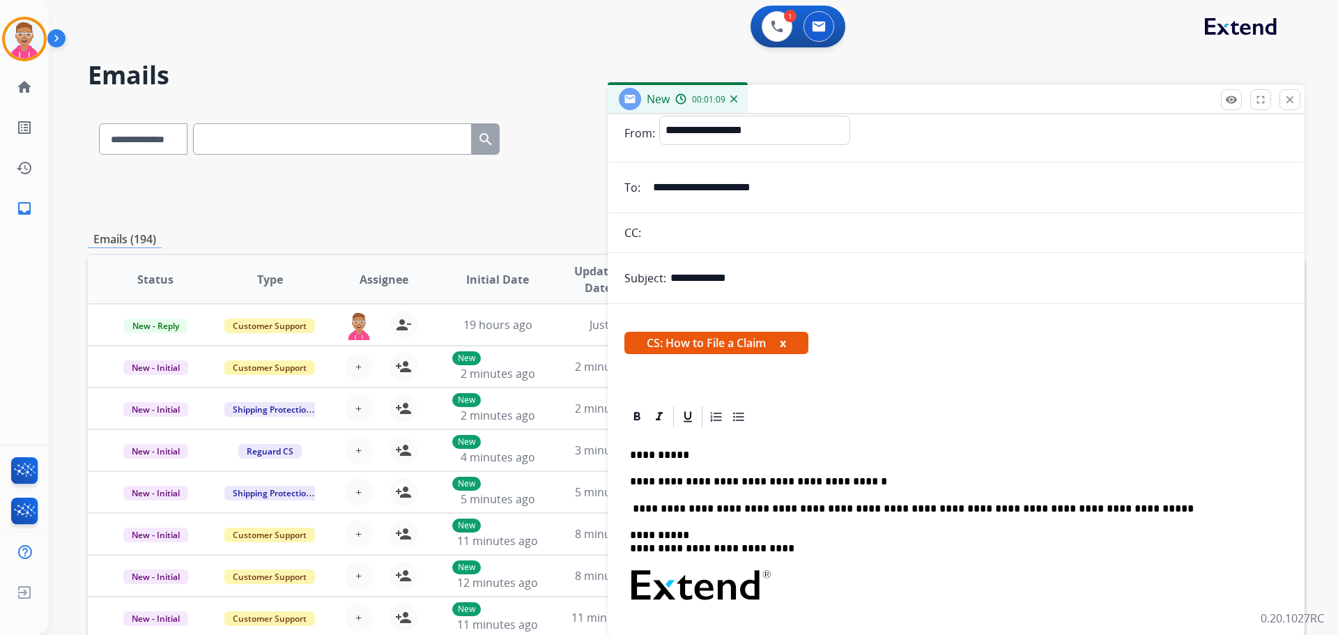
scroll to position [0, 0]
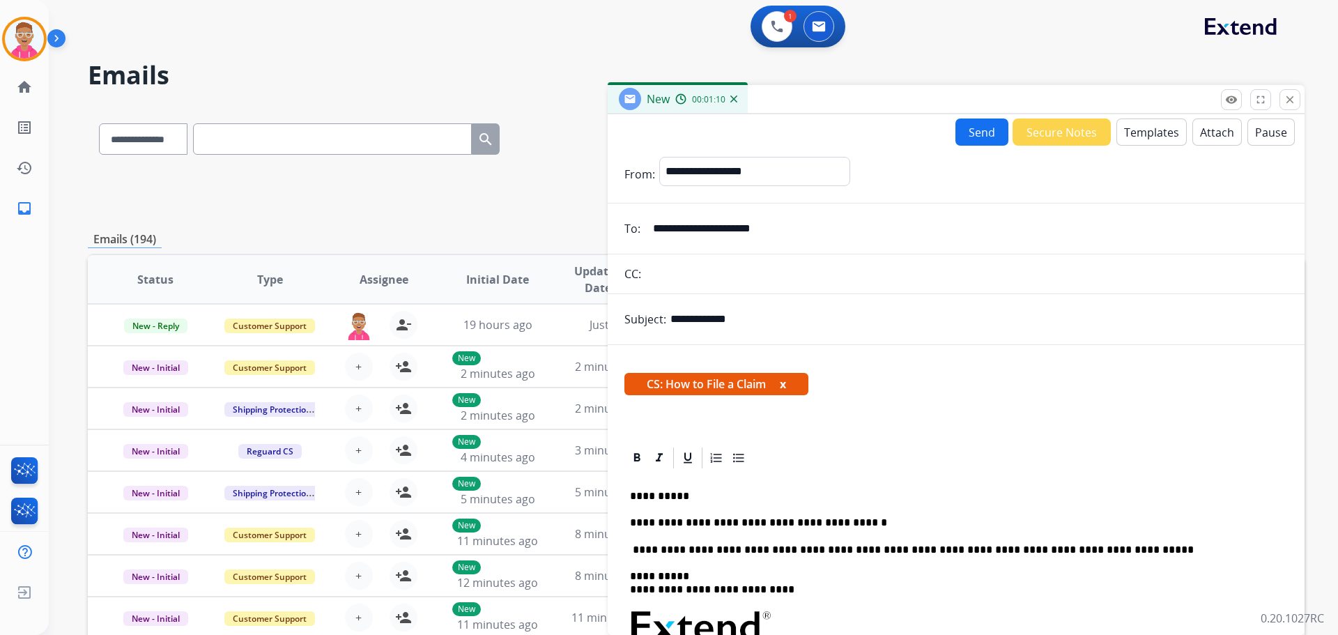
click at [969, 134] on button "Send" at bounding box center [981, 131] width 53 height 27
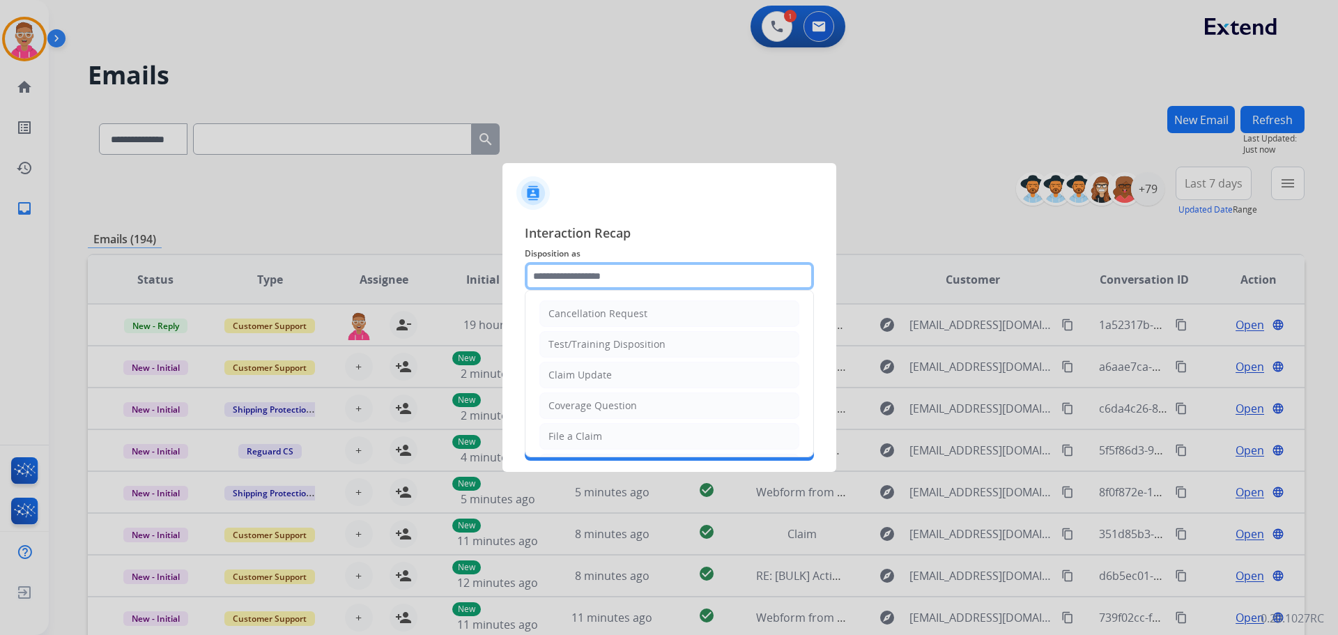
click at [571, 274] on input "text" at bounding box center [669, 276] width 289 height 28
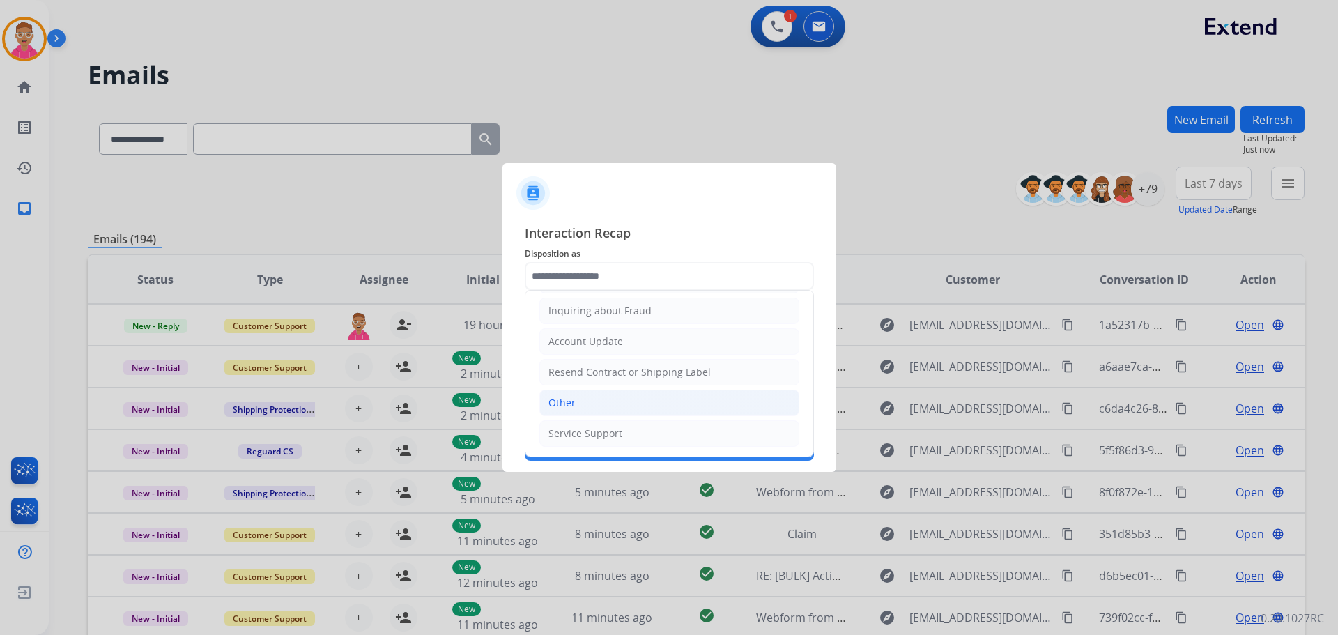
click at [593, 400] on li "Other" at bounding box center [669, 402] width 260 height 26
type input "*****"
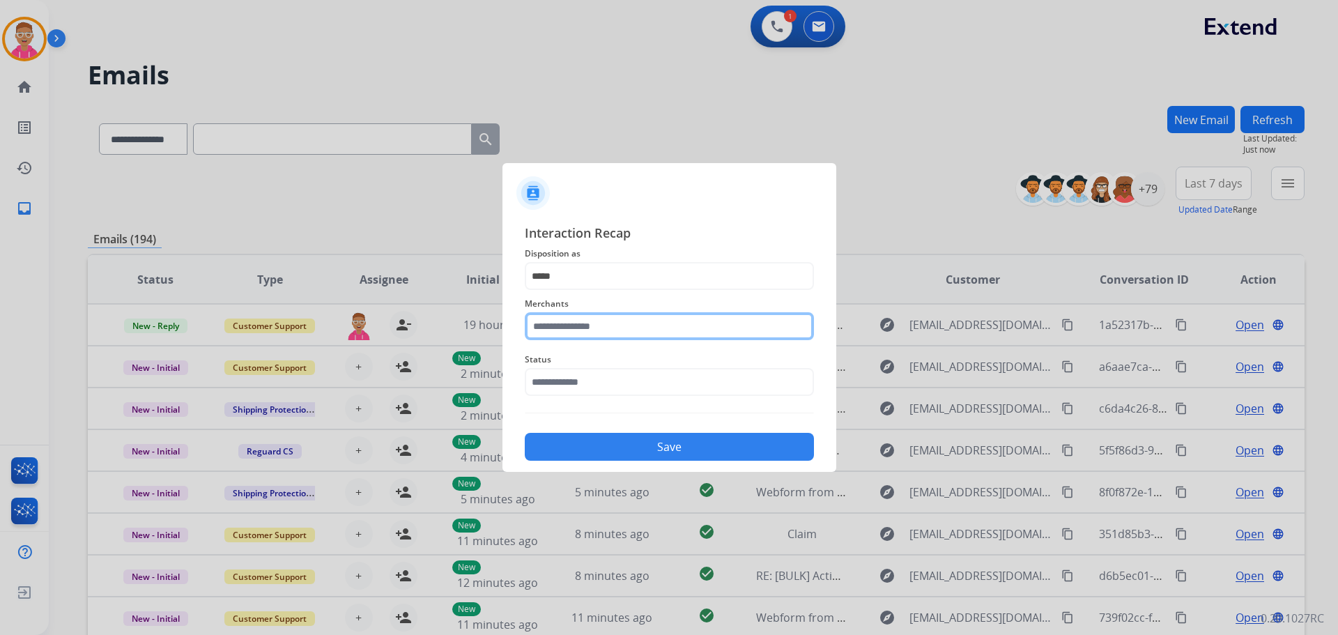
click at [575, 335] on input "text" at bounding box center [669, 326] width 289 height 28
drag, startPoint x: 587, startPoint y: 393, endPoint x: 573, endPoint y: 391, distance: 14.8
click at [584, 394] on div "Realtruck" at bounding box center [571, 396] width 44 height 14
type input "*********"
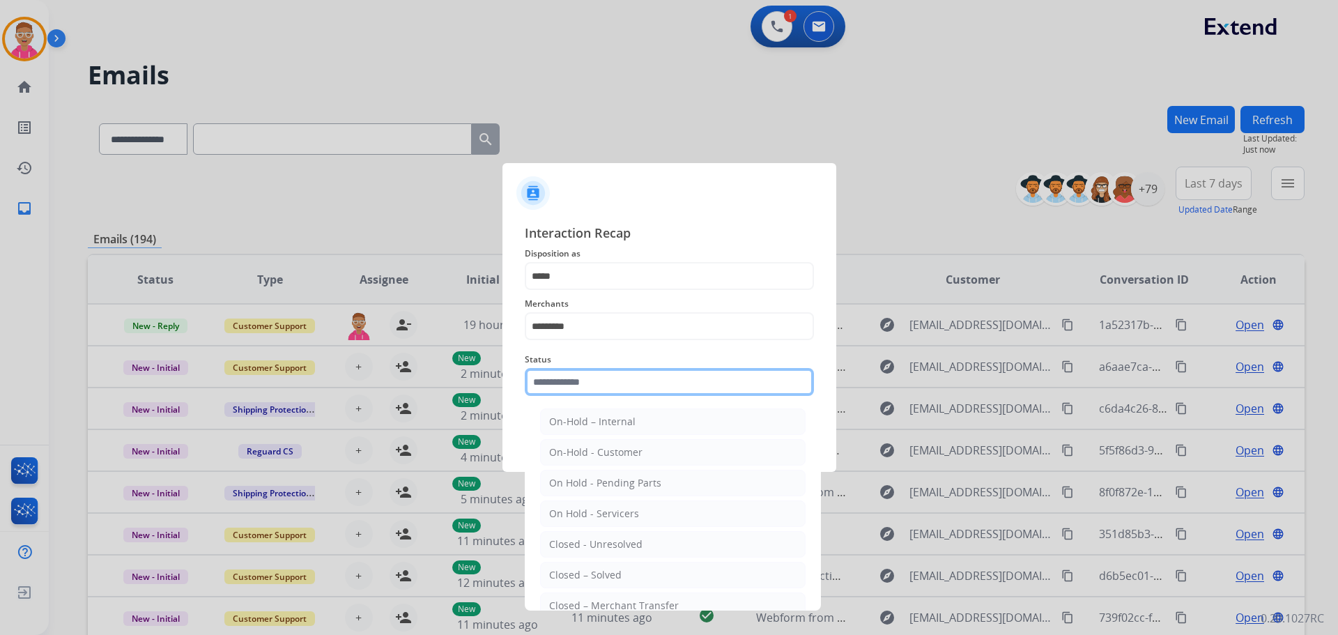
click at [564, 385] on input "text" at bounding box center [669, 382] width 289 height 28
click at [612, 579] on div "Closed – Solved" at bounding box center [585, 575] width 72 height 14
type input "**********"
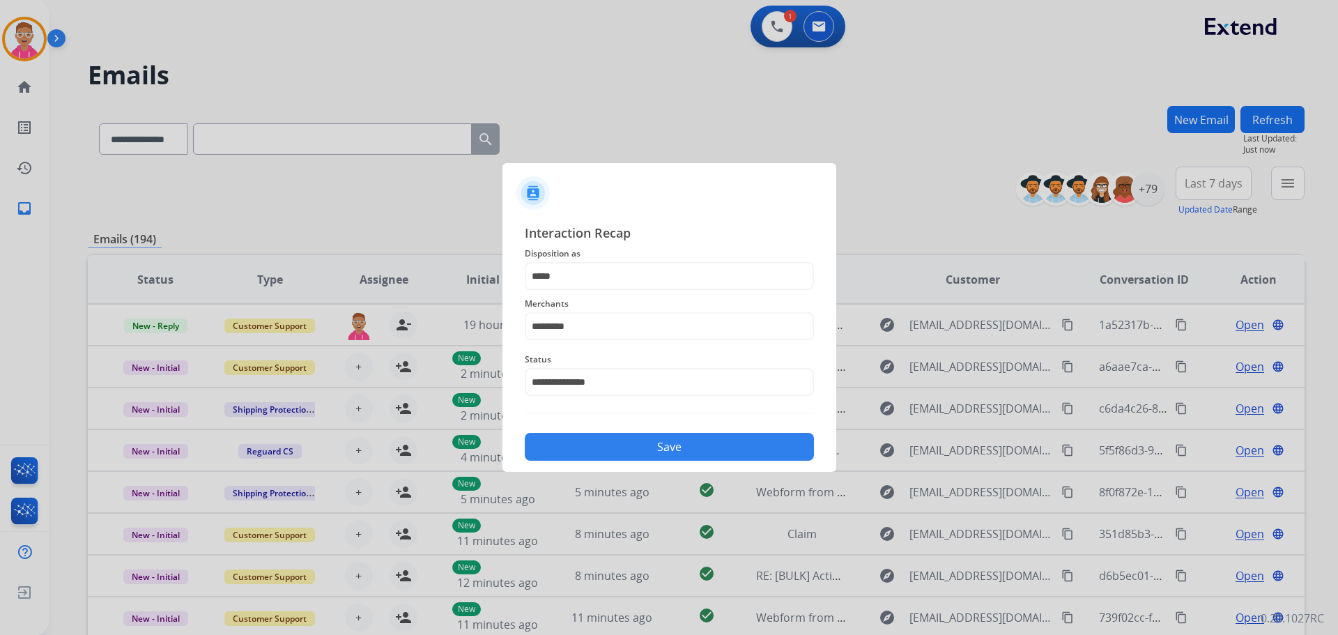
click at [566, 451] on button "Save" at bounding box center [669, 447] width 289 height 28
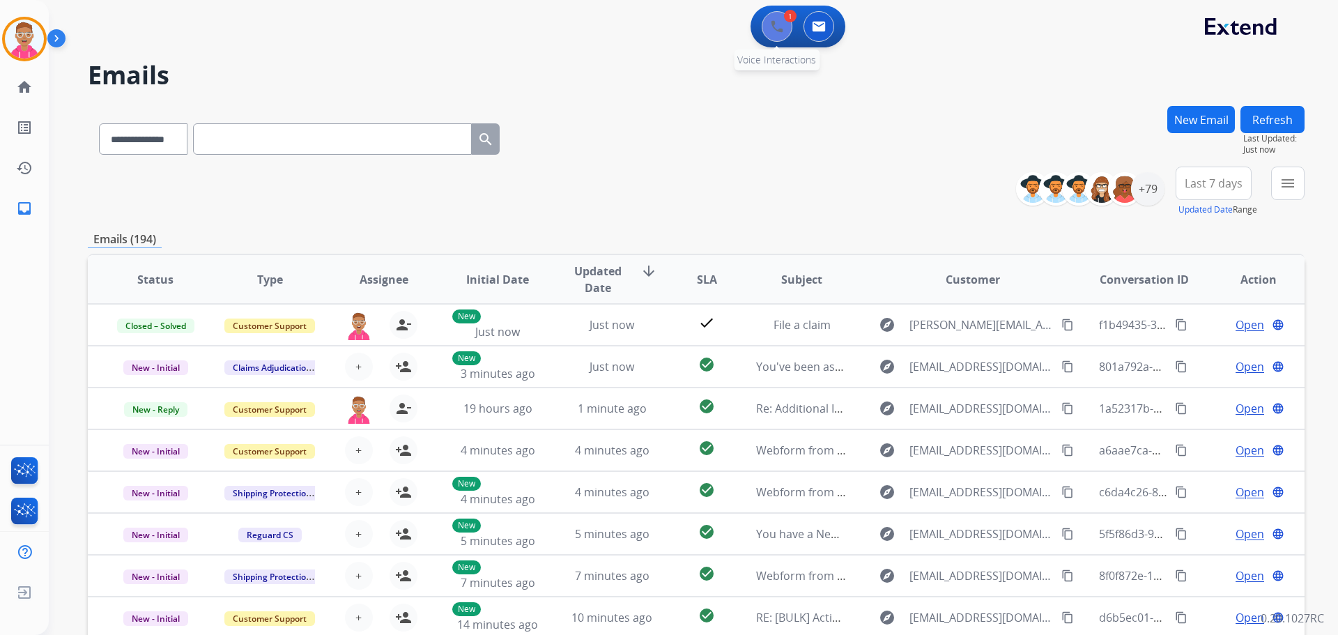
click at [786, 22] on div "1 Voice Interactions" at bounding box center [777, 26] width 42 height 31
click at [780, 24] on img at bounding box center [776, 26] width 13 height 13
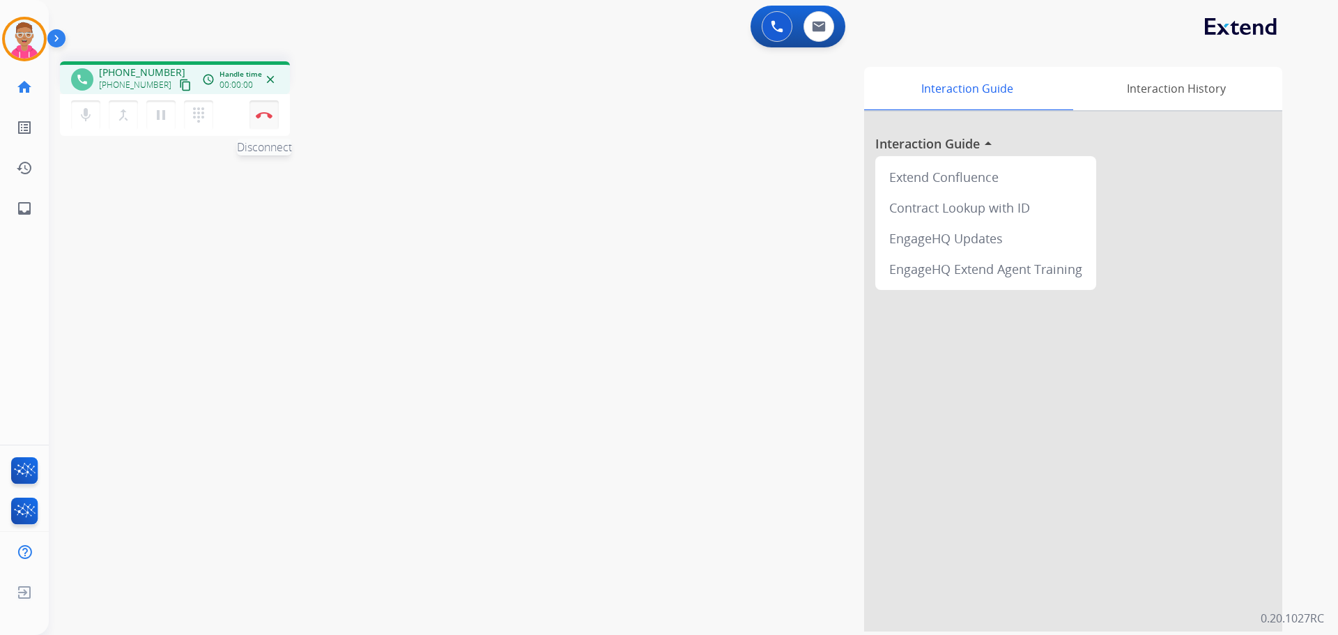
click at [252, 109] on button "Disconnect" at bounding box center [263, 114] width 29 height 29
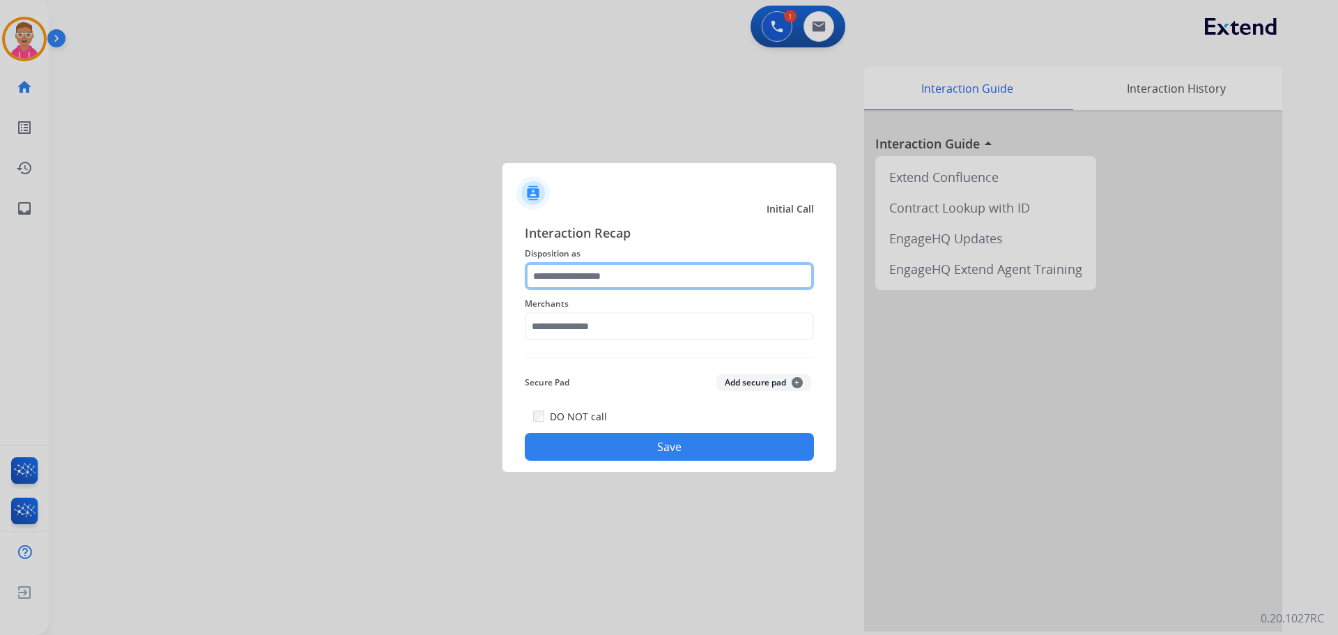
click at [688, 269] on input "text" at bounding box center [669, 276] width 289 height 28
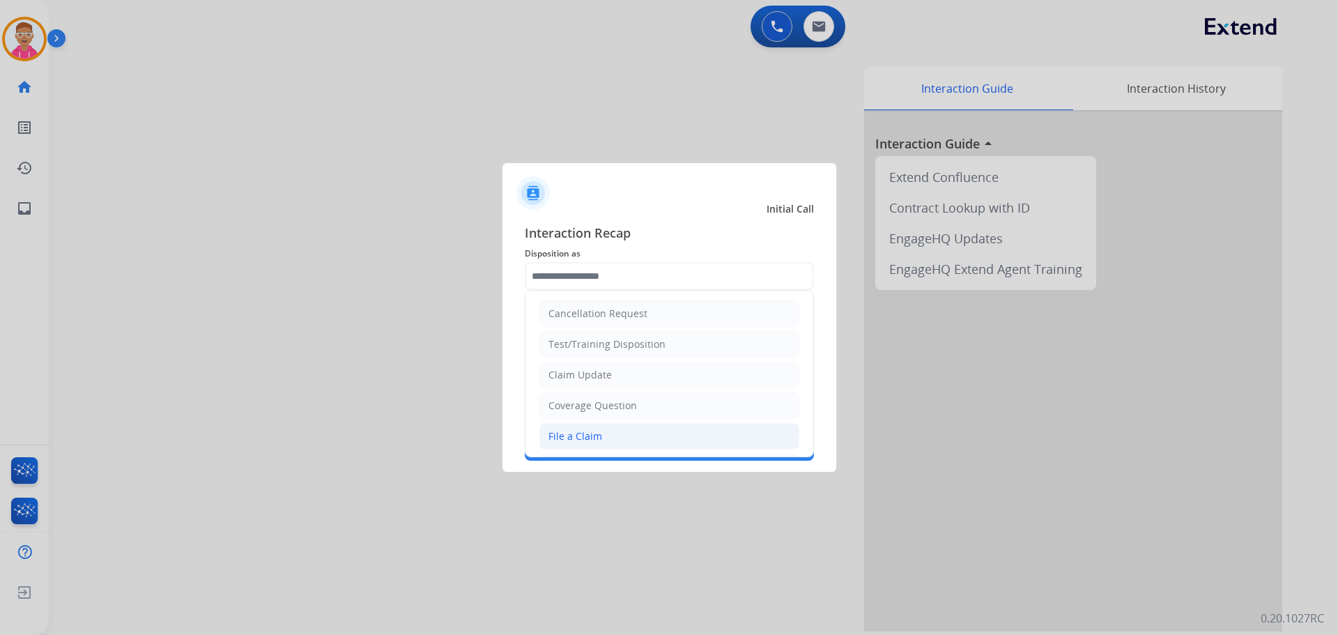
click at [592, 436] on div "File a Claim" at bounding box center [575, 436] width 54 height 14
type input "**********"
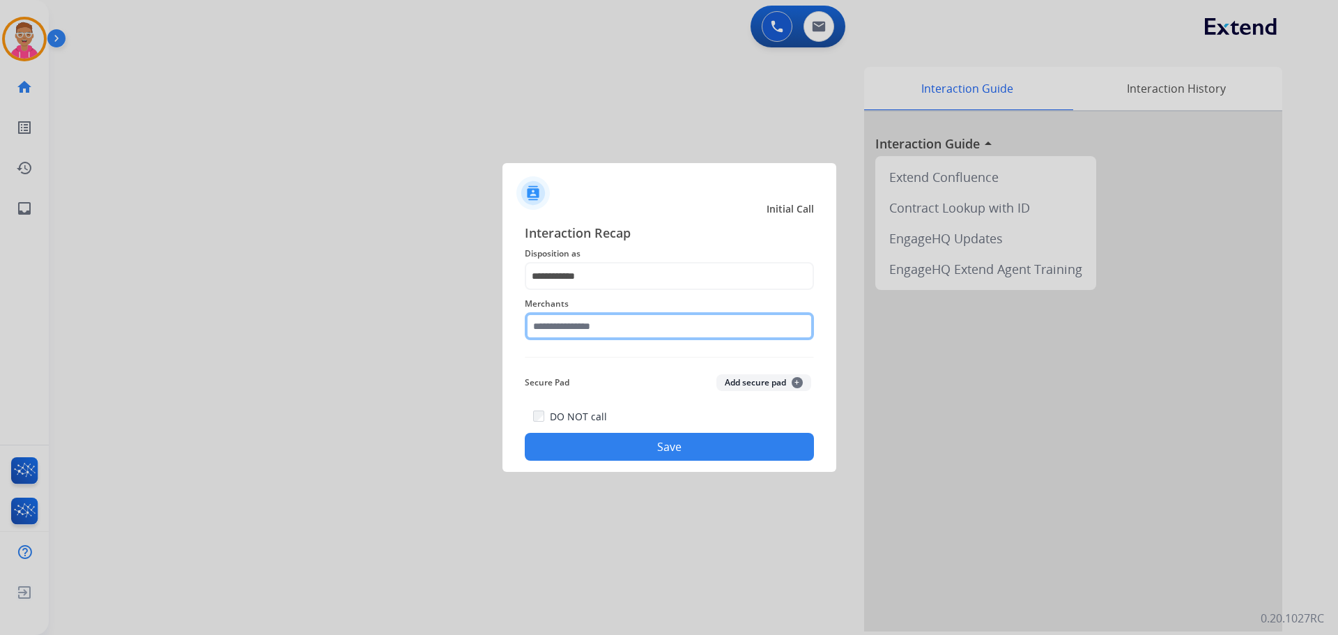
click at [601, 330] on input "text" at bounding box center [669, 326] width 289 height 28
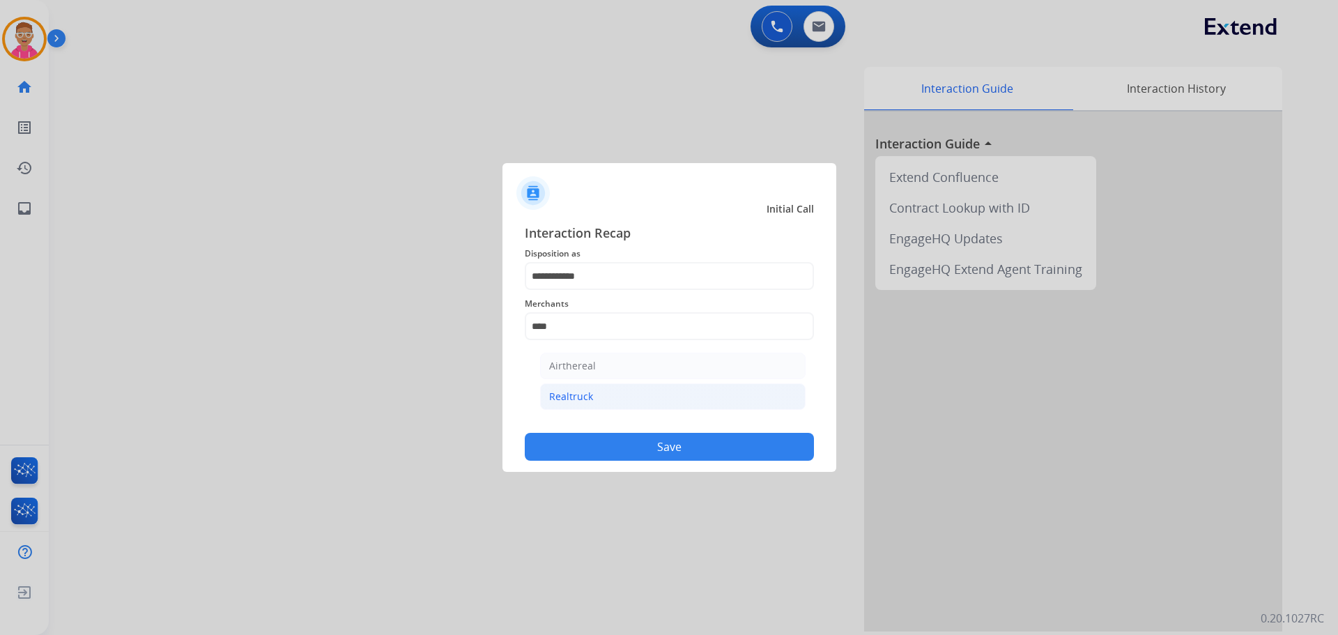
click at [592, 398] on li "Realtruck" at bounding box center [672, 396] width 265 height 26
type input "*********"
click at [602, 443] on button "Save" at bounding box center [669, 447] width 289 height 28
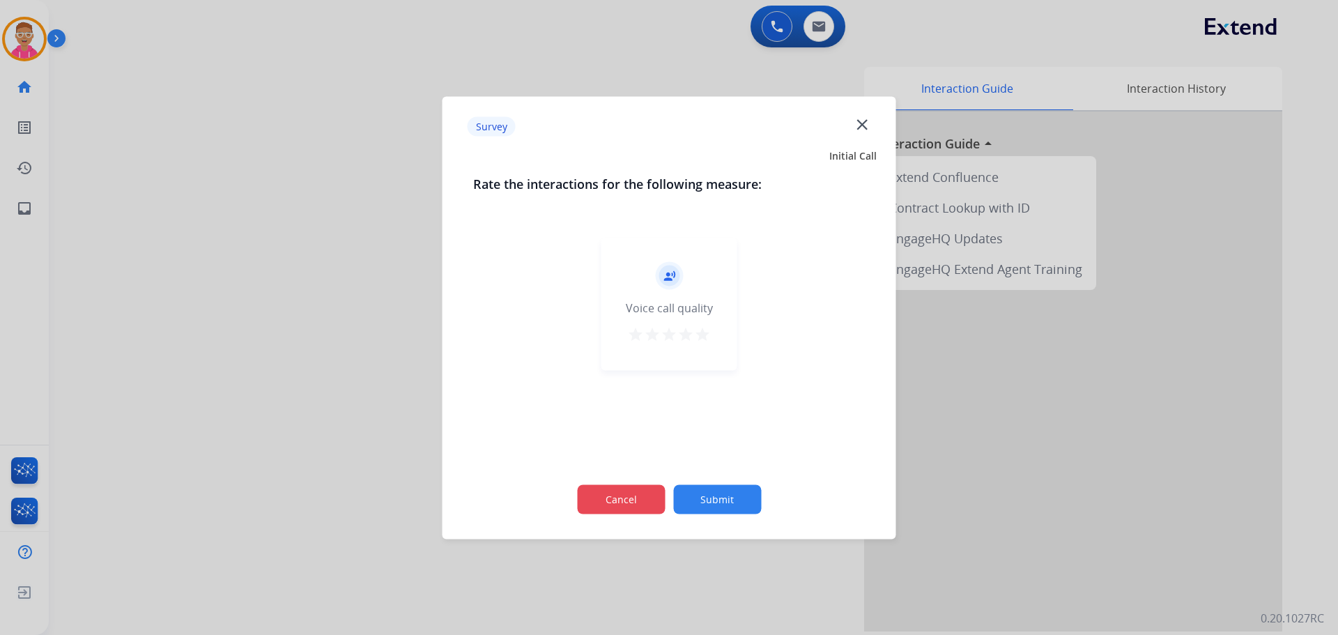
click at [641, 495] on button "Cancel" at bounding box center [621, 498] width 88 height 29
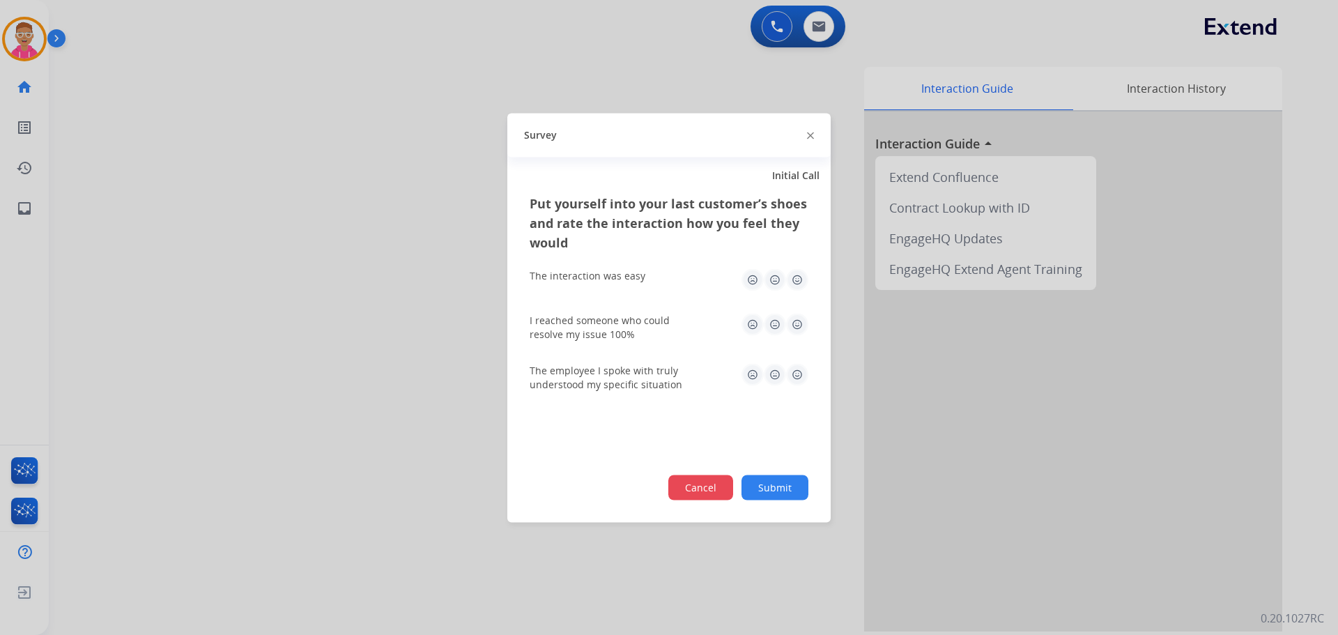
drag, startPoint x: 706, startPoint y: 481, endPoint x: 688, endPoint y: 479, distance: 18.9
click at [706, 481] on button "Cancel" at bounding box center [700, 486] width 66 height 26
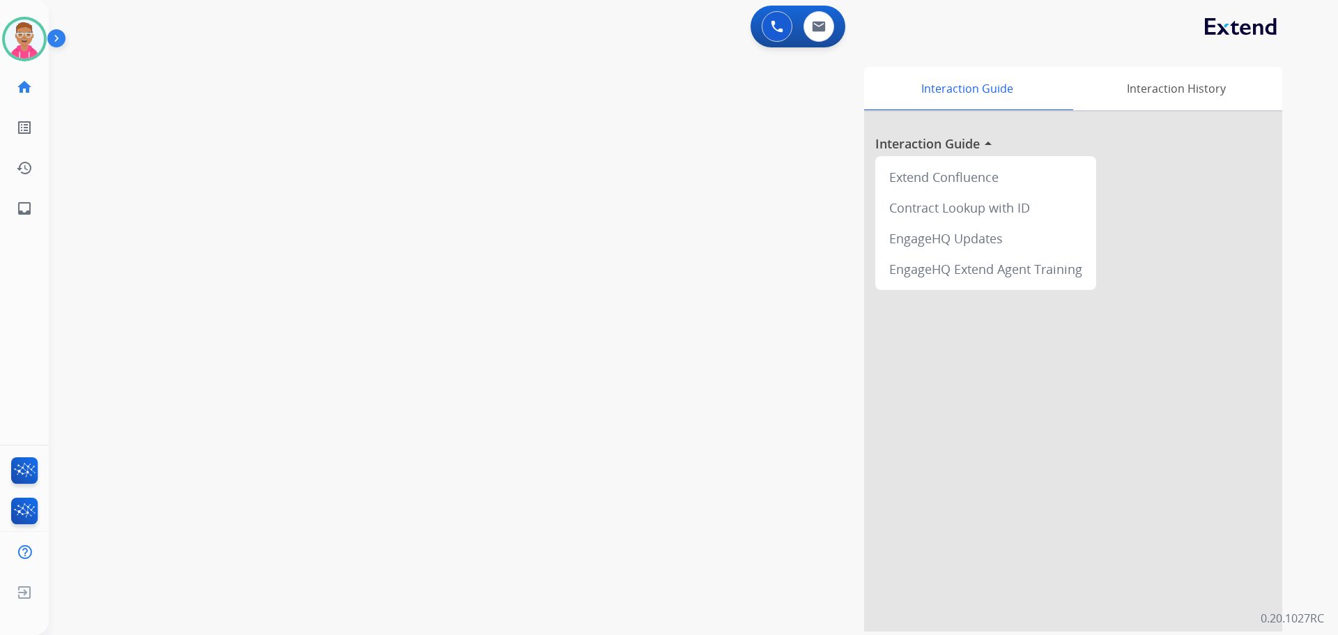
click at [729, 187] on div "Interaction Guide Interaction History Interaction Guide arrow_drop_up Extend Co…" at bounding box center [871, 349] width 821 height 564
click at [813, 26] on img at bounding box center [819, 26] width 14 height 11
click at [824, 23] on img at bounding box center [819, 26] width 14 height 11
select select "**********"
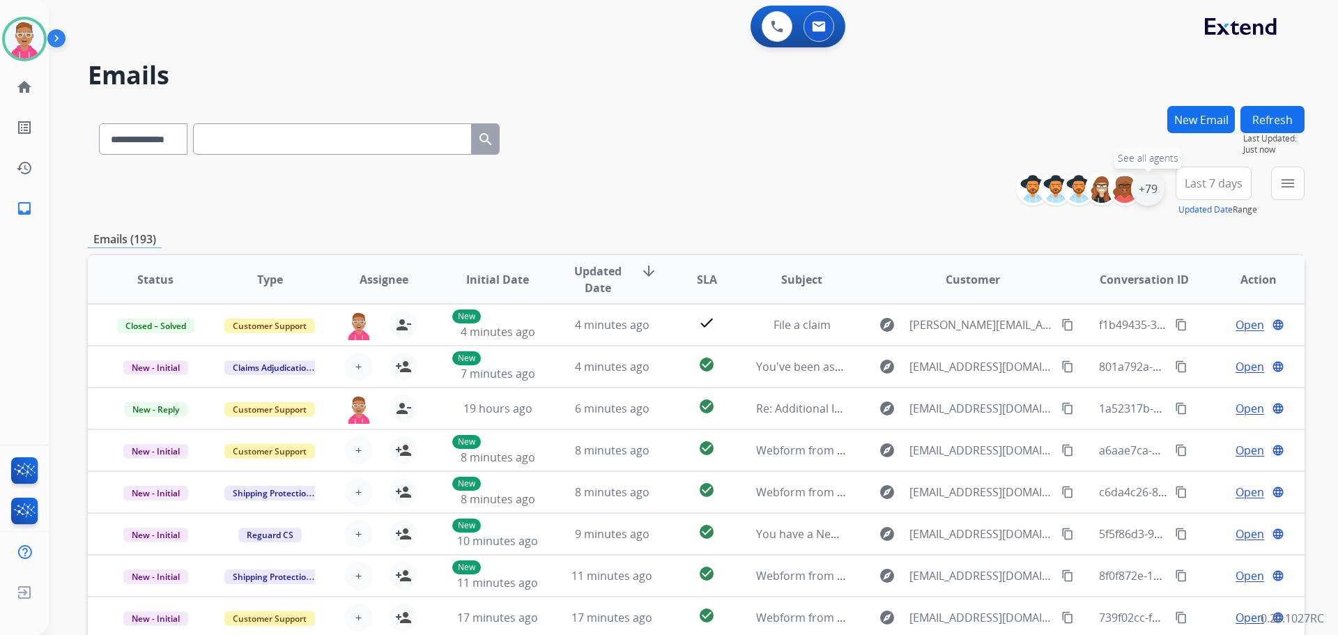
click at [1153, 188] on div "+79" at bounding box center [1147, 188] width 33 height 33
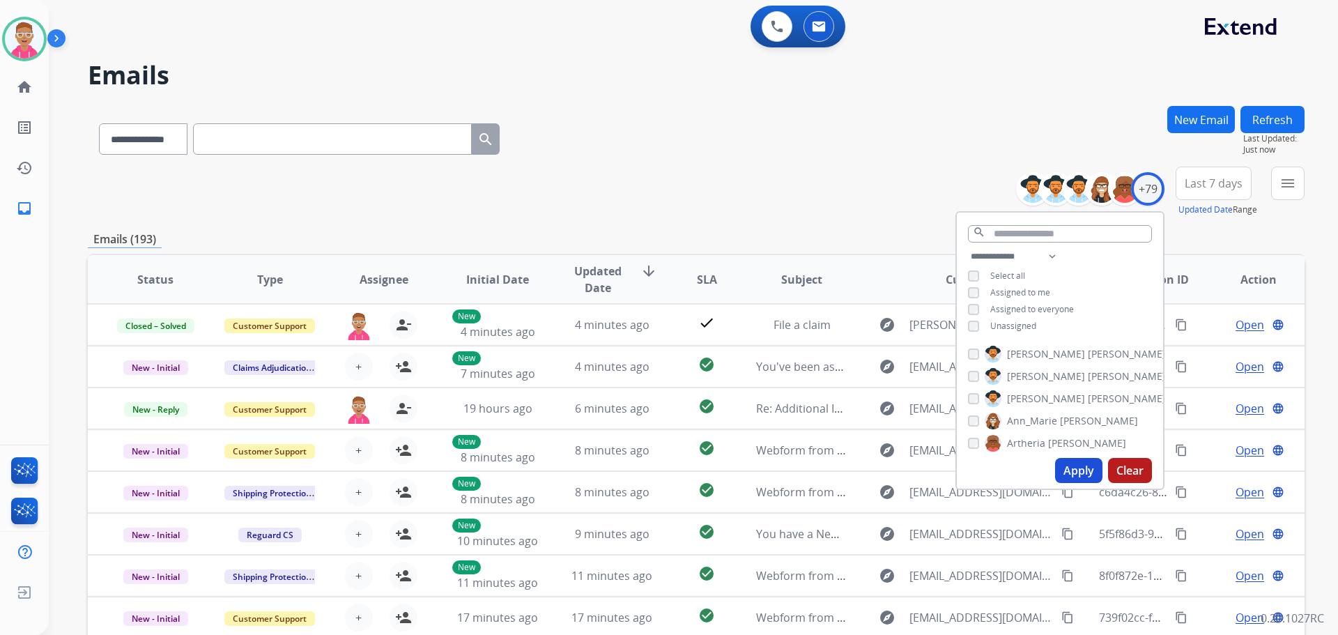
click at [1077, 465] on button "Apply" at bounding box center [1078, 470] width 47 height 25
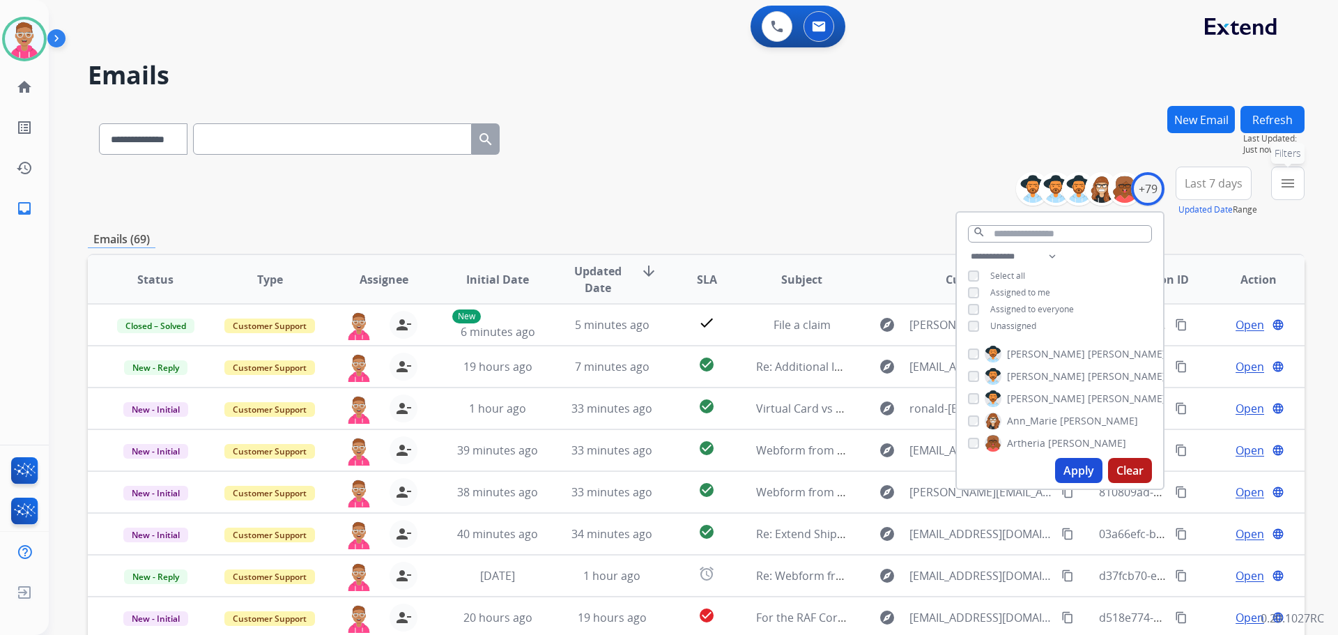
click at [1289, 182] on mat-icon "menu" at bounding box center [1287, 183] width 17 height 17
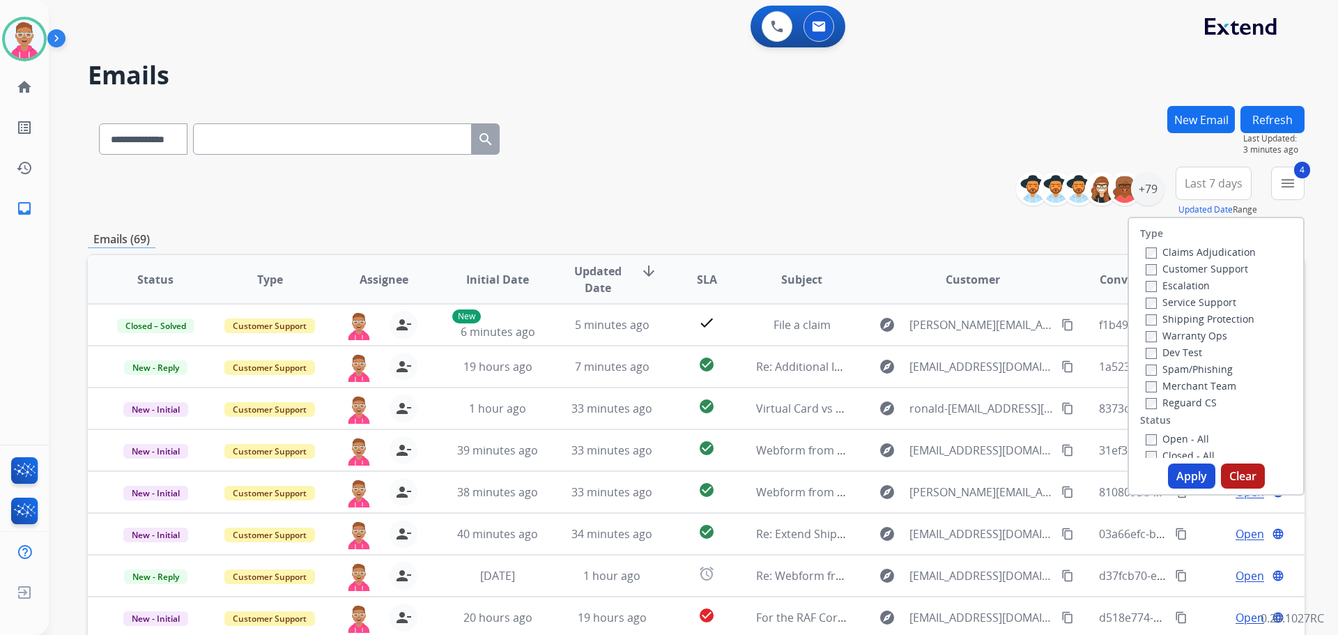
click at [1180, 477] on button "Apply" at bounding box center [1191, 475] width 47 height 25
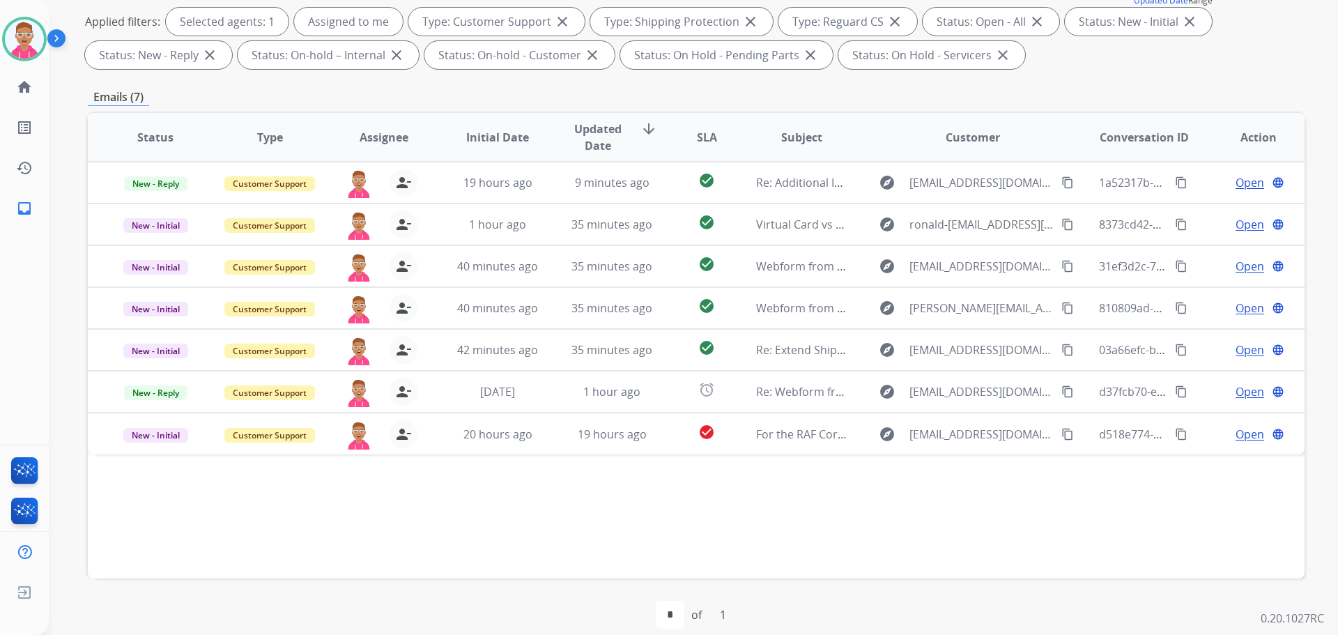
scroll to position [225, 0]
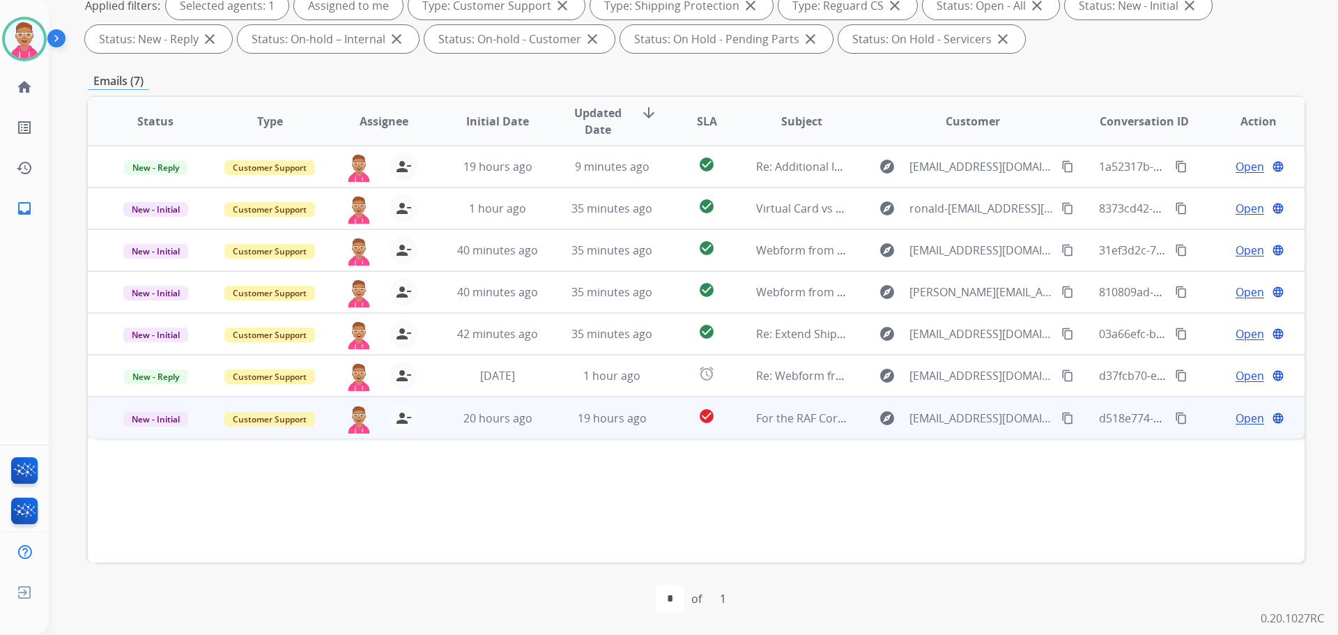
click at [1239, 417] on span "Open" at bounding box center [1249, 418] width 29 height 17
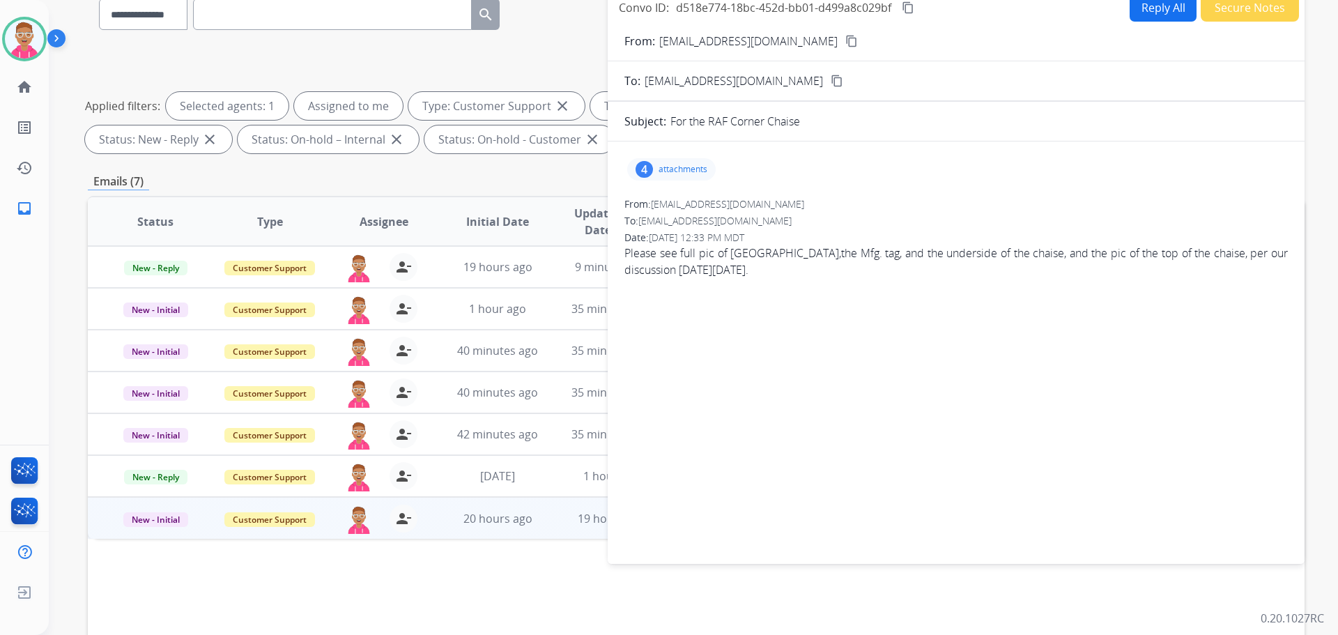
scroll to position [16, 0]
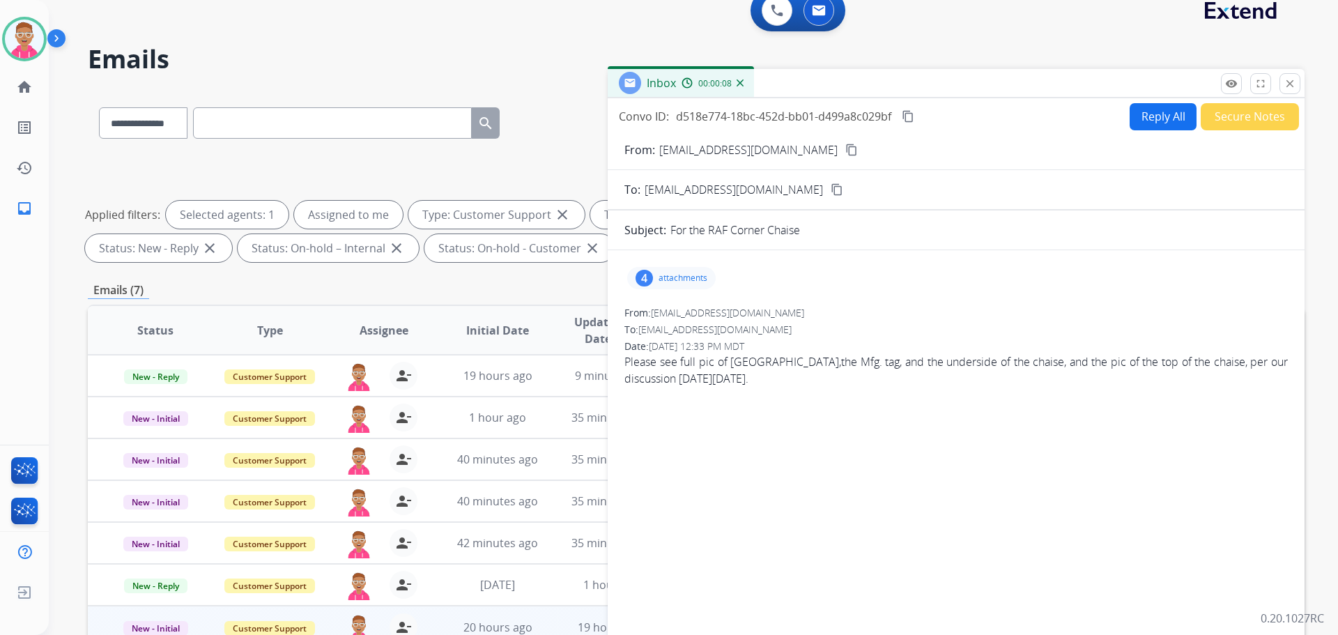
drag, startPoint x: 1288, startPoint y: 84, endPoint x: 1273, endPoint y: 92, distance: 17.5
click at [1289, 86] on mat-icon "close" at bounding box center [1289, 83] width 13 height 13
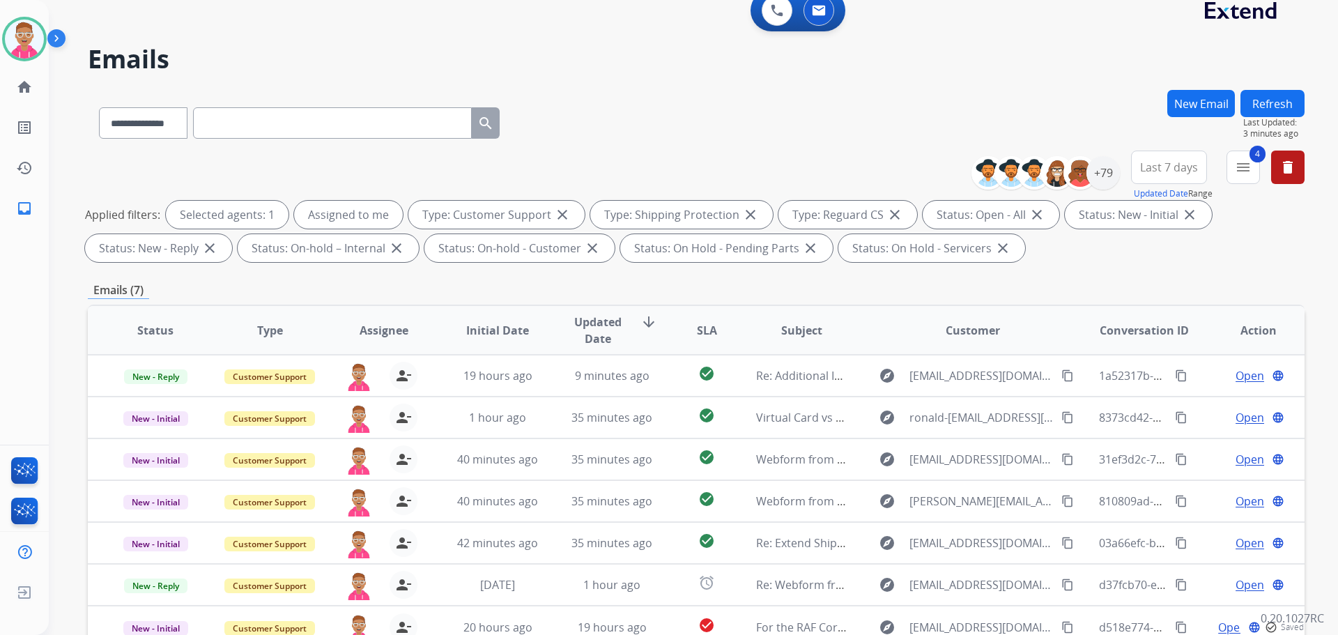
scroll to position [225, 0]
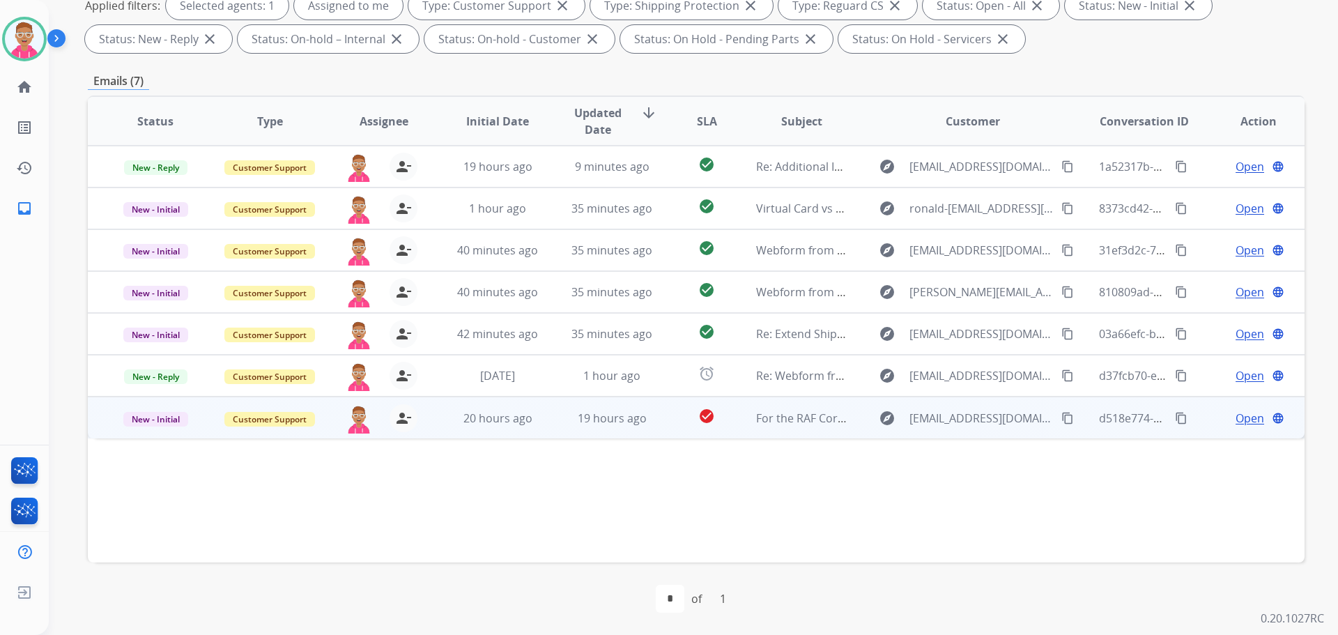
click at [1235, 419] on span "Open" at bounding box center [1249, 418] width 29 height 17
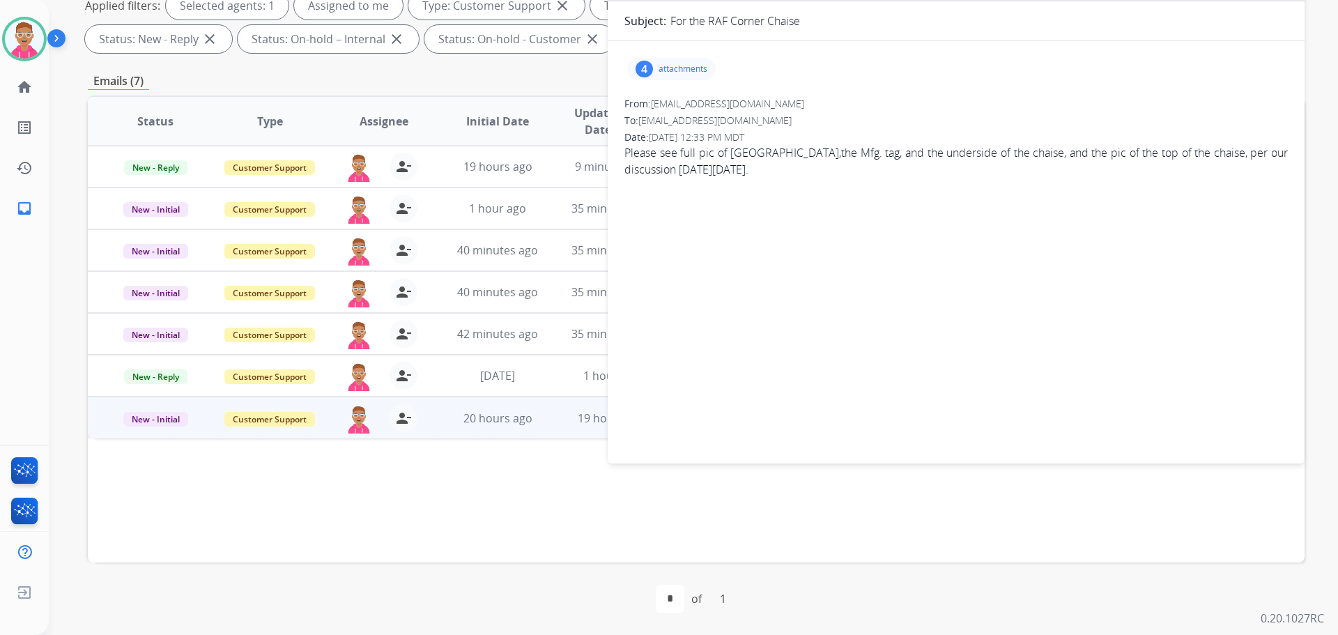
click at [1175, 251] on div "4 attachments From: [EMAIL_ADDRESS][DOMAIN_NAME] To: [EMAIL_ADDRESS][DOMAIN_NAM…" at bounding box center [955, 249] width 697 height 394
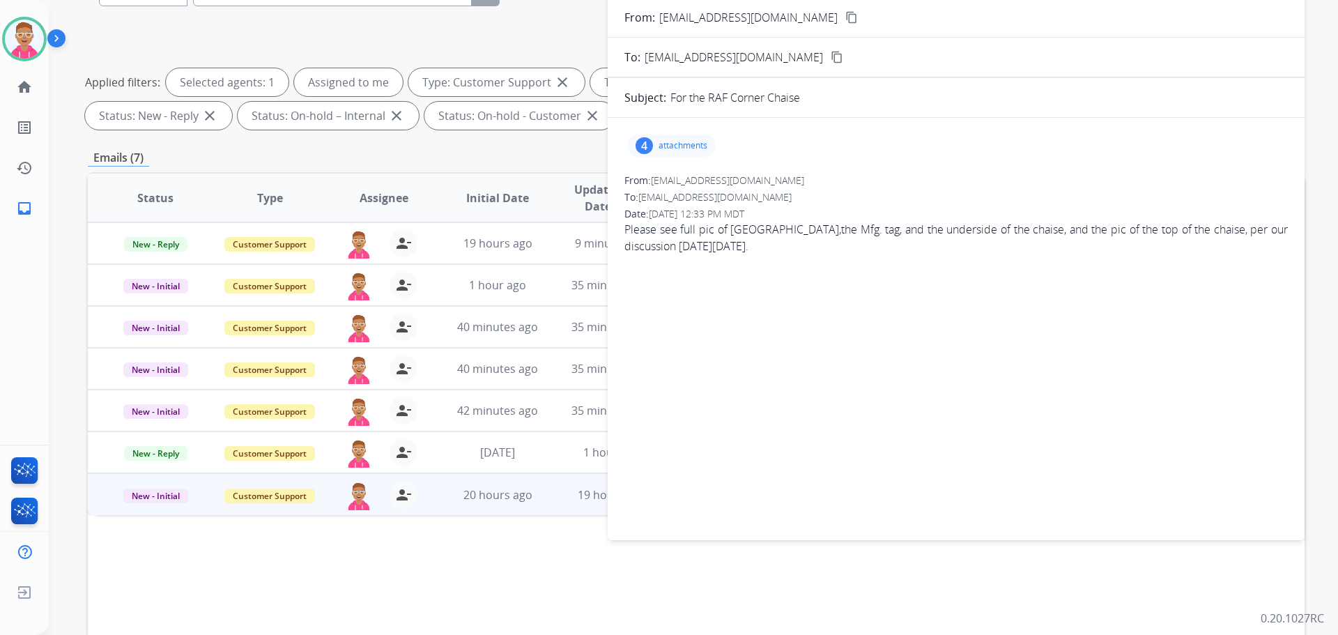
scroll to position [86, 0]
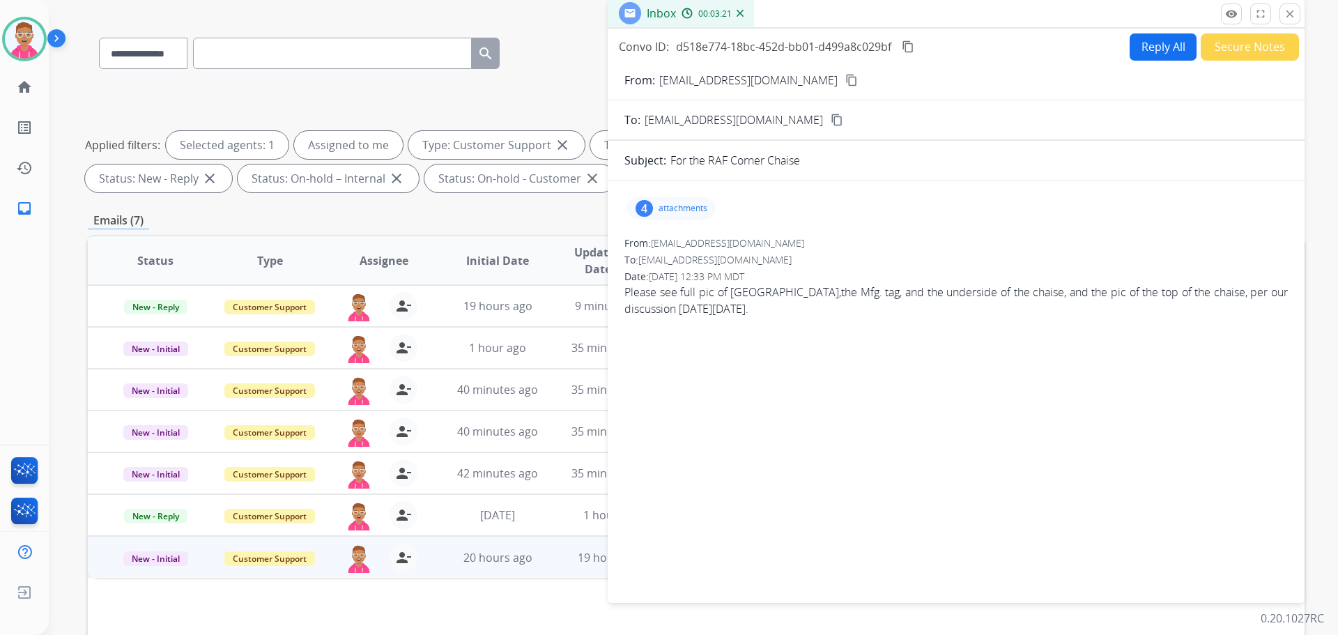
click at [699, 203] on div "4 attachments" at bounding box center [671, 208] width 88 height 22
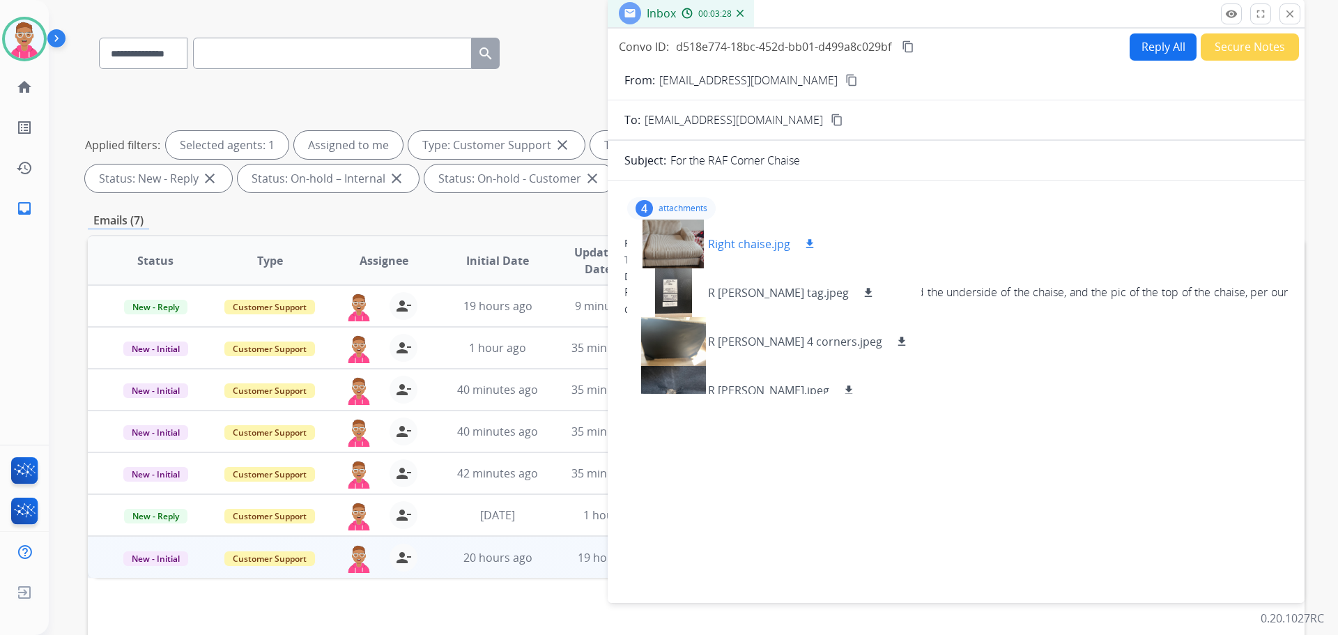
click at [806, 242] on mat-icon "download" at bounding box center [809, 244] width 13 height 13
click at [862, 297] on mat-icon "download" at bounding box center [868, 292] width 13 height 13
click at [895, 343] on mat-icon "download" at bounding box center [901, 341] width 13 height 13
click at [842, 389] on mat-icon "download" at bounding box center [848, 390] width 13 height 13
click at [1046, 409] on div "4 attachments Right chaise.jpg download R [PERSON_NAME] tag.jpeg download R Cha…" at bounding box center [955, 389] width 697 height 394
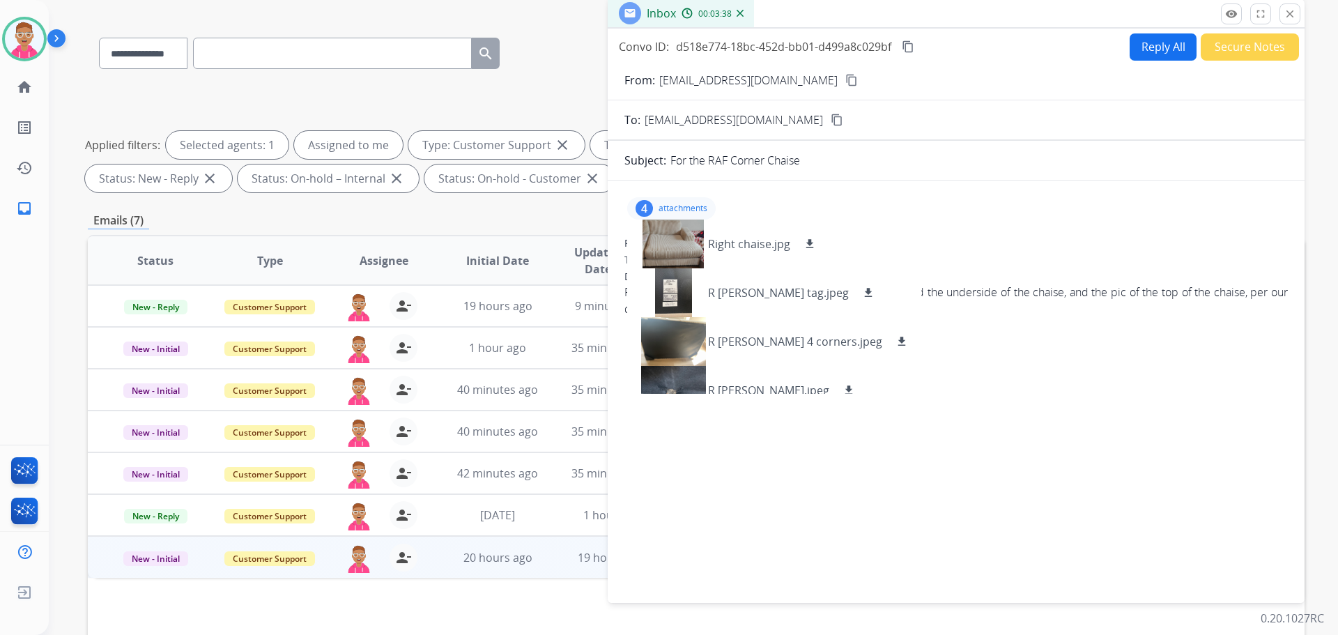
click at [677, 203] on p "attachments" at bounding box center [682, 208] width 49 height 11
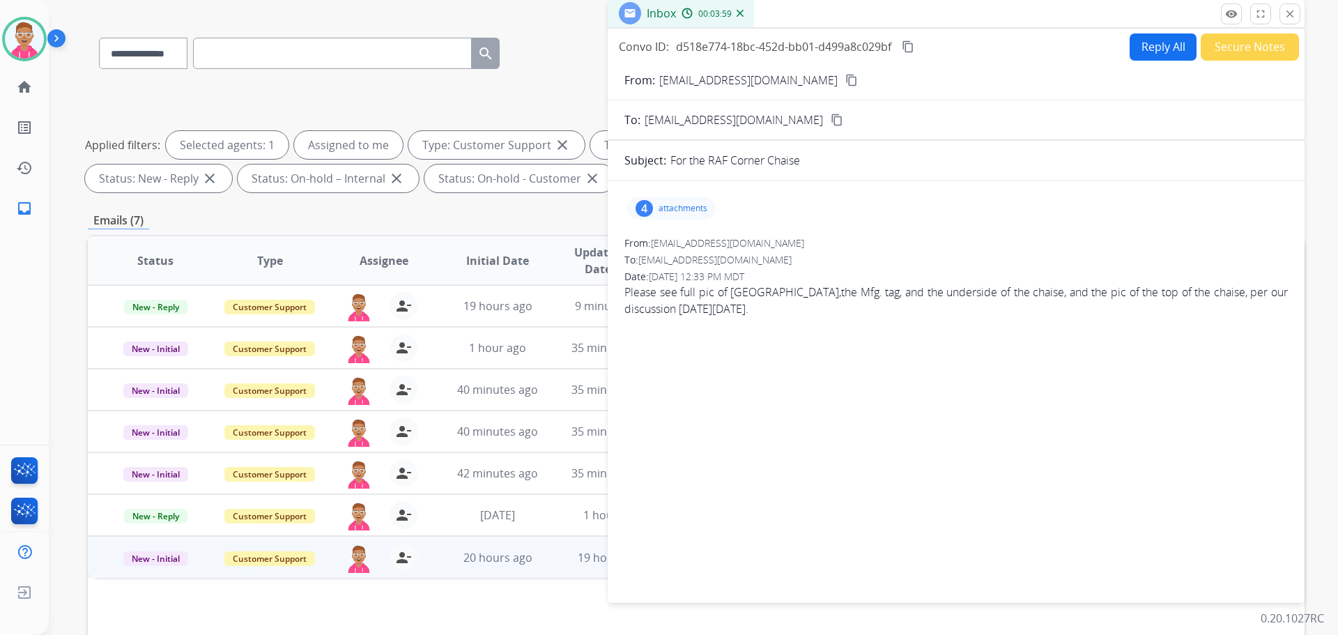
click at [845, 81] on mat-icon "content_copy" at bounding box center [851, 80] width 13 height 13
click at [669, 201] on div "4 attachments" at bounding box center [671, 208] width 88 height 22
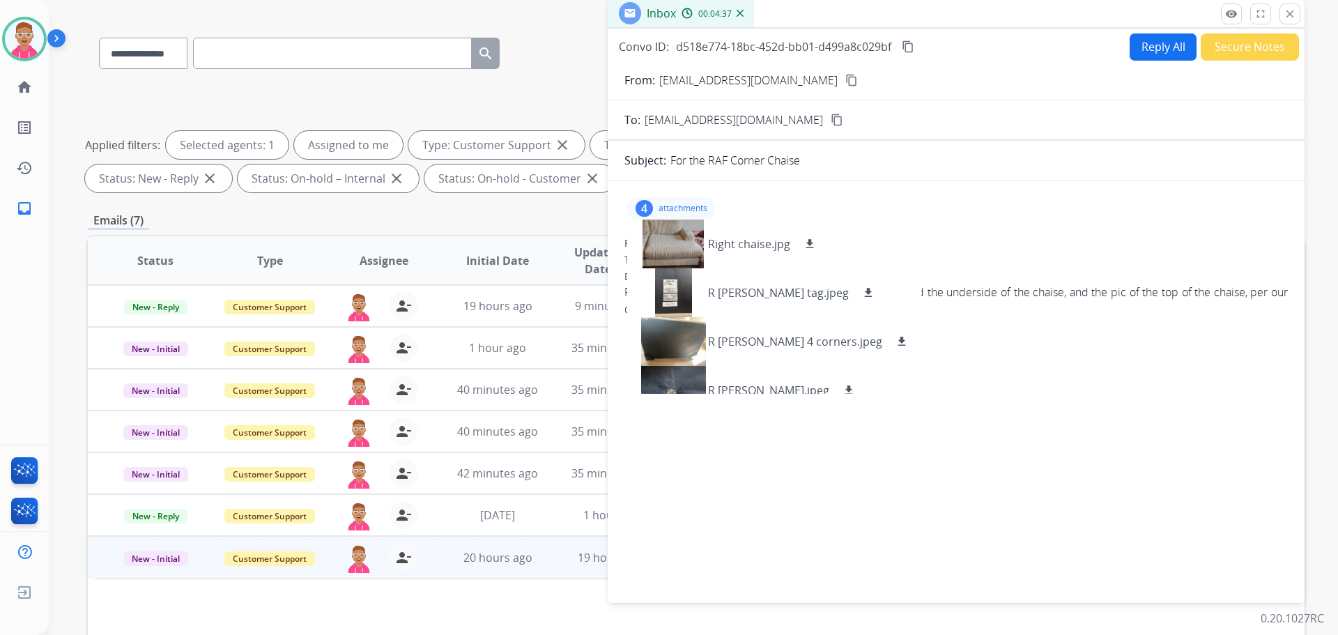
click at [981, 223] on div "4 attachments Right chaise.jpg download R [PERSON_NAME] tag.jpeg download R Cha…" at bounding box center [955, 208] width 663 height 33
click at [697, 207] on p "attachments" at bounding box center [682, 208] width 49 height 11
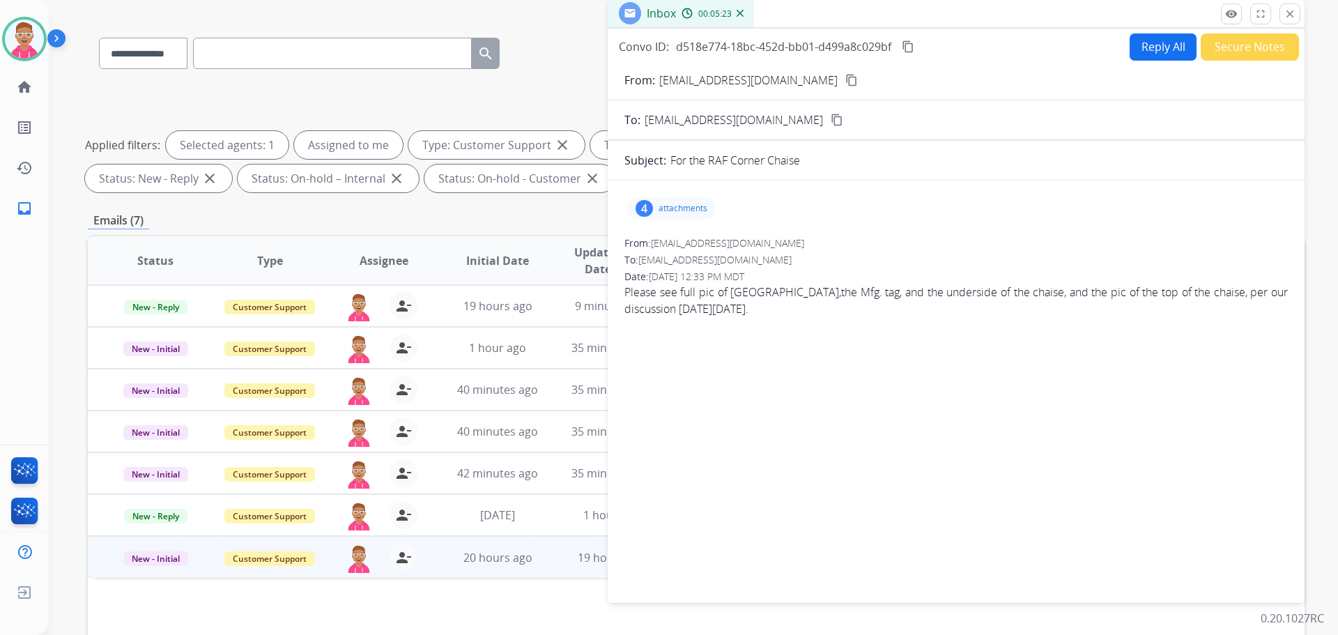
click at [689, 206] on p "attachments" at bounding box center [682, 208] width 49 height 11
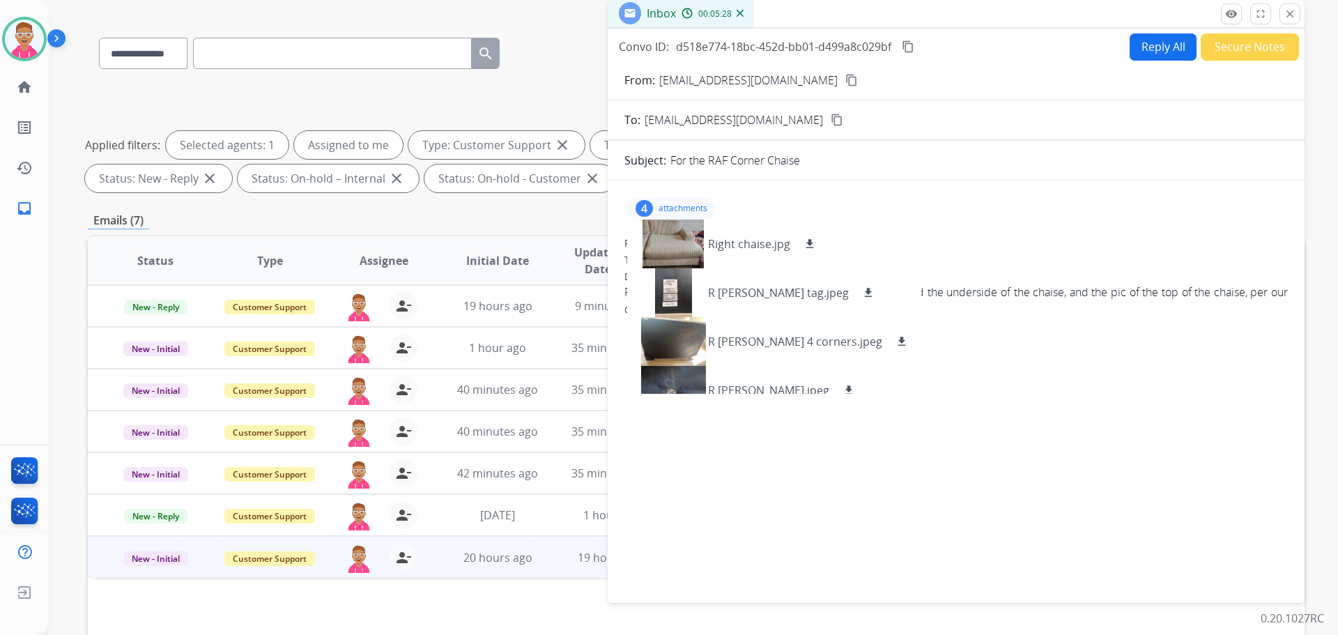
click at [1005, 470] on div "4 attachments Right chaise.jpg download R [PERSON_NAME] tag.jpeg download R Cha…" at bounding box center [955, 389] width 697 height 394
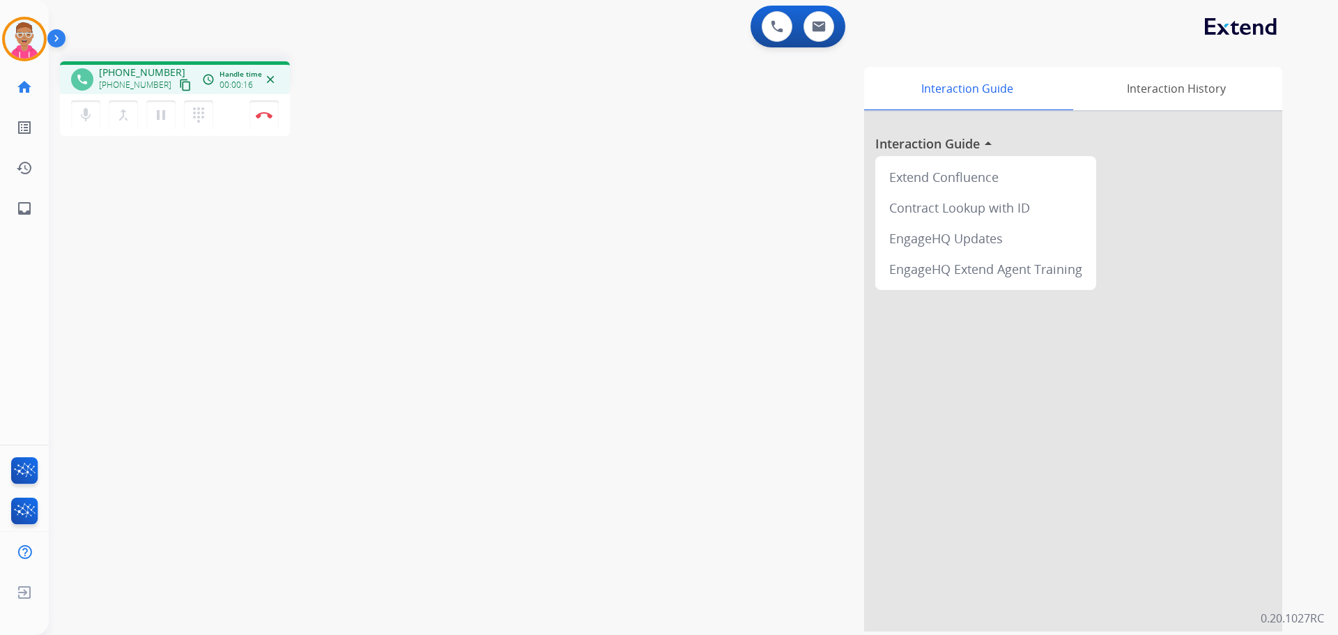
click at [179, 85] on mat-icon "content_copy" at bounding box center [185, 85] width 13 height 13
click at [267, 116] on img at bounding box center [264, 114] width 17 height 7
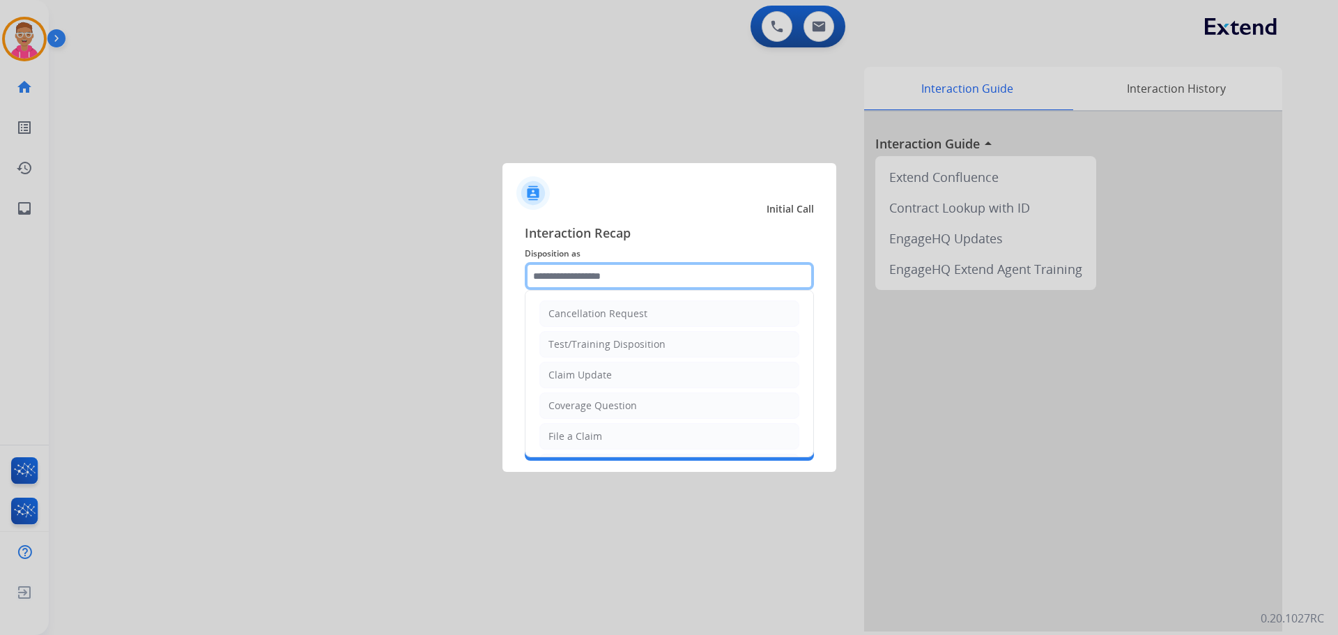
click at [624, 273] on input "text" at bounding box center [669, 276] width 289 height 28
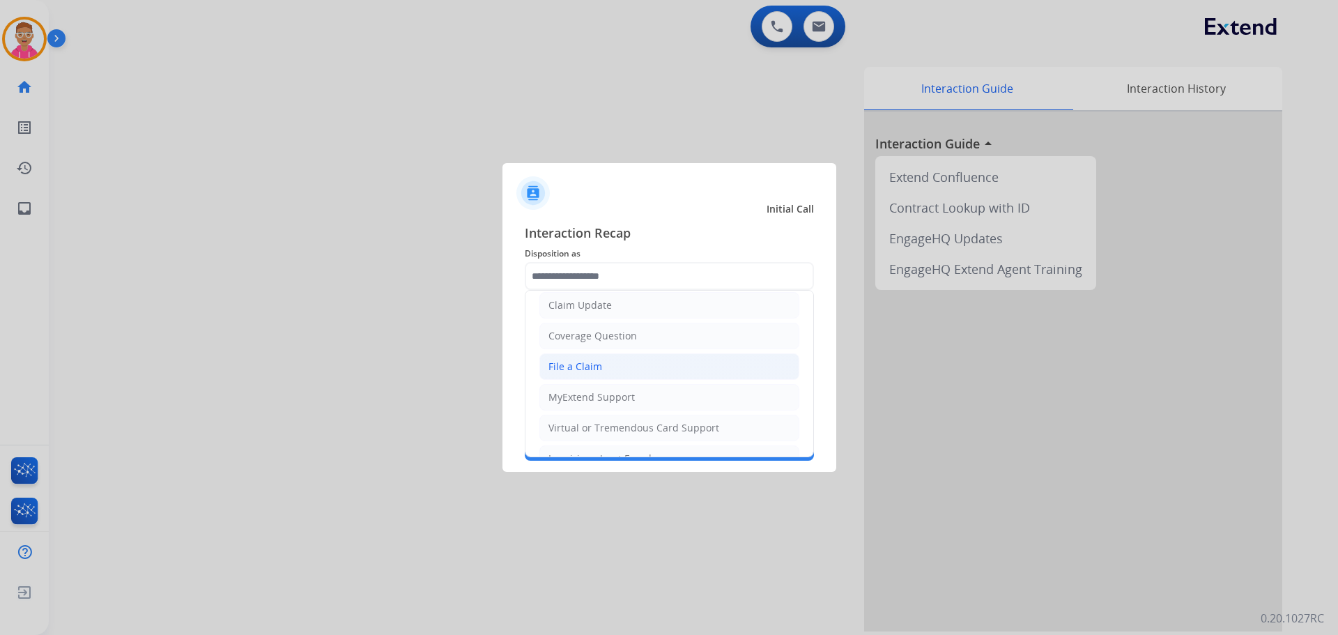
click at [596, 368] on div "File a Claim" at bounding box center [575, 366] width 54 height 14
type input "**********"
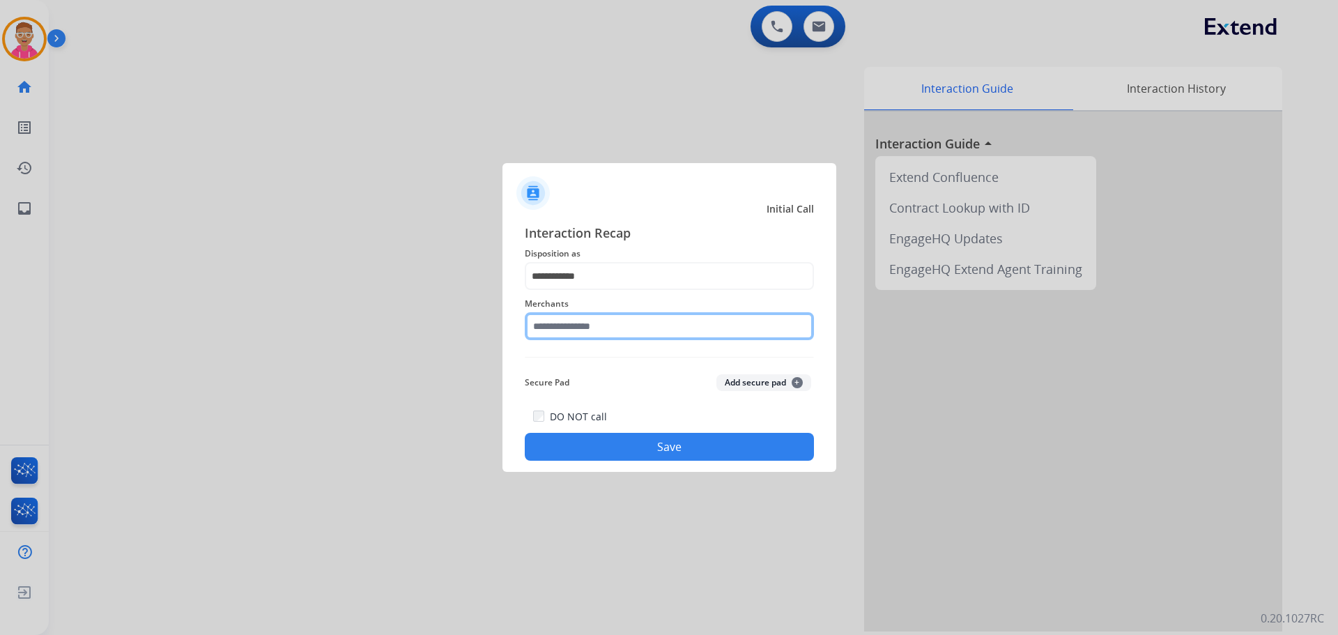
click at [601, 326] on input "text" at bounding box center [669, 326] width 289 height 28
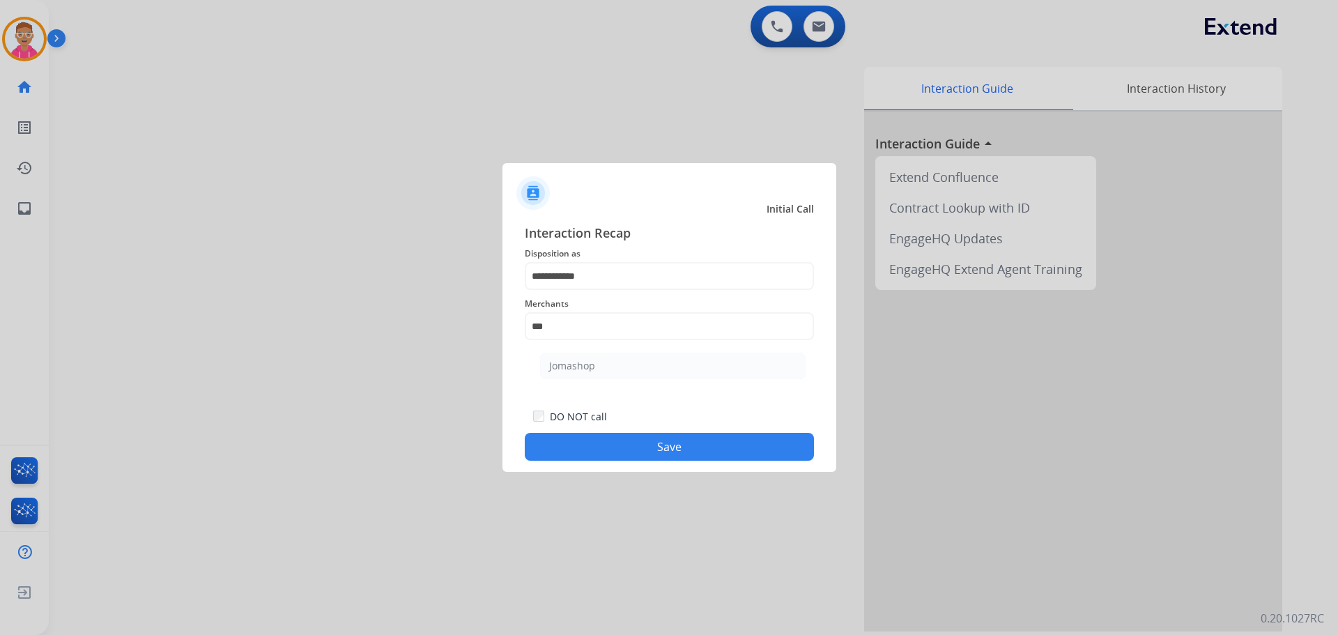
click at [574, 362] on div "Jomashop" at bounding box center [572, 366] width 46 height 14
type input "********"
click at [595, 446] on button "Save" at bounding box center [669, 447] width 289 height 28
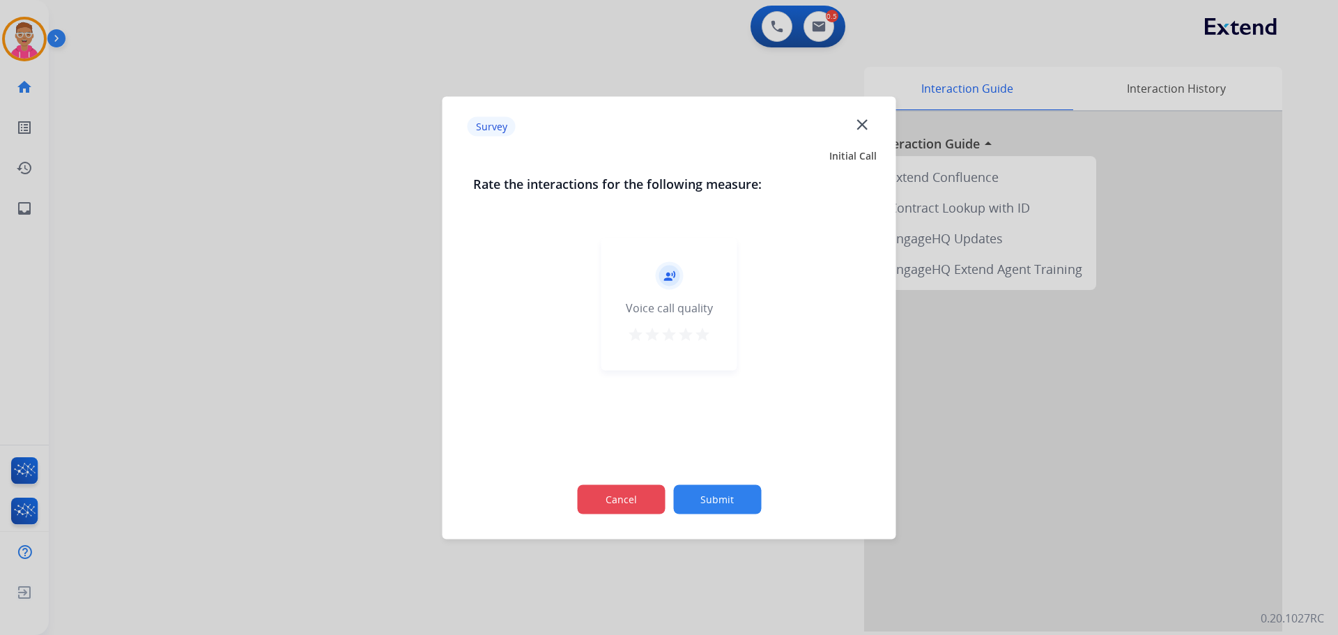
click at [608, 497] on button "Cancel" at bounding box center [621, 498] width 88 height 29
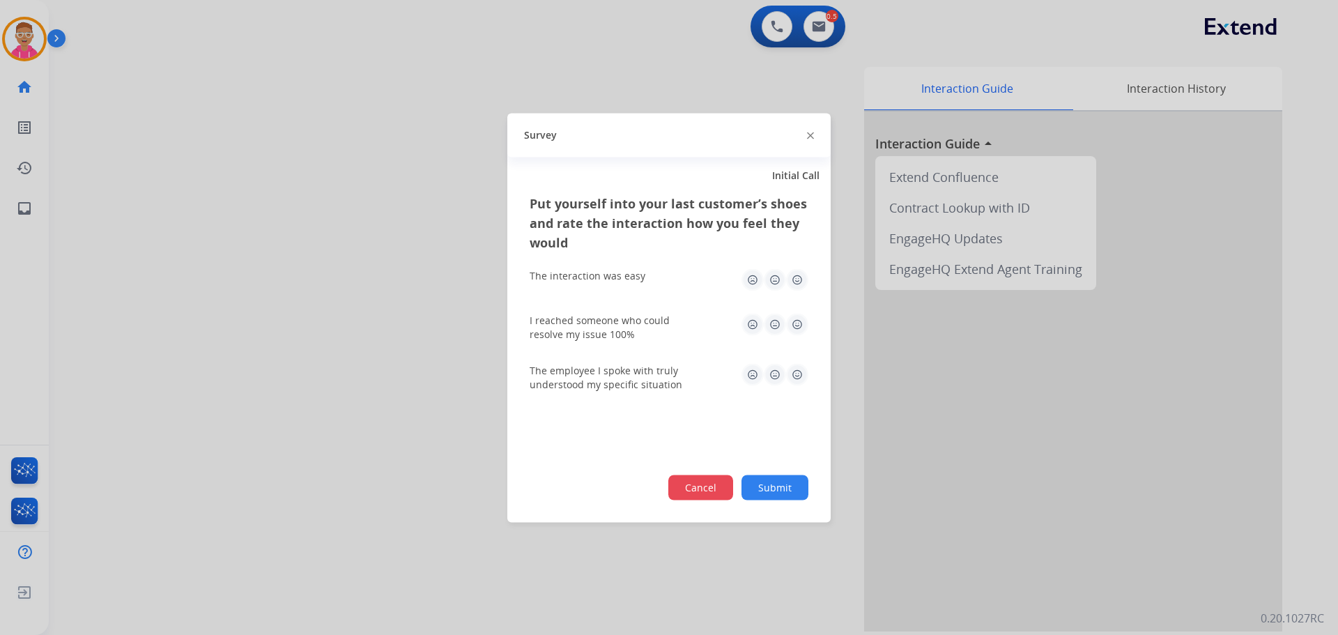
click at [685, 489] on button "Cancel" at bounding box center [700, 486] width 65 height 25
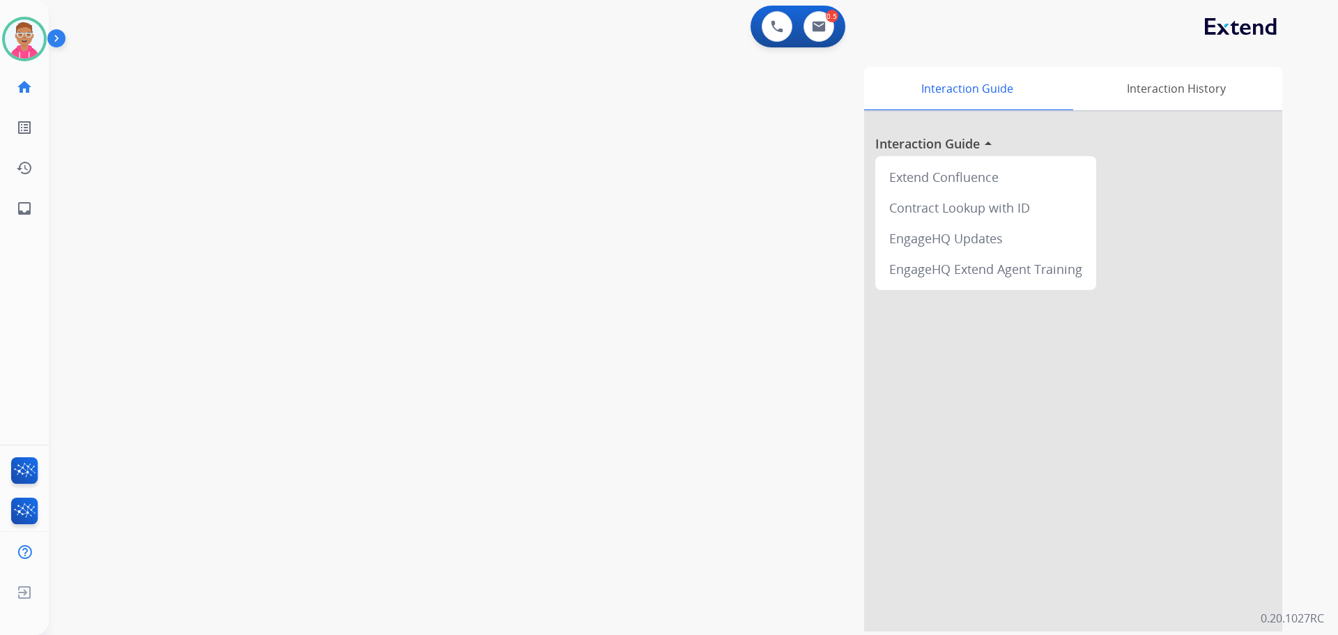
click at [150, 353] on div "swap_horiz Break voice bridge close_fullscreen Connect 3-Way Call merge_type Se…" at bounding box center [676, 340] width 1255 height 581
click at [26, 32] on img at bounding box center [24, 39] width 39 height 39
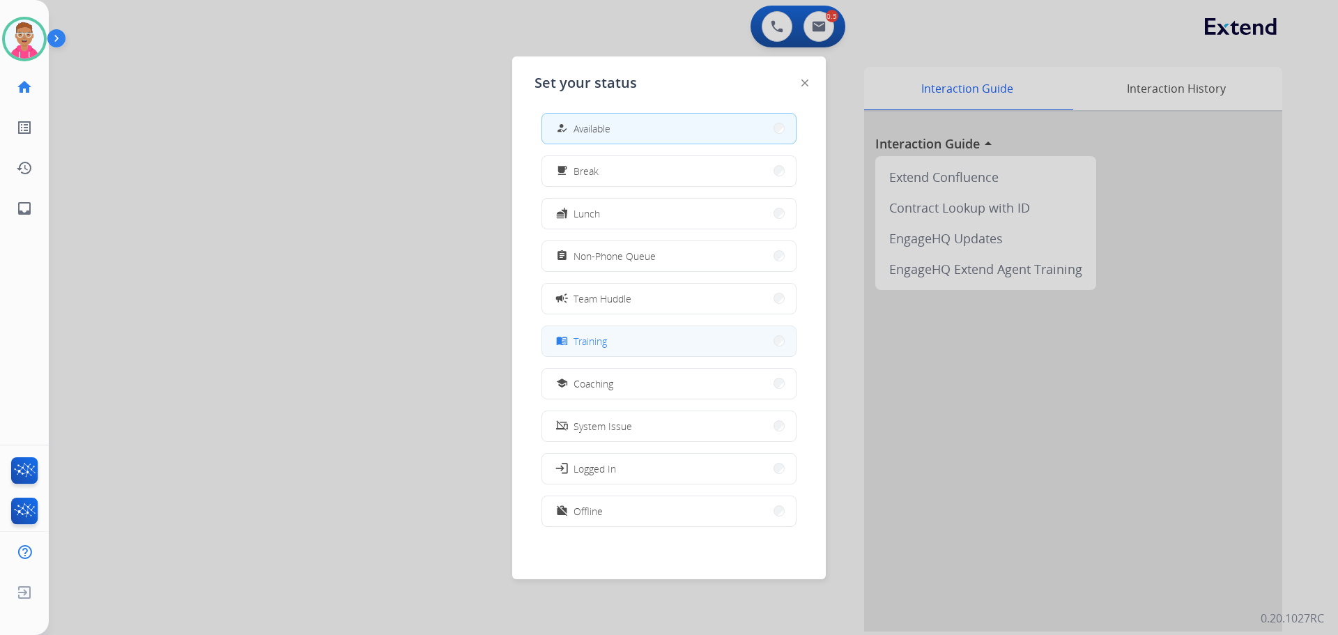
scroll to position [4, 0]
click at [605, 510] on button "work_off Offline" at bounding box center [669, 510] width 254 height 30
